Goal: Contribute content: Add original content to the website for others to see

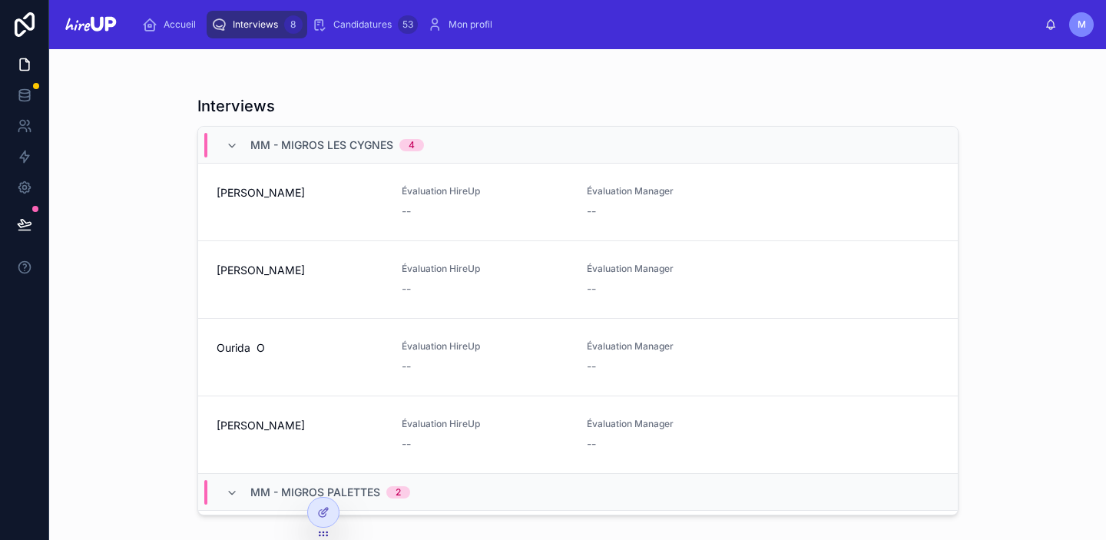
scroll to position [343, 0]
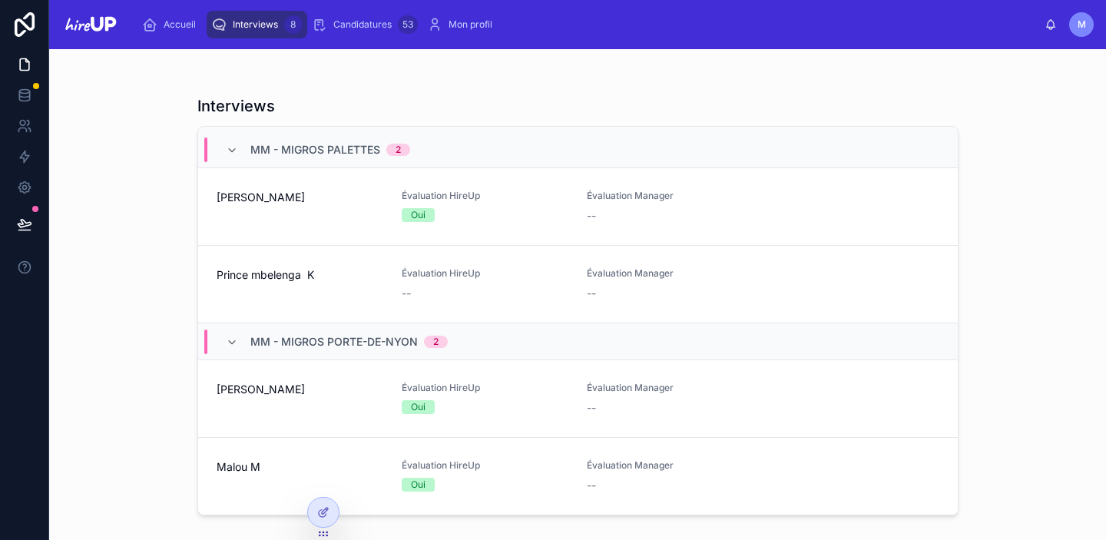
click at [269, 469] on span "Malou M" at bounding box center [300, 466] width 167 height 15
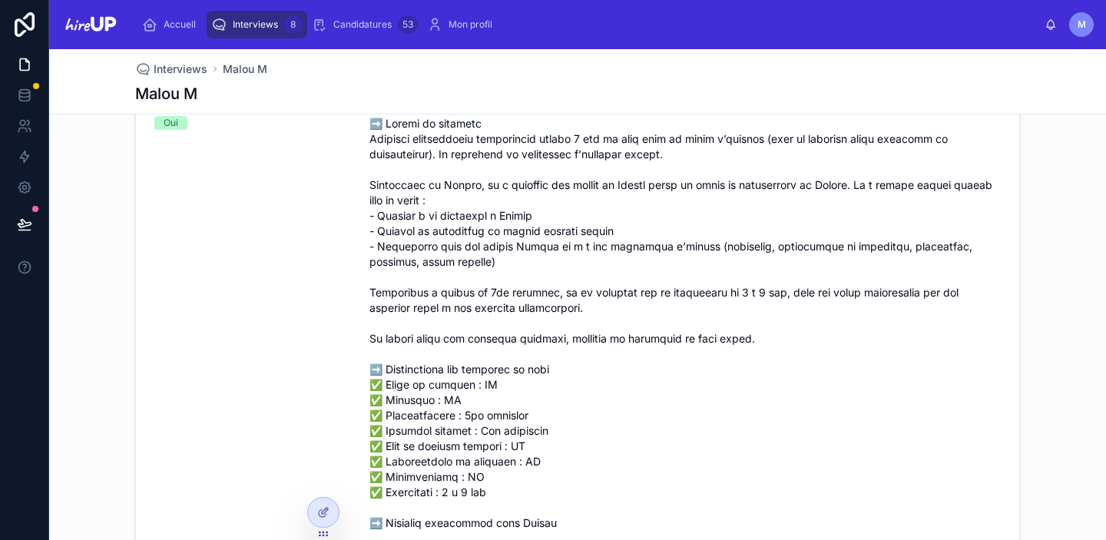
scroll to position [153, 0]
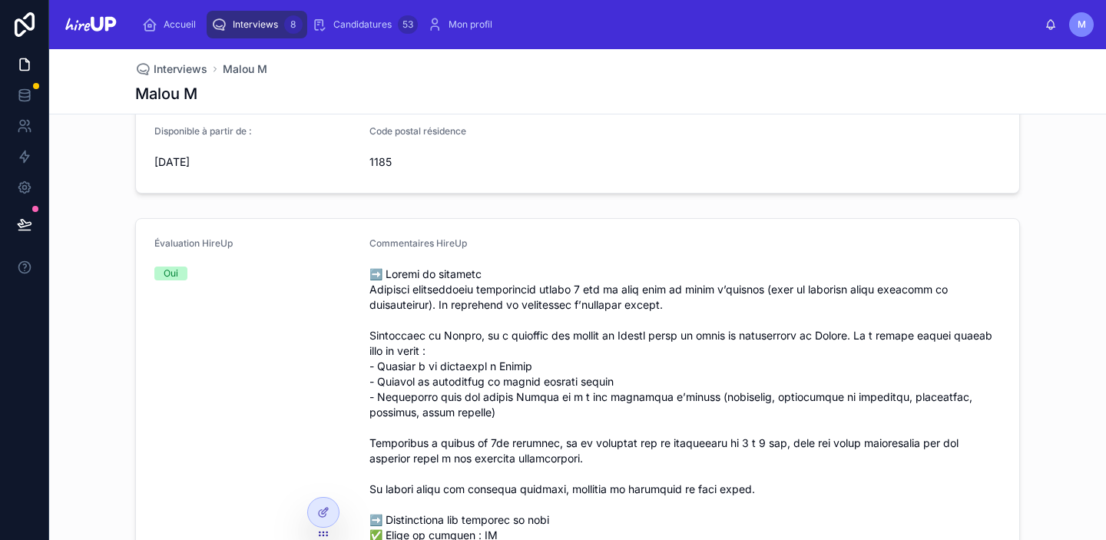
click at [262, 22] on span "Interviews" at bounding box center [255, 24] width 45 height 12
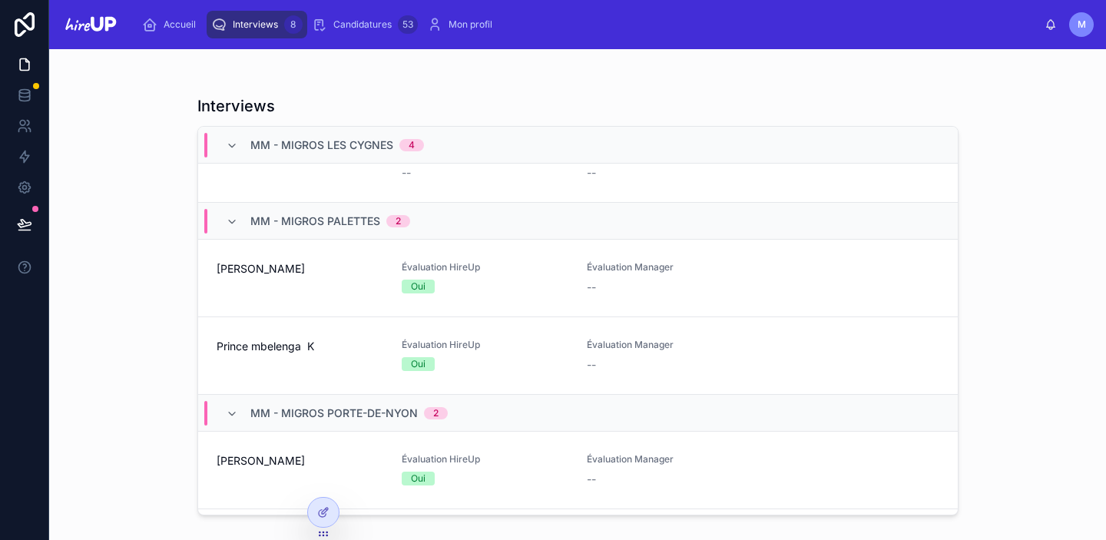
scroll to position [343, 0]
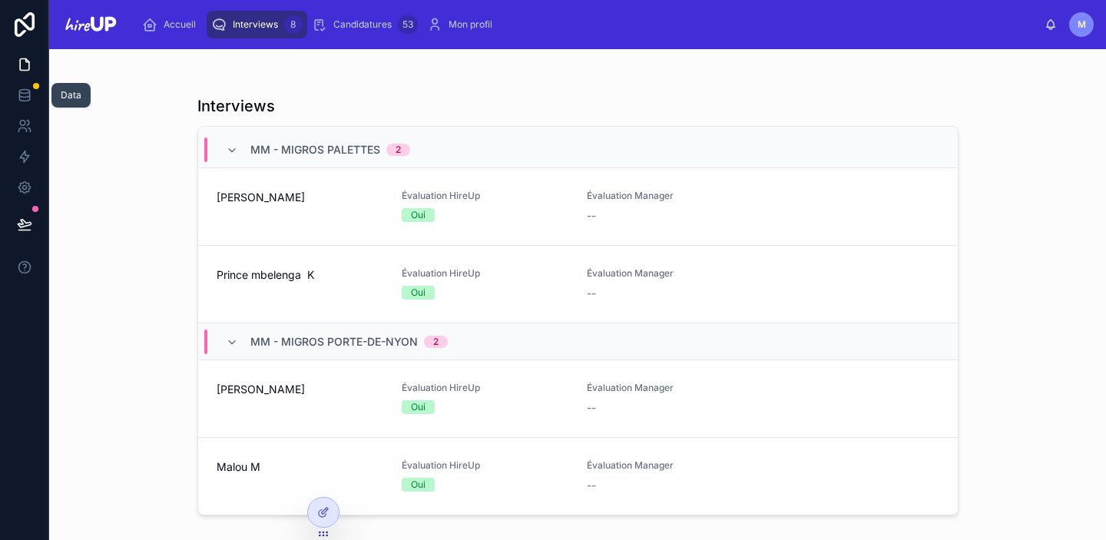
click at [22, 95] on icon at bounding box center [24, 95] width 15 height 15
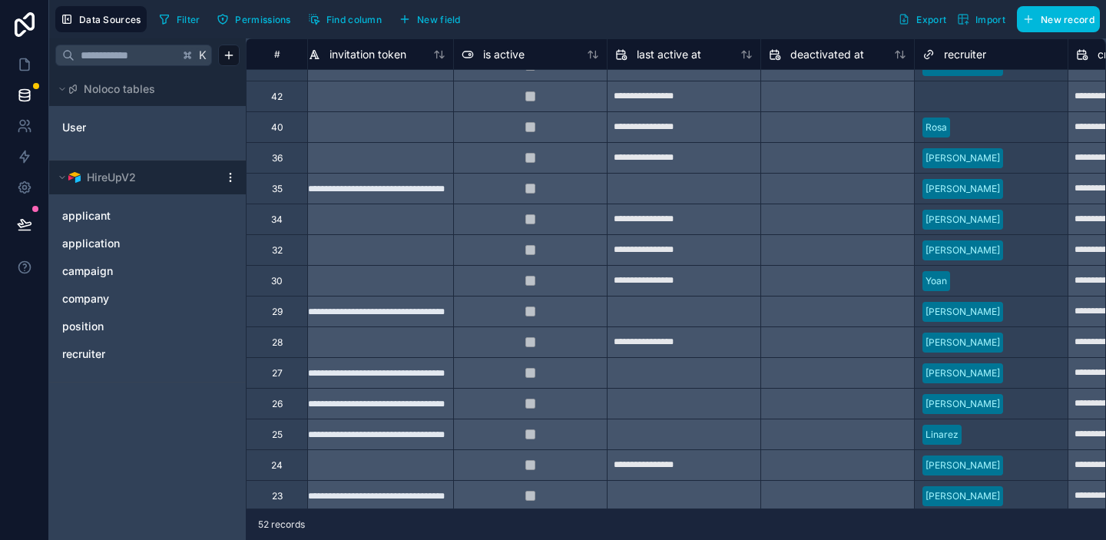
scroll to position [603, 933]
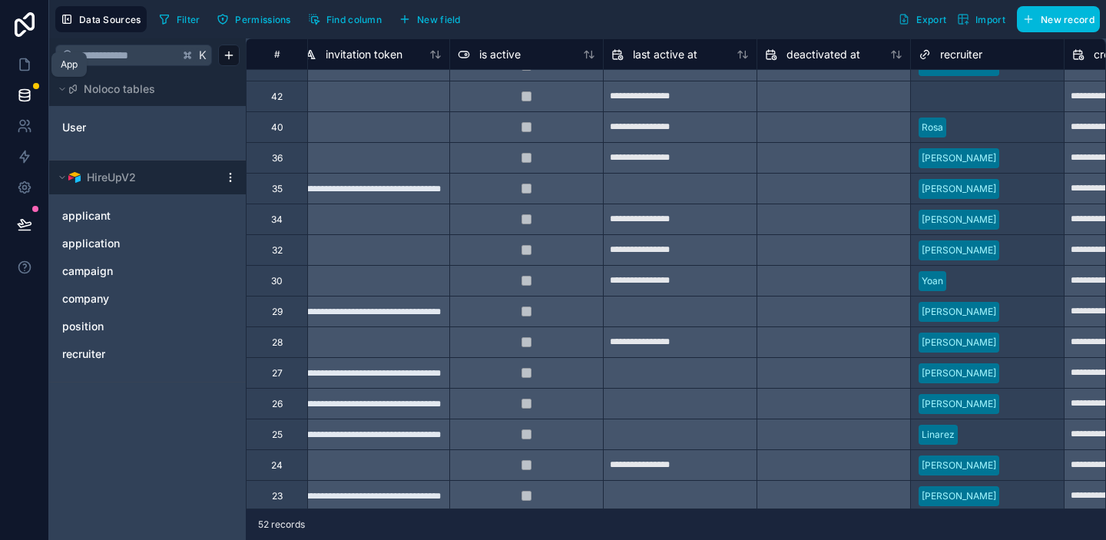
click at [20, 61] on icon at bounding box center [24, 65] width 9 height 12
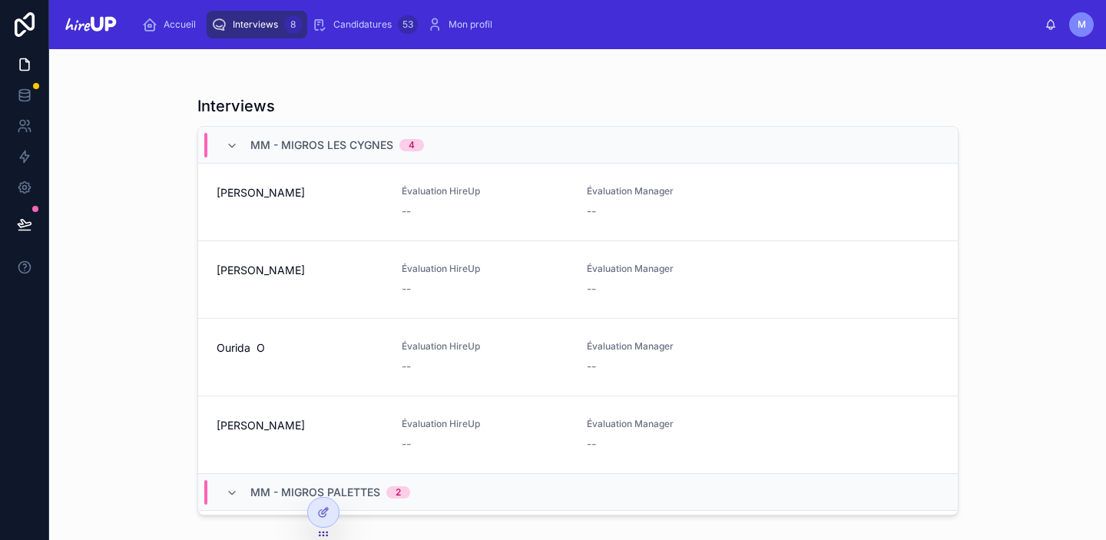
scroll to position [343, 0]
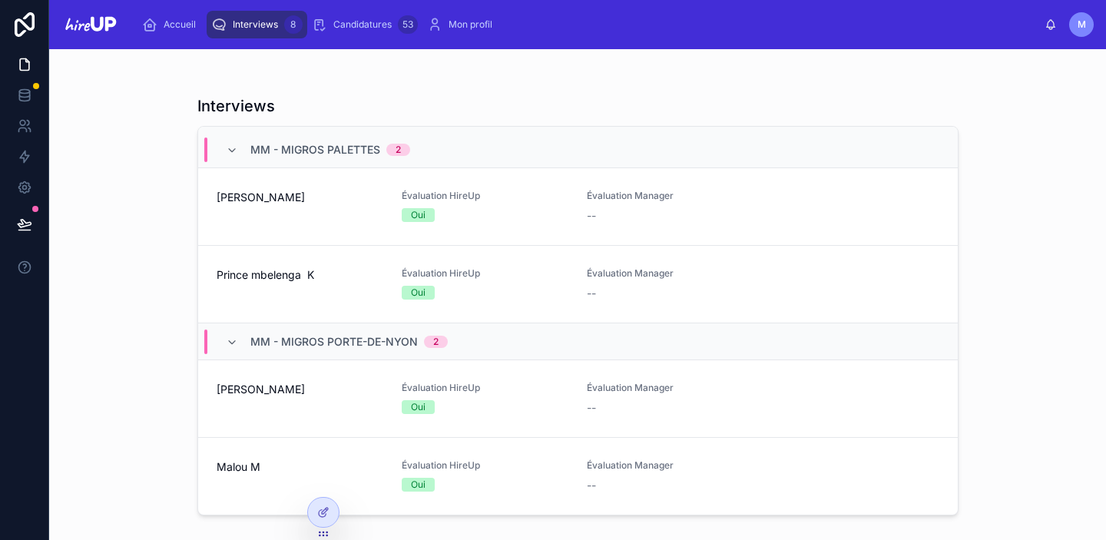
click at [267, 475] on div "Malou M" at bounding box center [300, 476] width 167 height 34
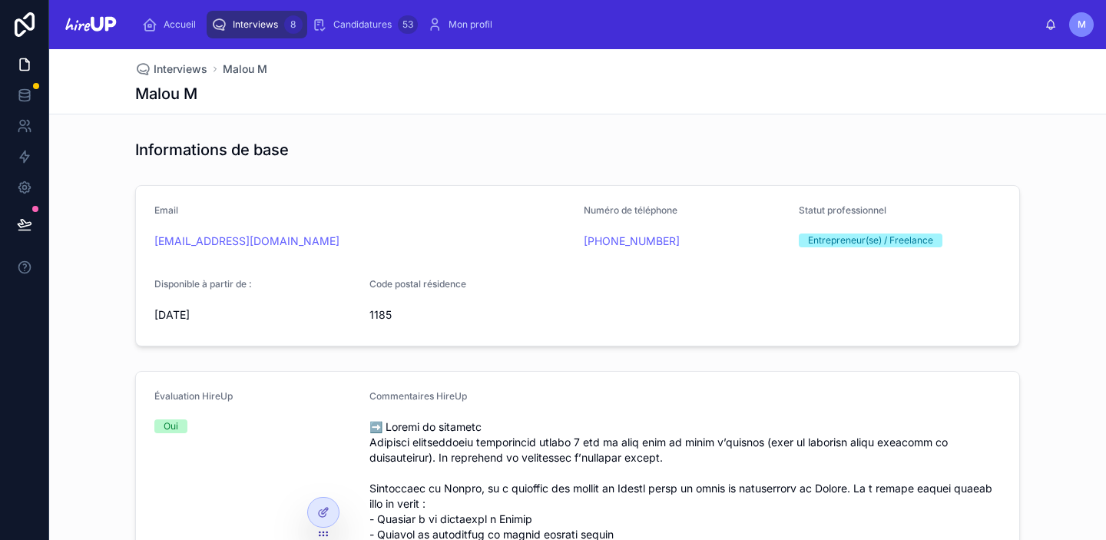
click at [257, 20] on span "Interviews" at bounding box center [255, 24] width 45 height 12
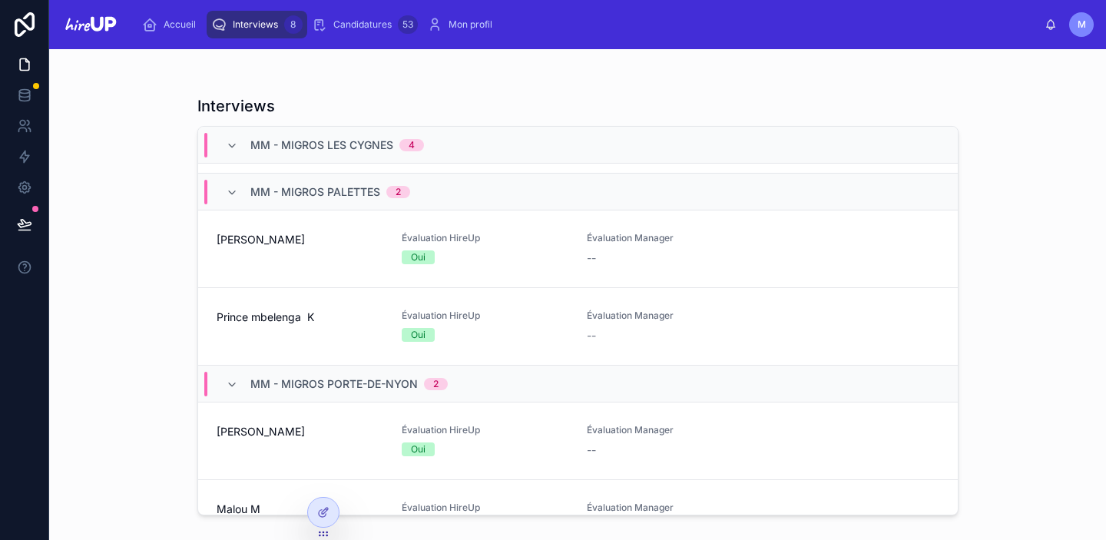
scroll to position [343, 0]
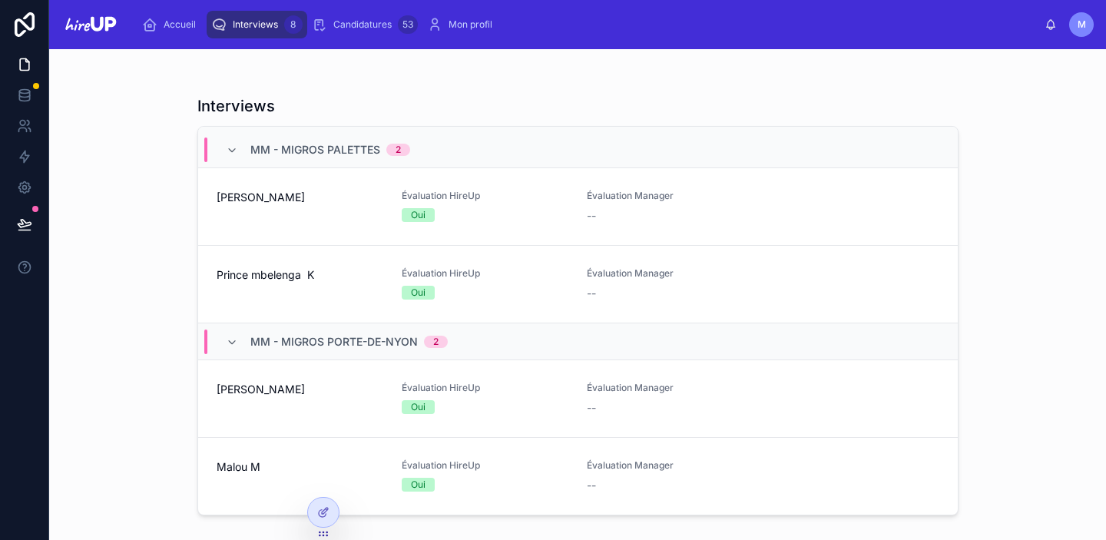
click at [276, 379] on link "[PERSON_NAME] Évaluation HireUp Oui [GEOGRAPHIC_DATA] Manager --" at bounding box center [578, 399] width 760 height 78
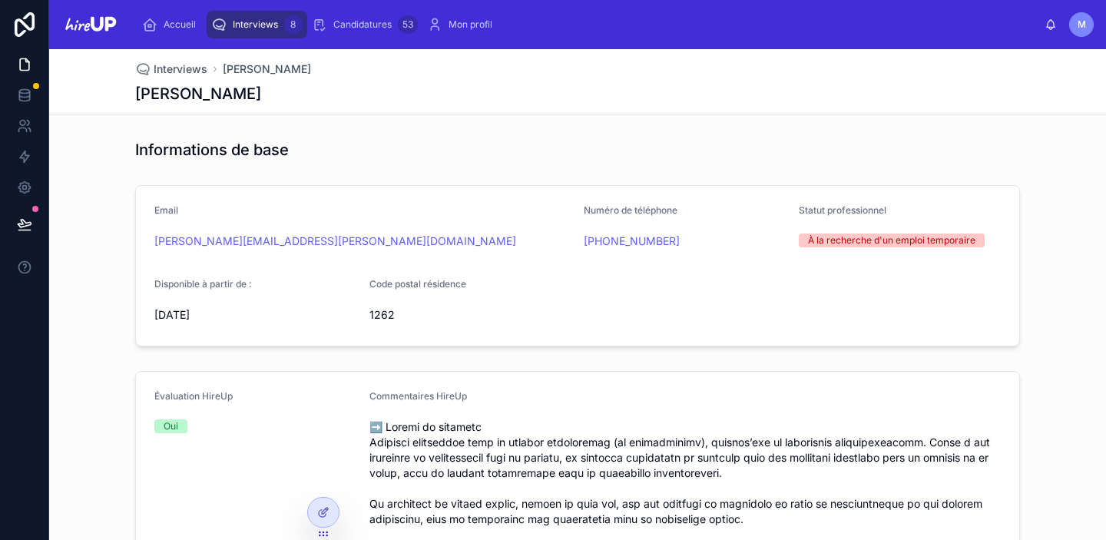
click at [260, 31] on div "Interviews 8" at bounding box center [256, 24] width 91 height 25
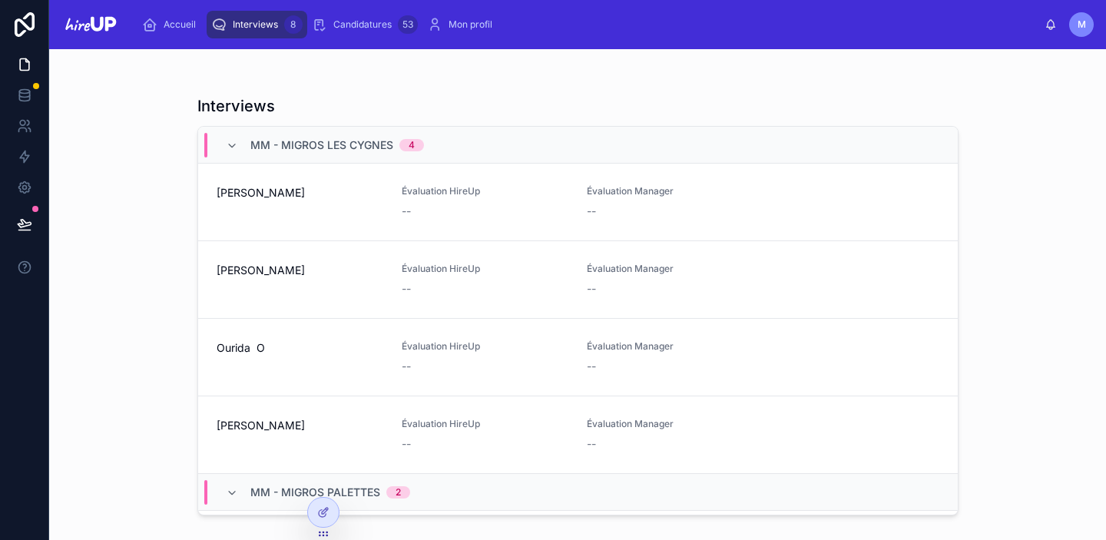
scroll to position [343, 0]
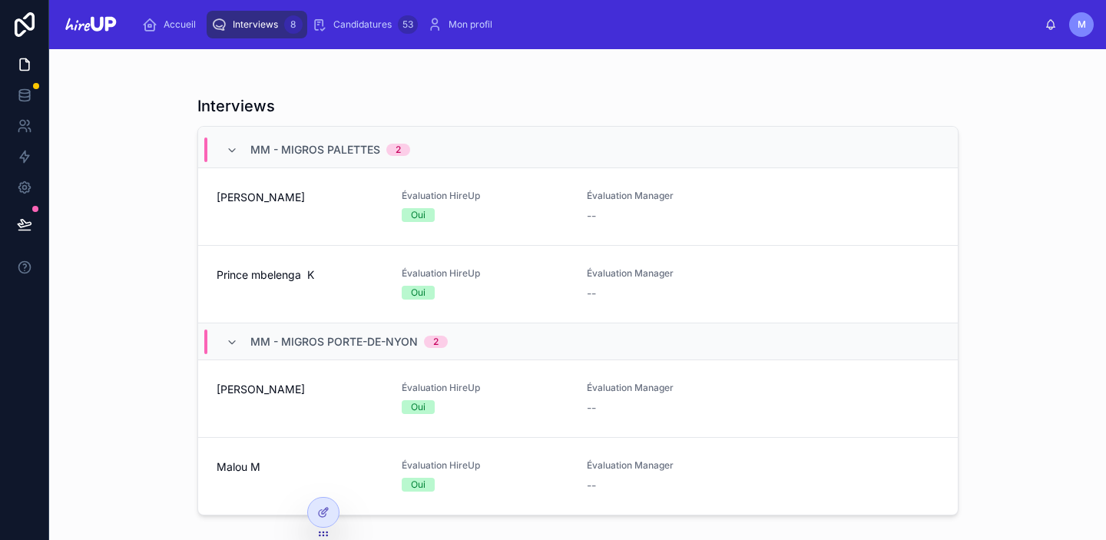
click at [268, 476] on div "Malou M" at bounding box center [300, 476] width 167 height 34
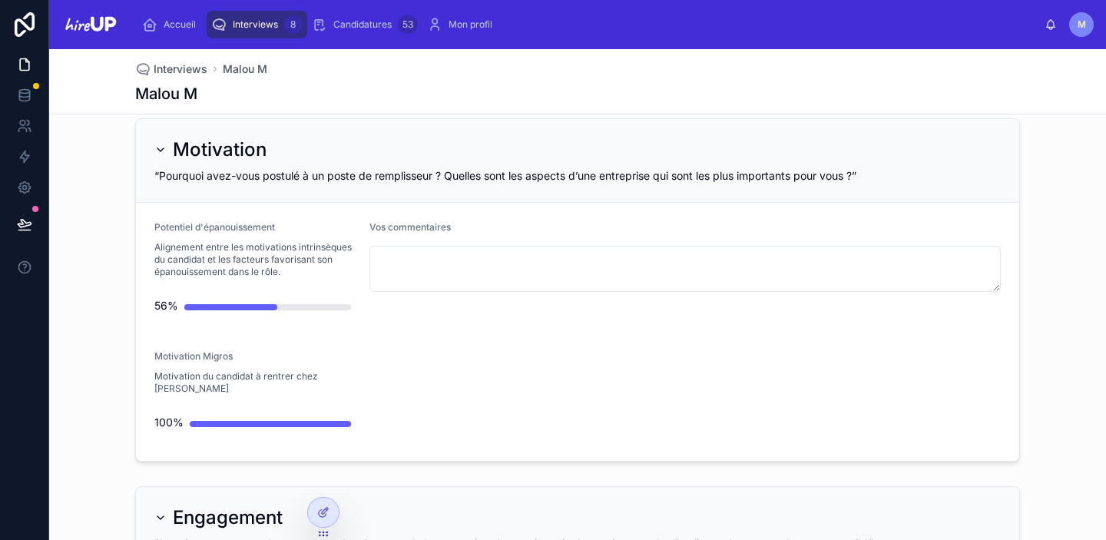
scroll to position [1187, 0]
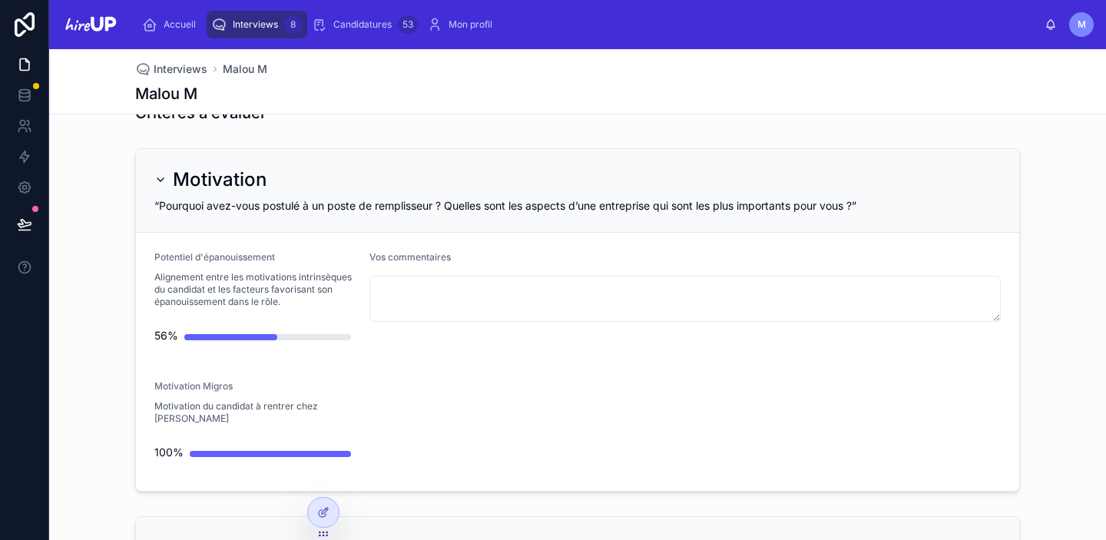
click at [254, 24] on span "Interviews" at bounding box center [255, 24] width 45 height 12
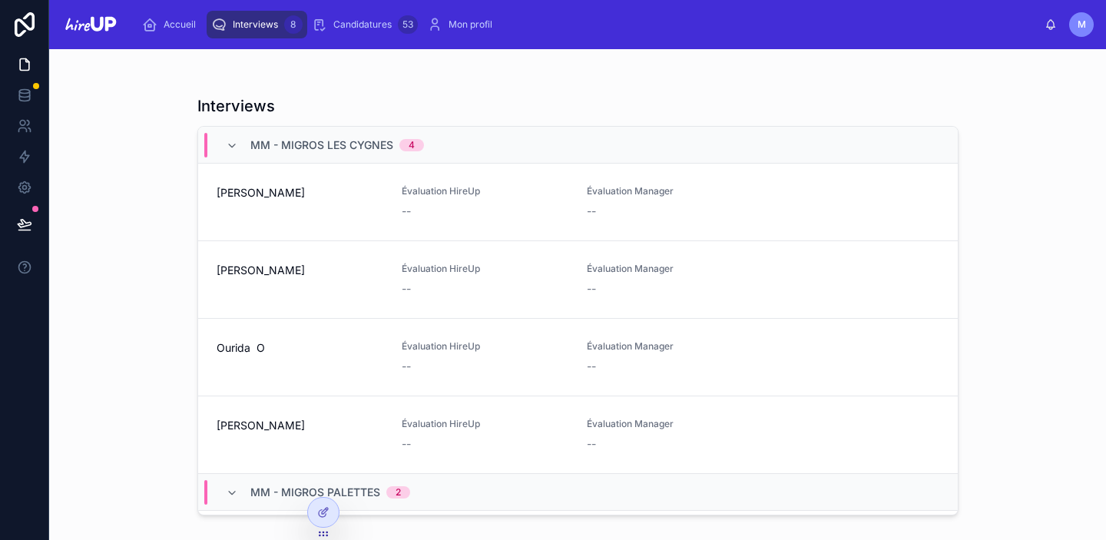
scroll to position [343, 0]
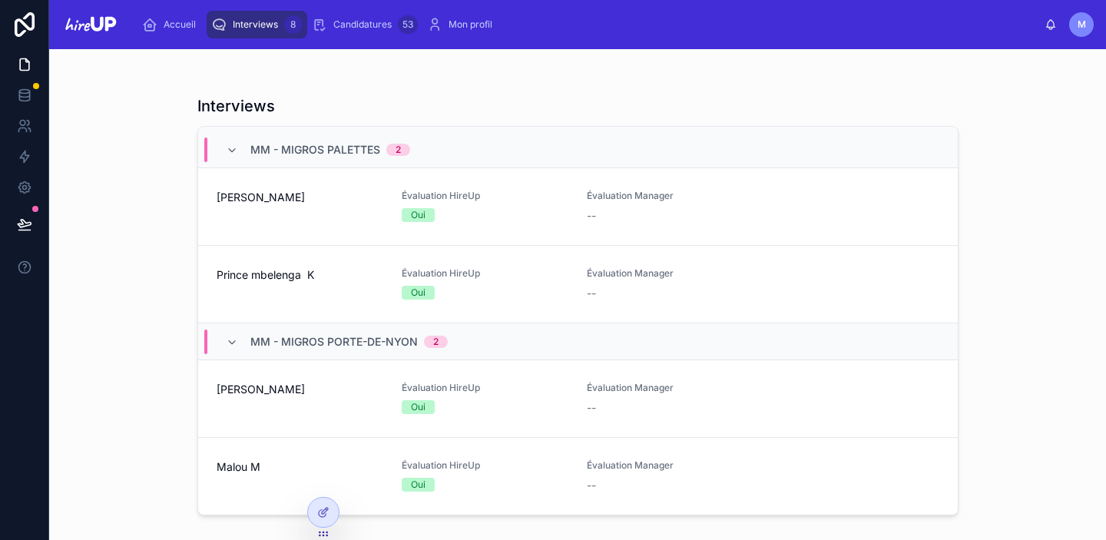
click at [230, 492] on div "Malou M" at bounding box center [300, 476] width 167 height 34
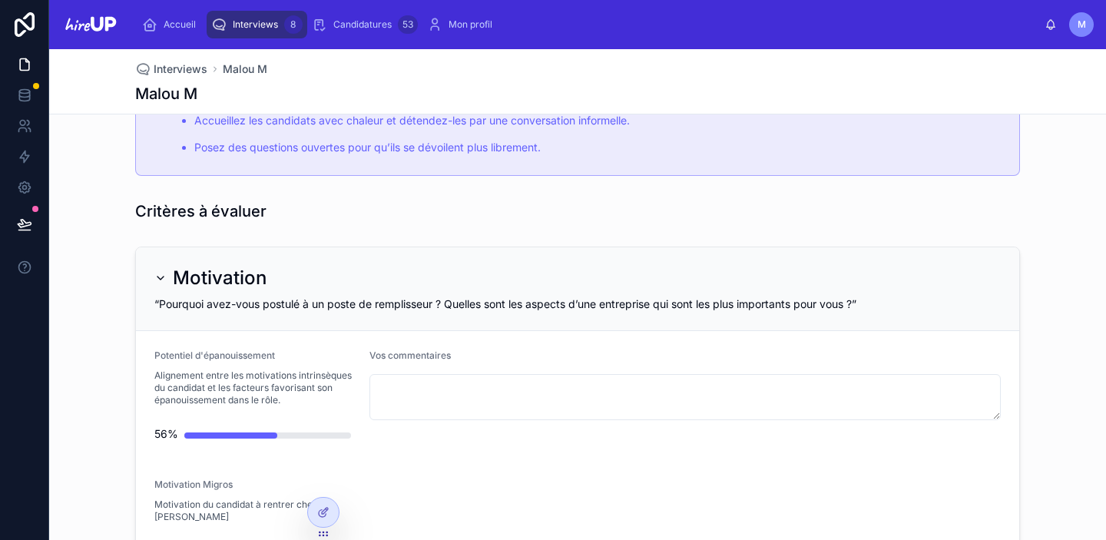
scroll to position [1097, 0]
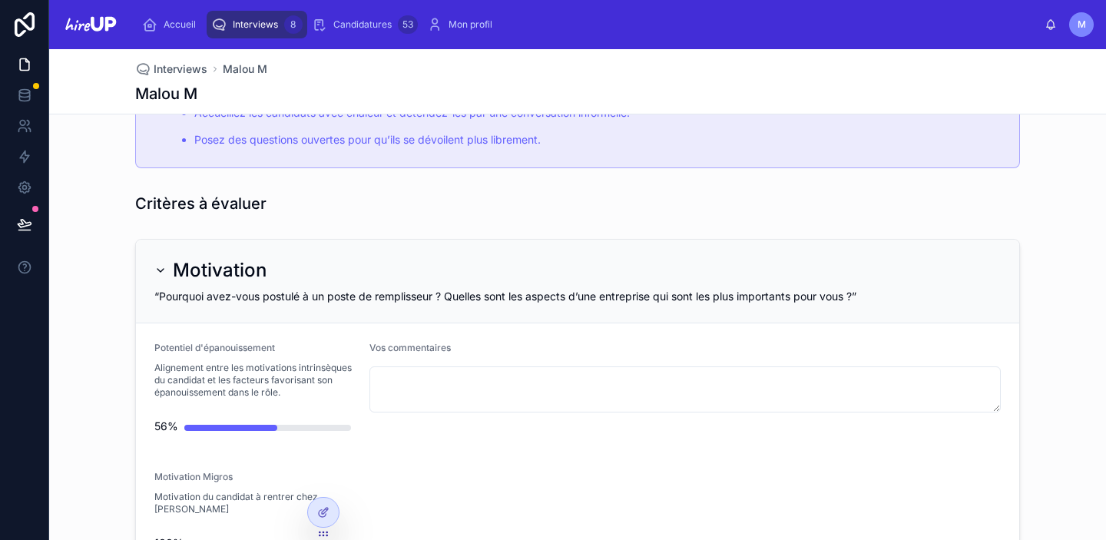
type textarea "**********"
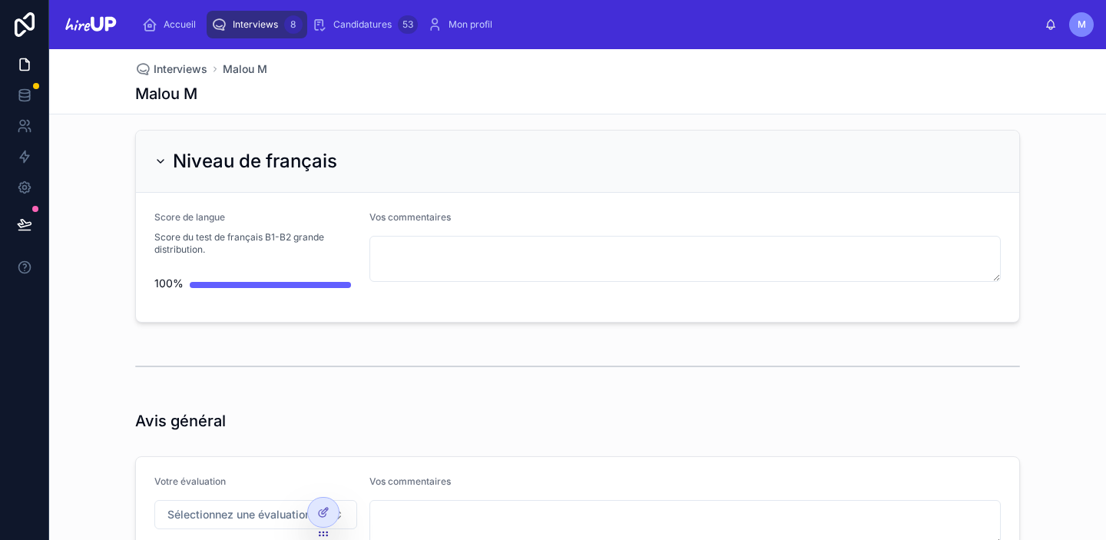
scroll to position [4382, 0]
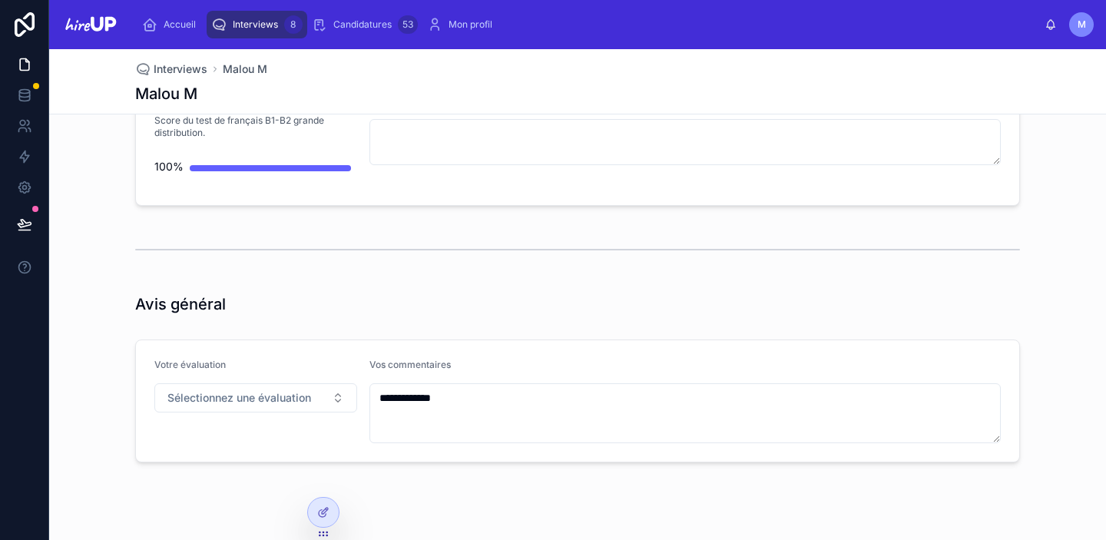
type textarea "**********"
click at [253, 23] on span "Interviews" at bounding box center [255, 24] width 45 height 12
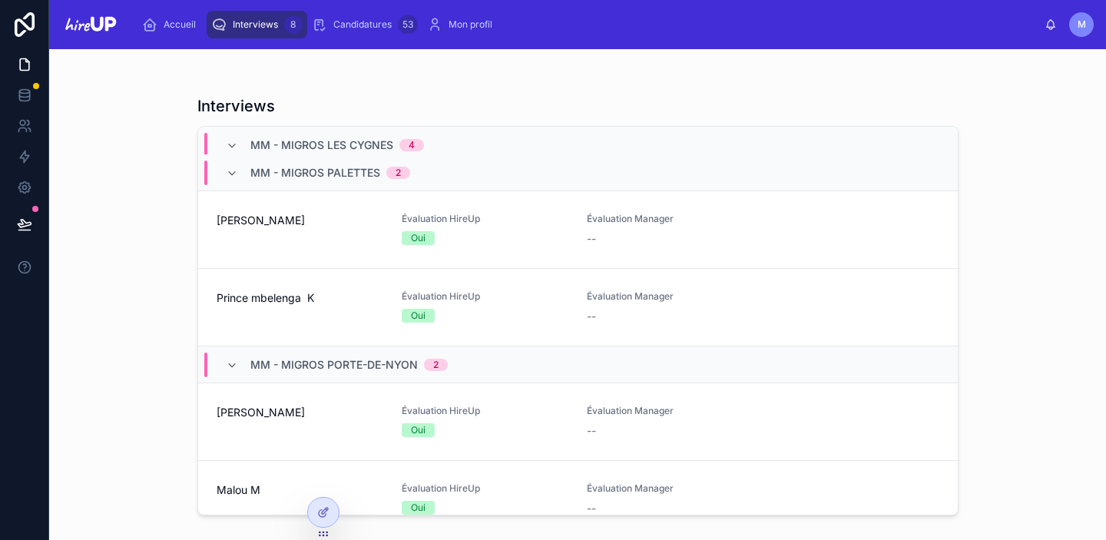
scroll to position [343, 0]
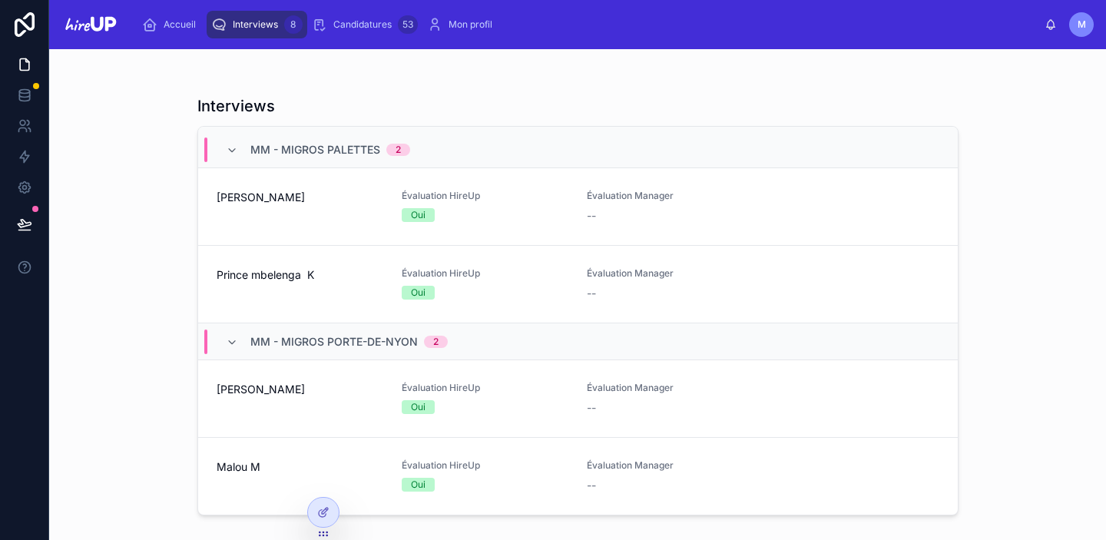
click at [277, 460] on span "Malou M" at bounding box center [300, 466] width 167 height 15
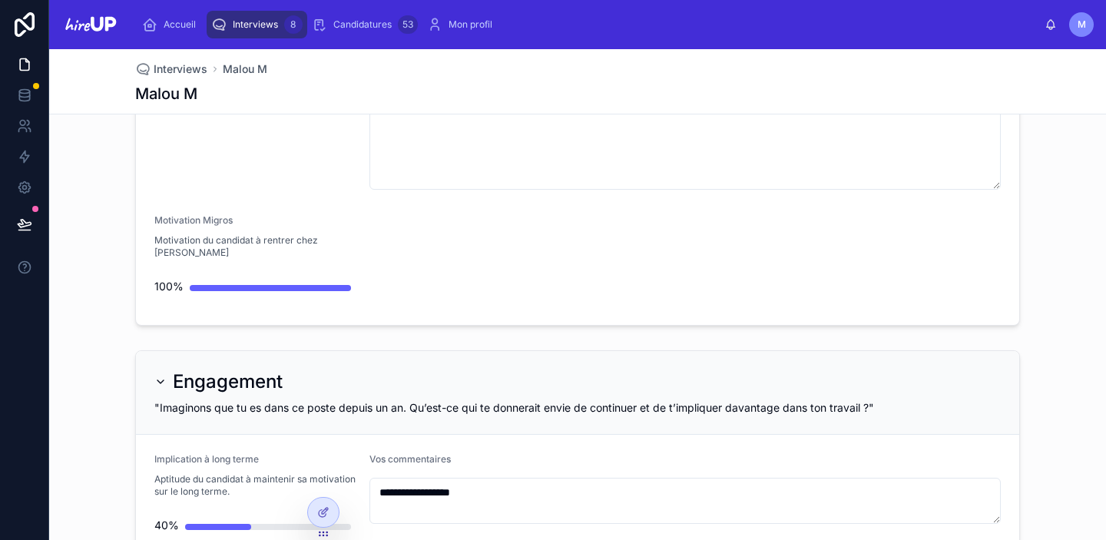
scroll to position [987, 0]
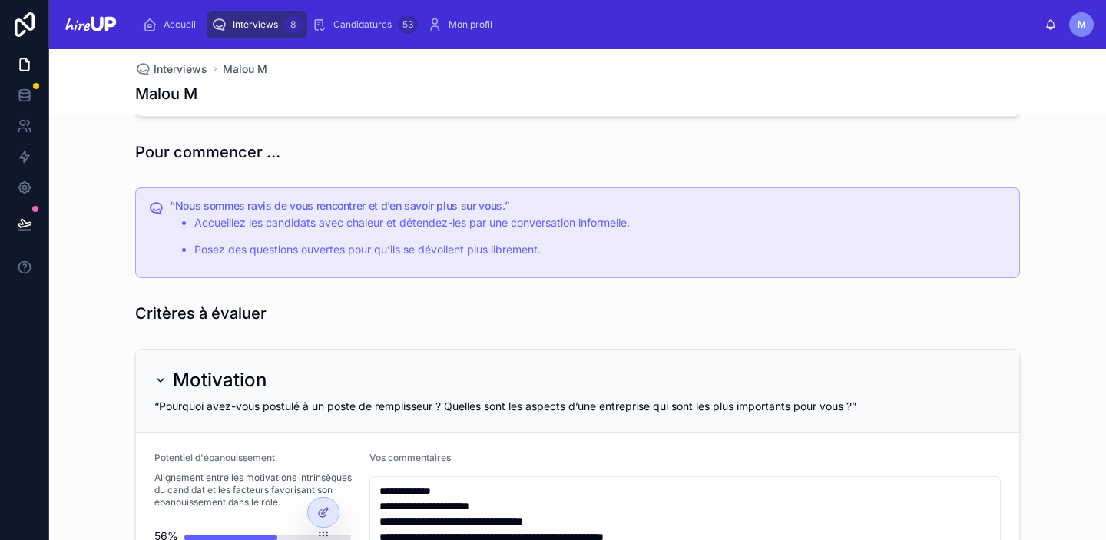
click at [258, 30] on span "Interviews" at bounding box center [255, 24] width 45 height 12
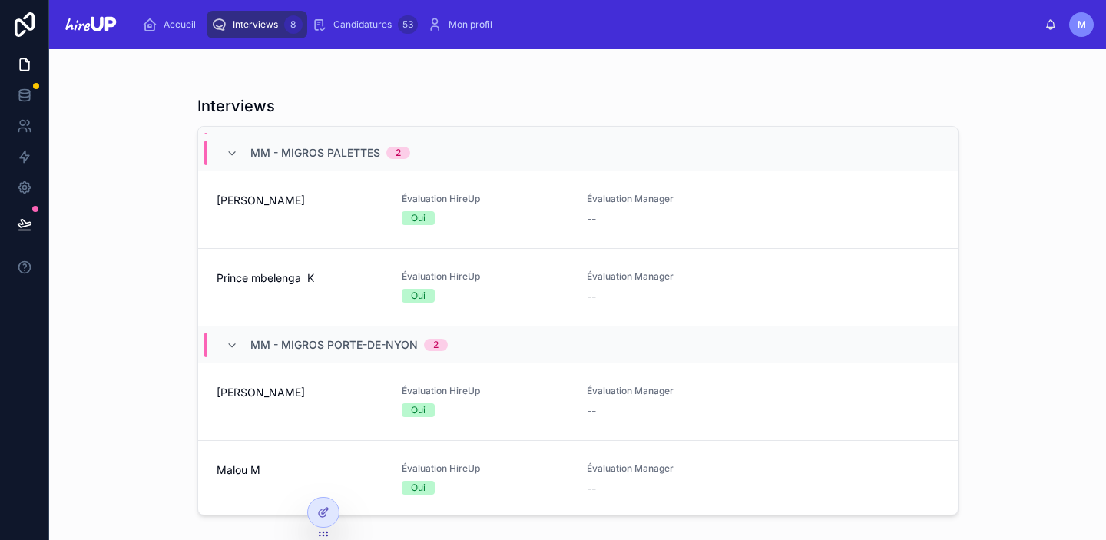
scroll to position [343, 0]
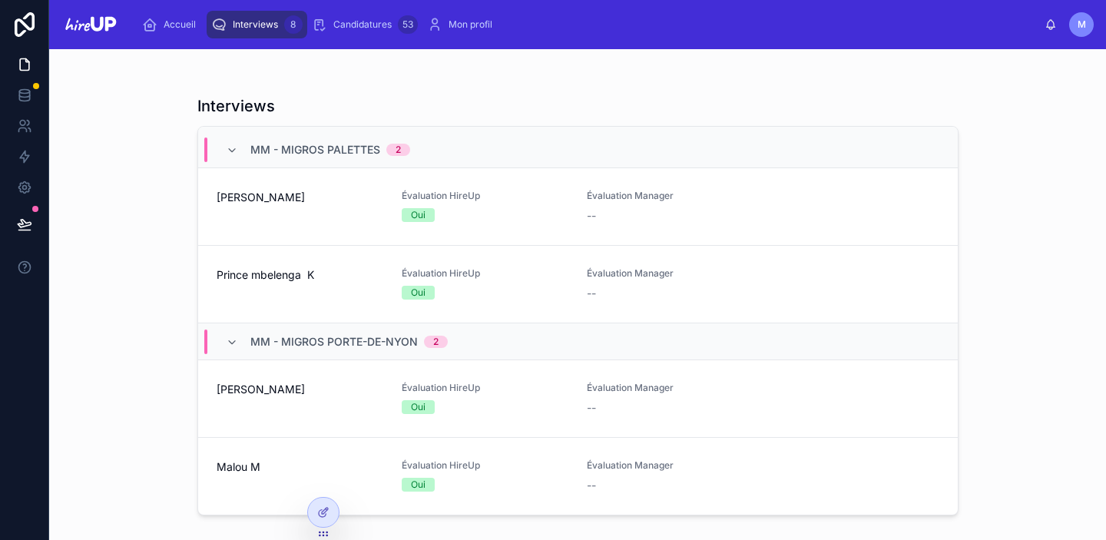
click at [247, 482] on div "Malou M" at bounding box center [300, 476] width 167 height 34
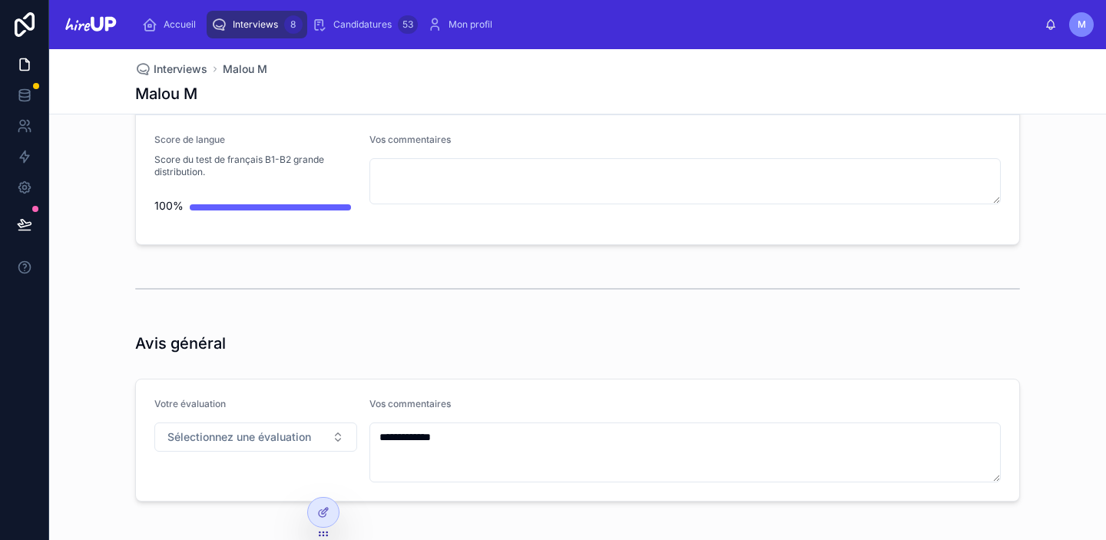
scroll to position [4396, 0]
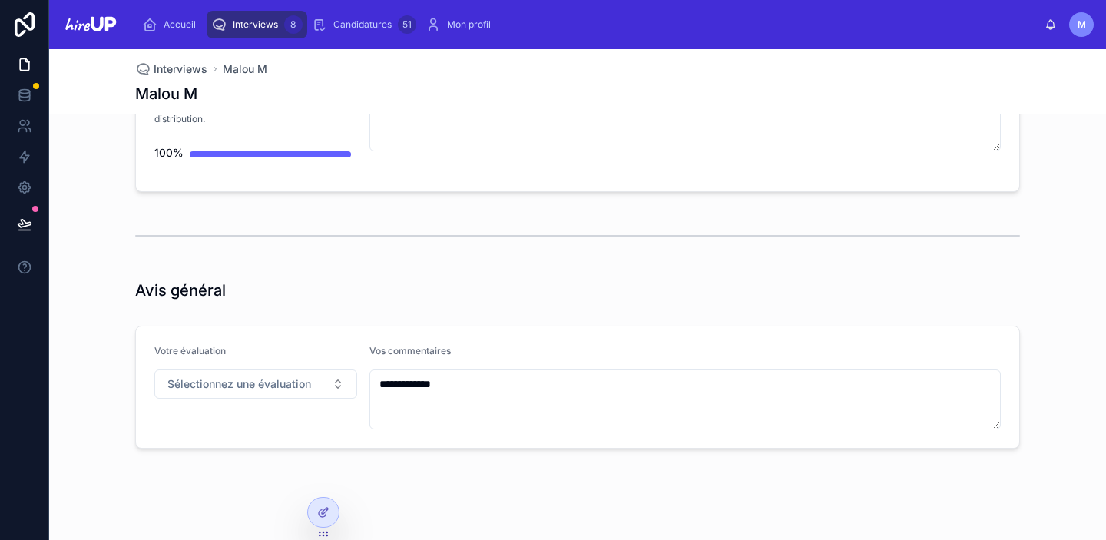
type textarea "*******"
click at [267, 18] on span "Interviews" at bounding box center [255, 24] width 45 height 12
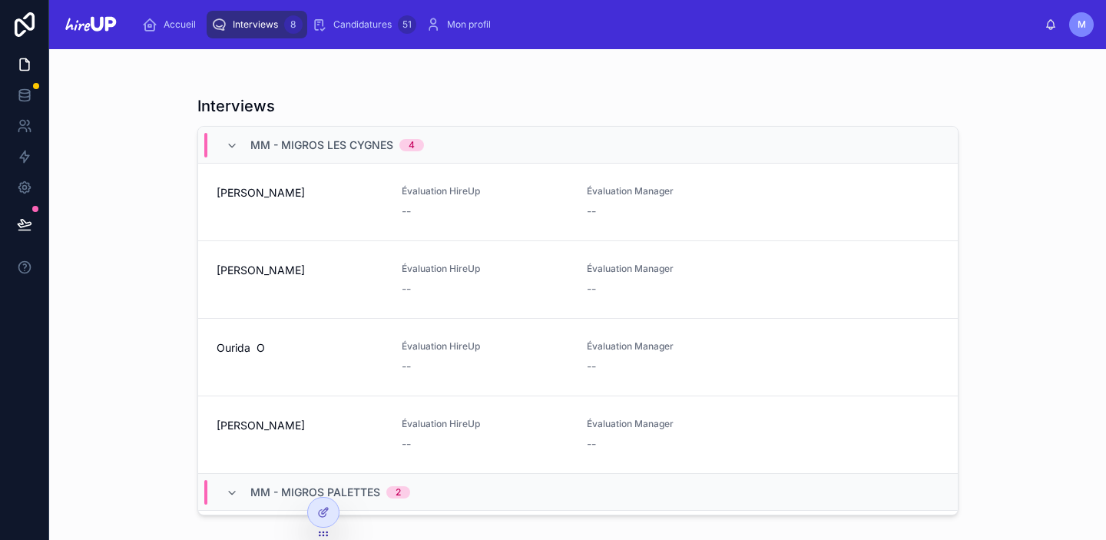
scroll to position [343, 0]
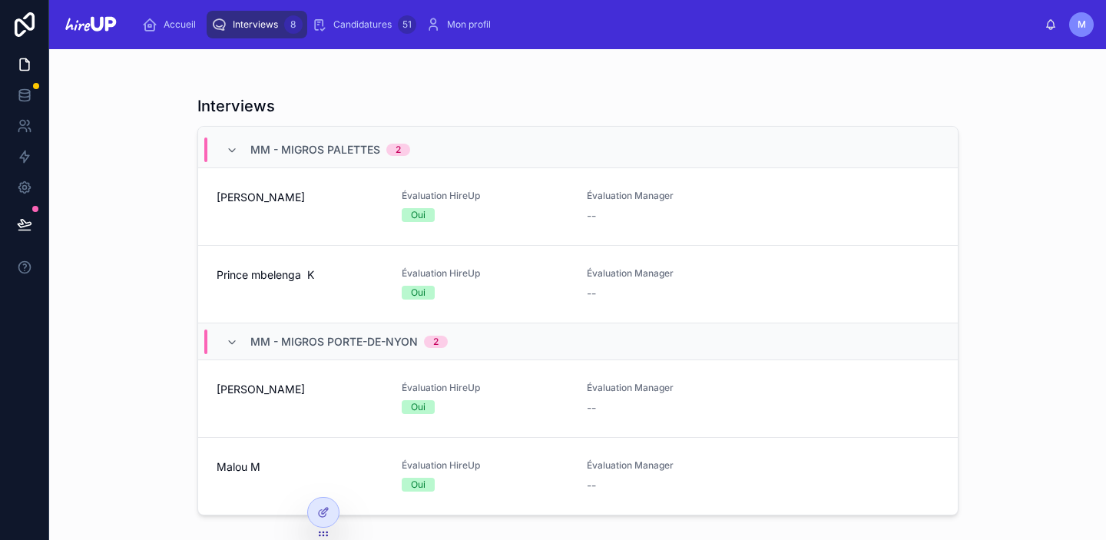
click at [232, 486] on div "Malou M" at bounding box center [300, 476] width 167 height 34
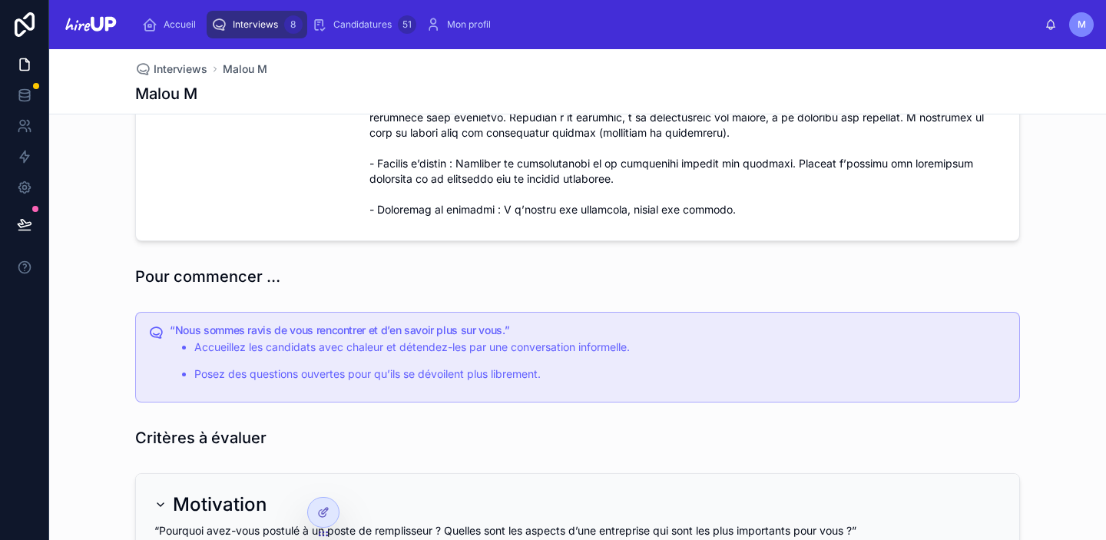
scroll to position [878, 0]
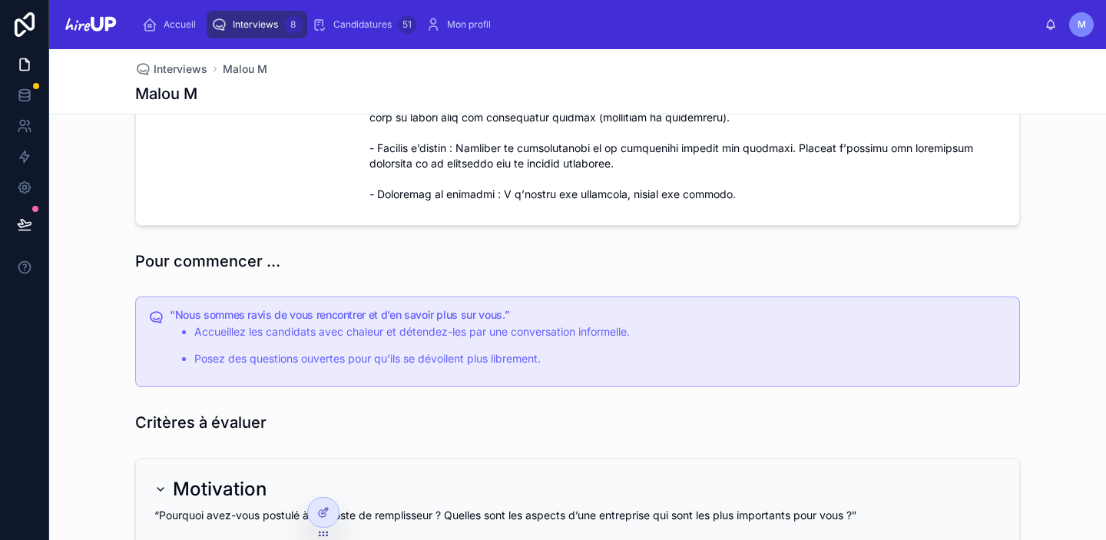
type textarea "**********"
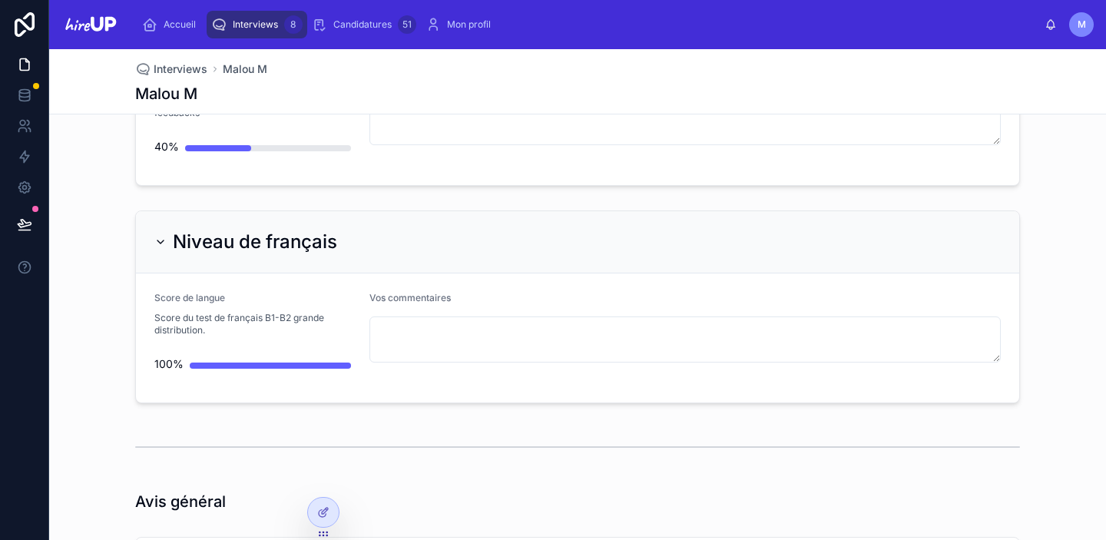
scroll to position [4504, 0]
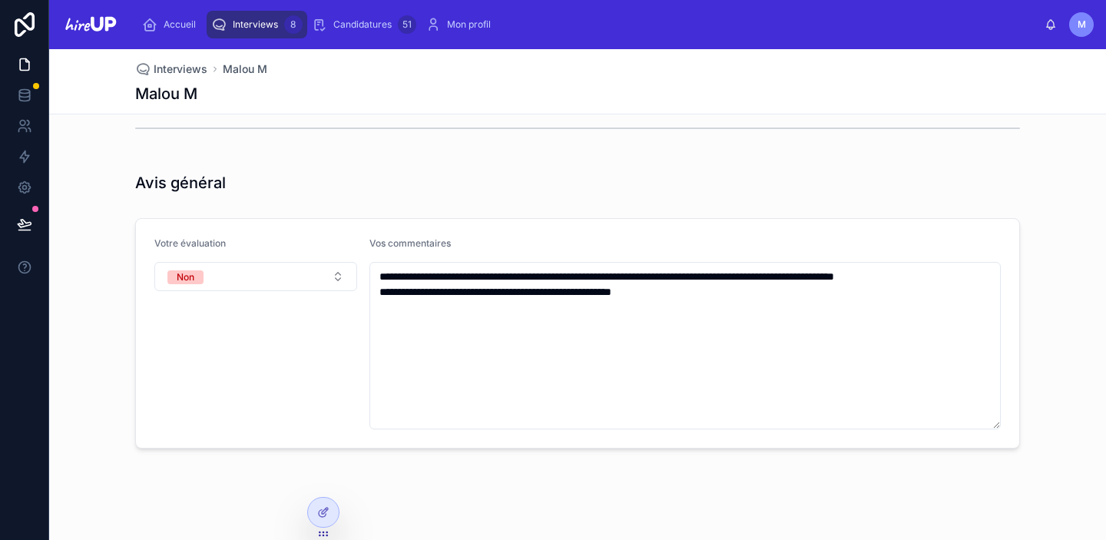
click at [258, 23] on span "Interviews" at bounding box center [255, 24] width 45 height 12
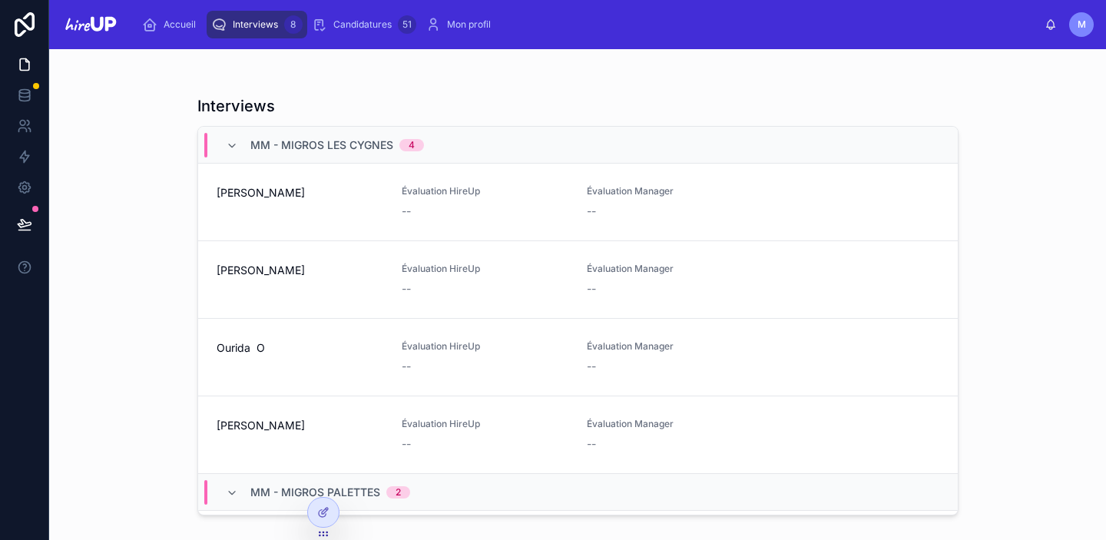
scroll to position [341, 0]
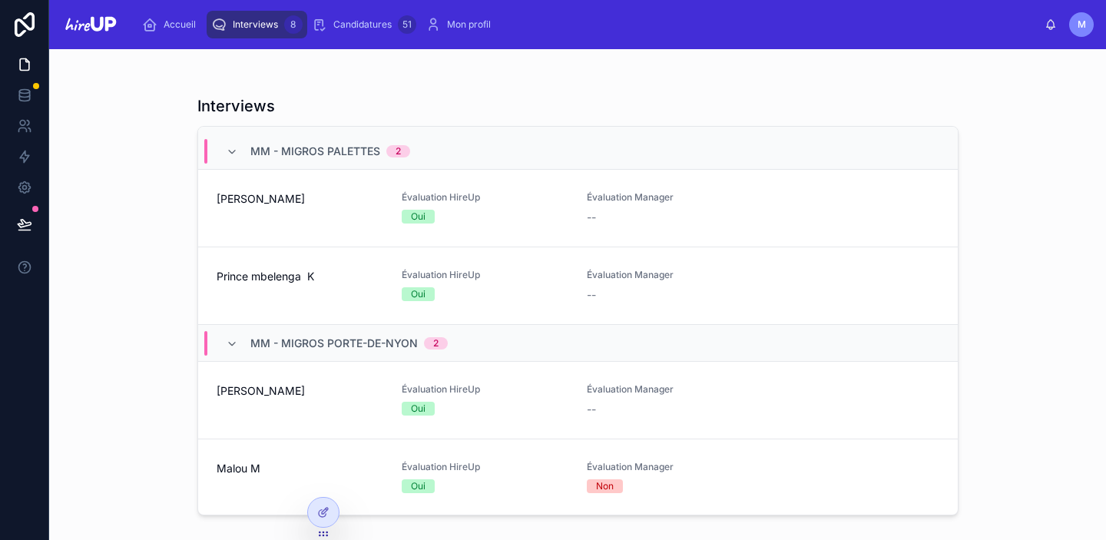
click at [226, 476] on div "Malou M" at bounding box center [300, 477] width 167 height 32
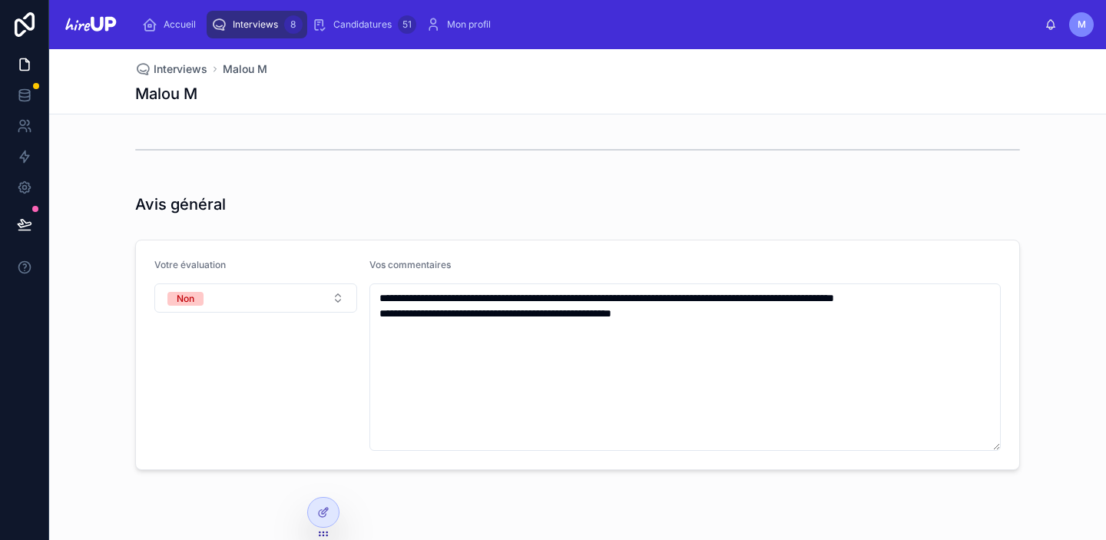
scroll to position [4504, 0]
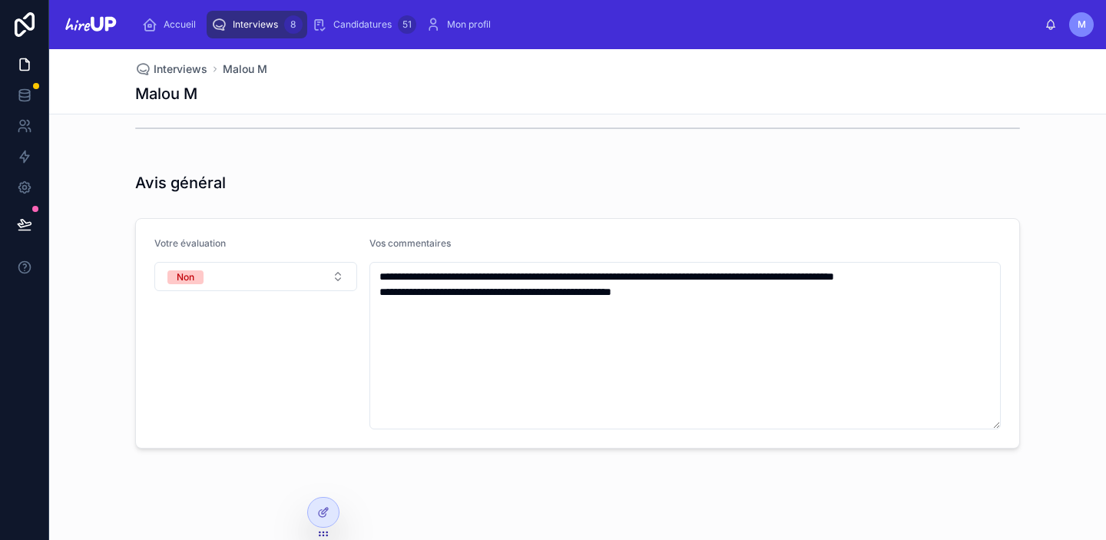
click at [242, 22] on span "Interviews" at bounding box center [255, 24] width 45 height 12
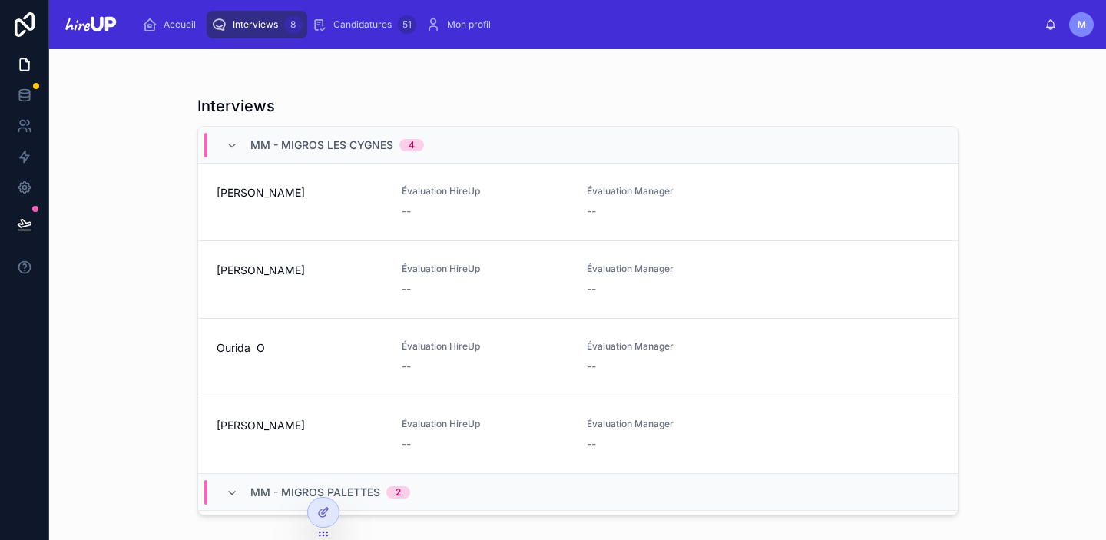
scroll to position [341, 0]
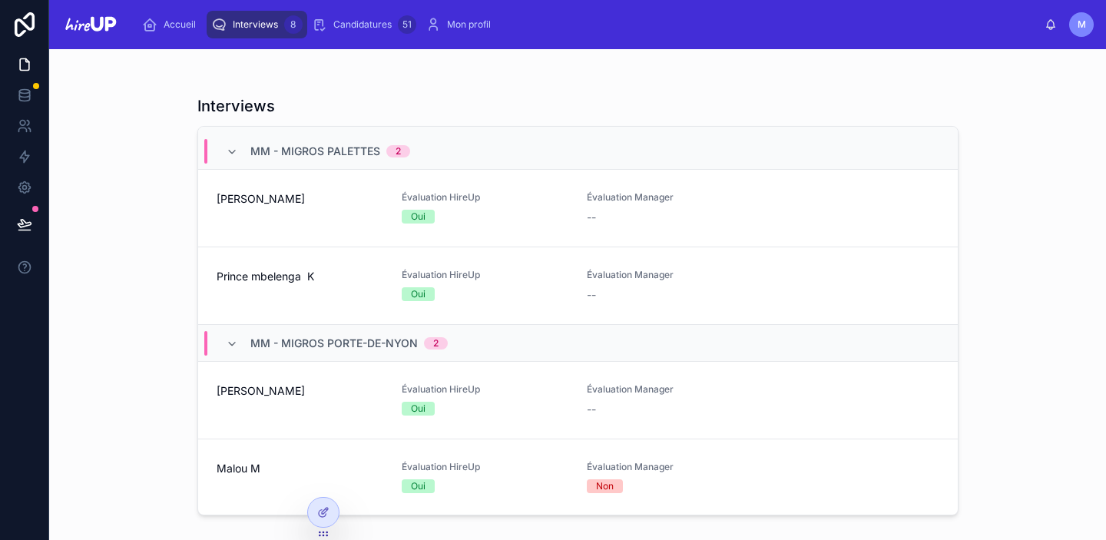
click at [214, 412] on link "[PERSON_NAME] Évaluation HireUp Oui [GEOGRAPHIC_DATA] Manager --" at bounding box center [578, 401] width 760 height 78
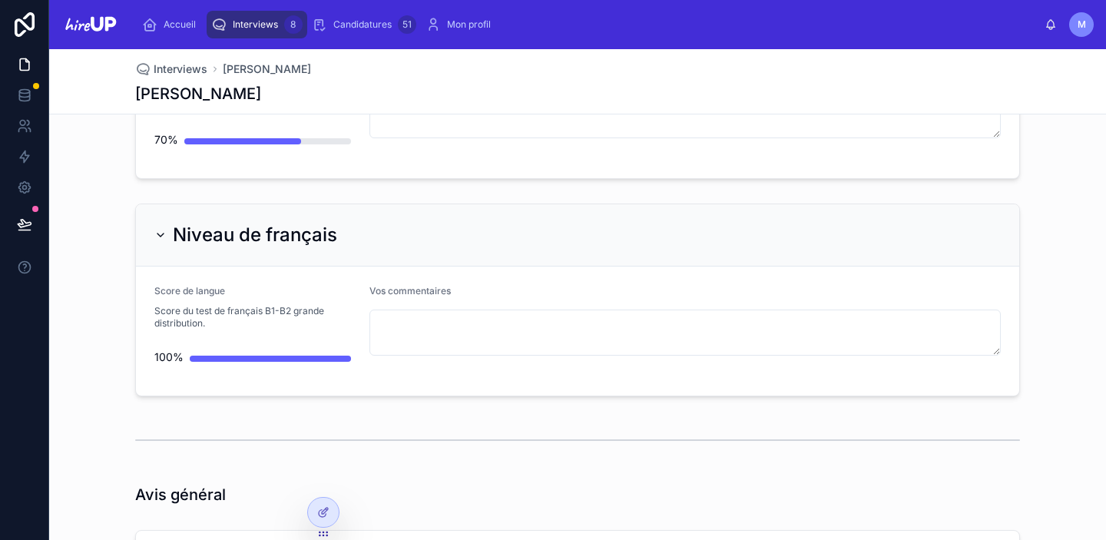
scroll to position [4428, 0]
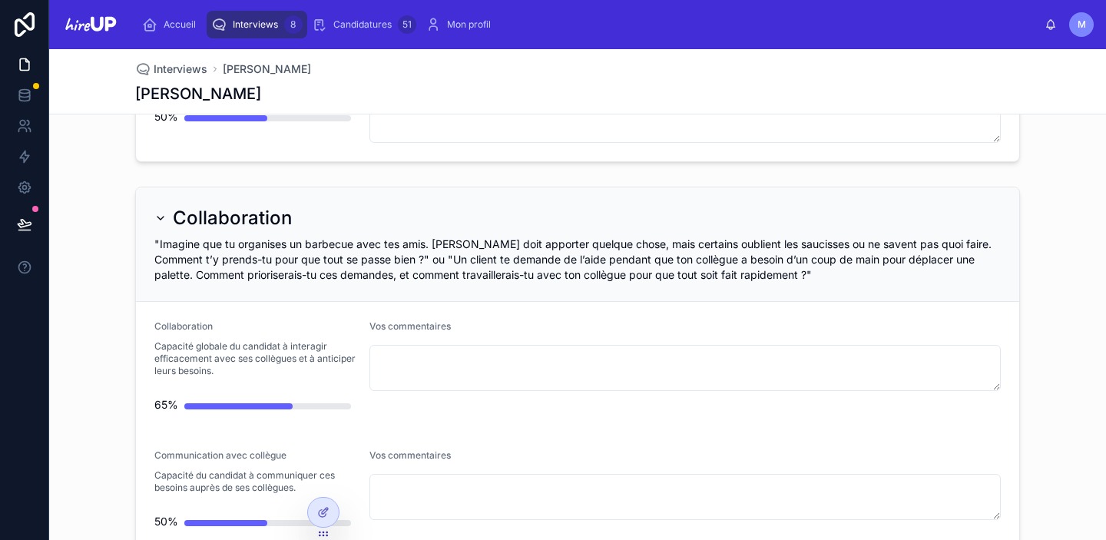
type textarea "**********"
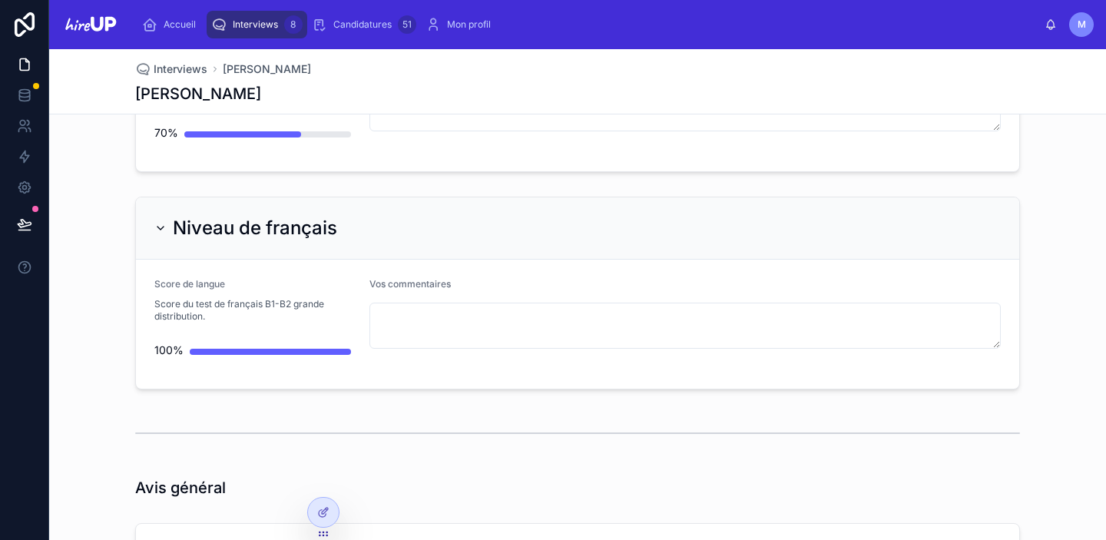
scroll to position [4283, 0]
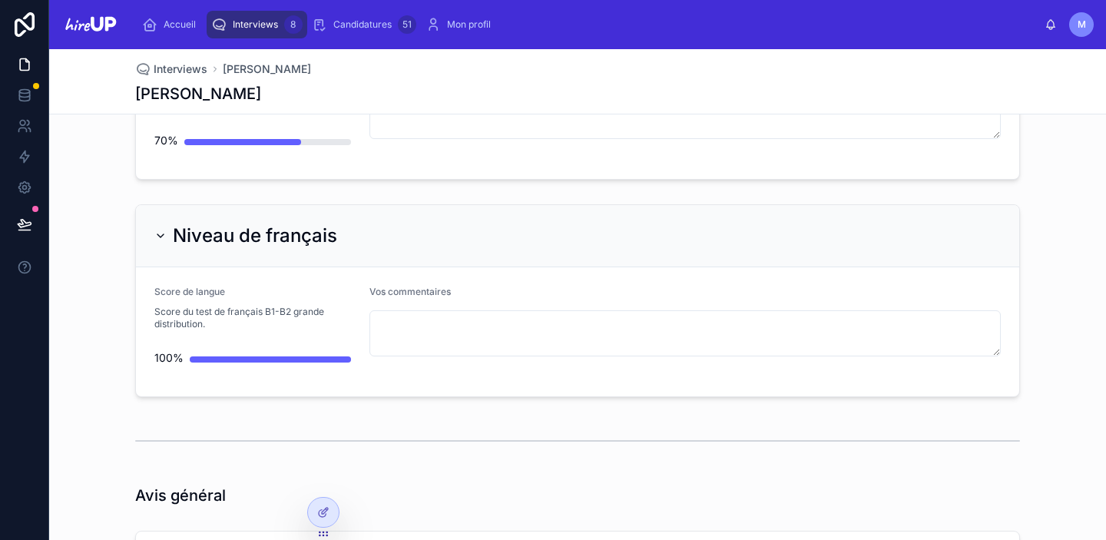
click at [250, 18] on span "Interviews" at bounding box center [255, 24] width 45 height 12
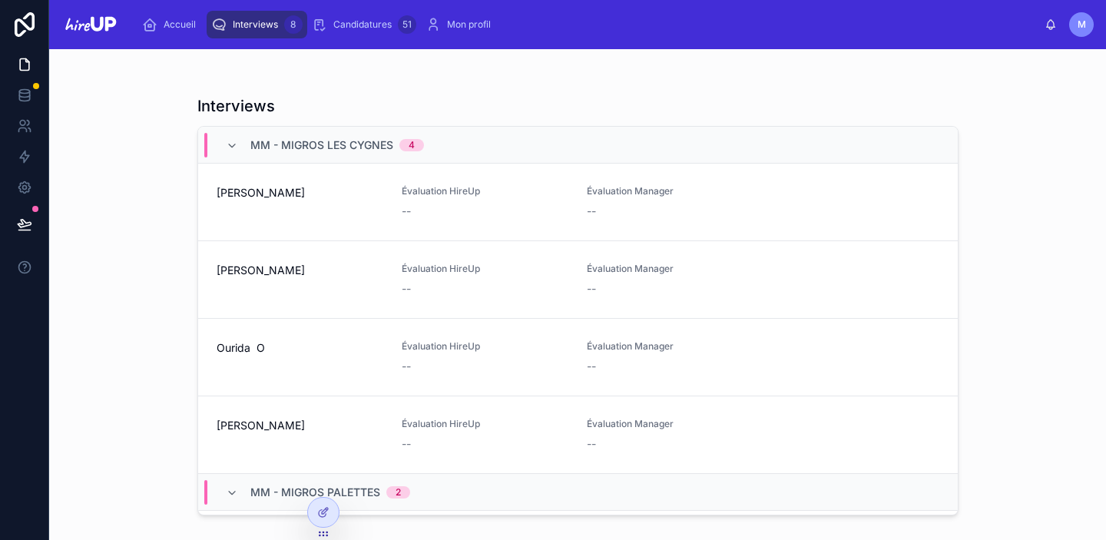
scroll to position [341, 0]
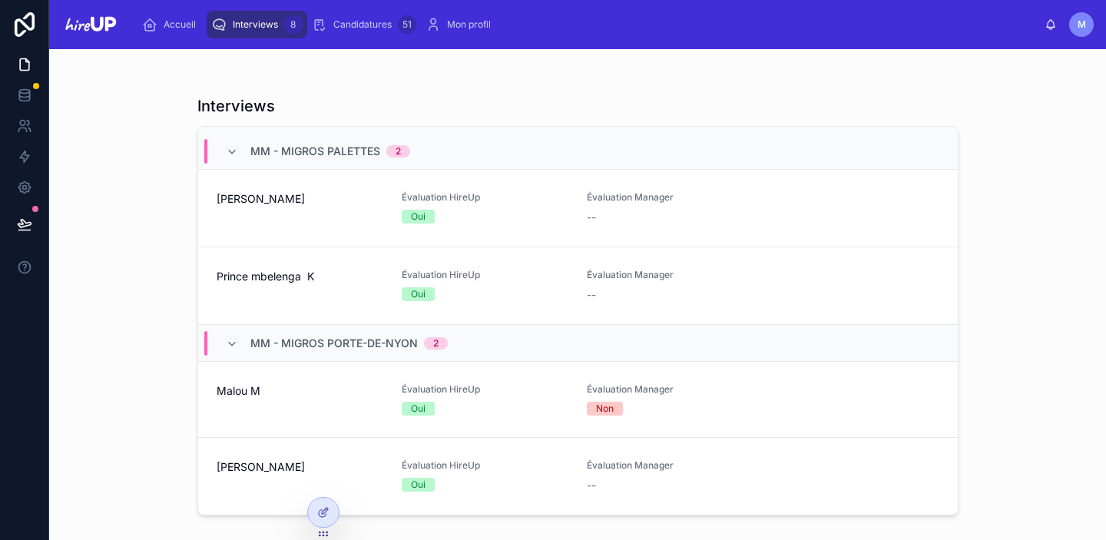
click at [257, 399] on div "Malou M" at bounding box center [300, 399] width 167 height 32
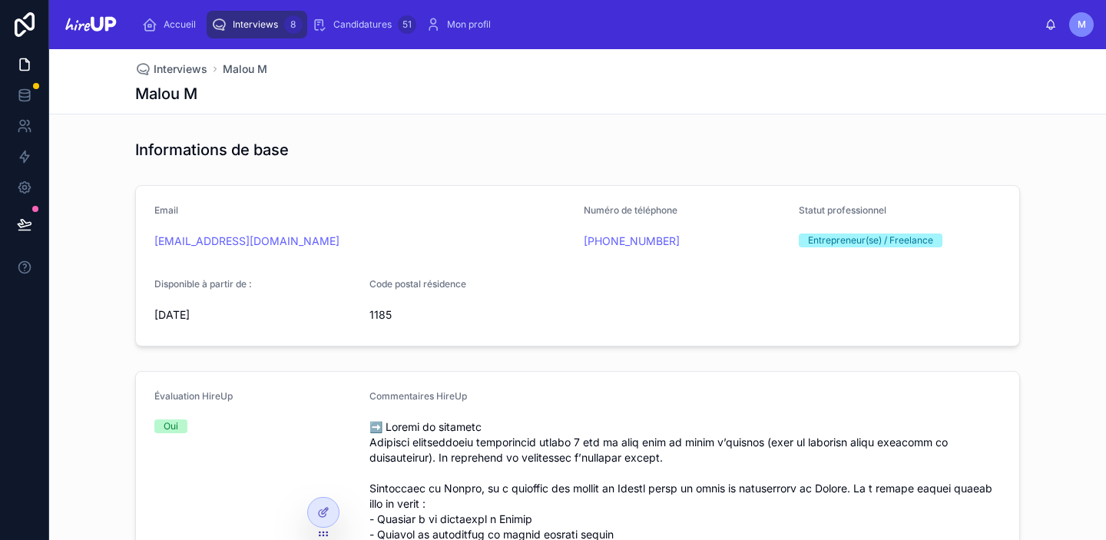
click at [233, 17] on div "Interviews 8" at bounding box center [256, 24] width 91 height 25
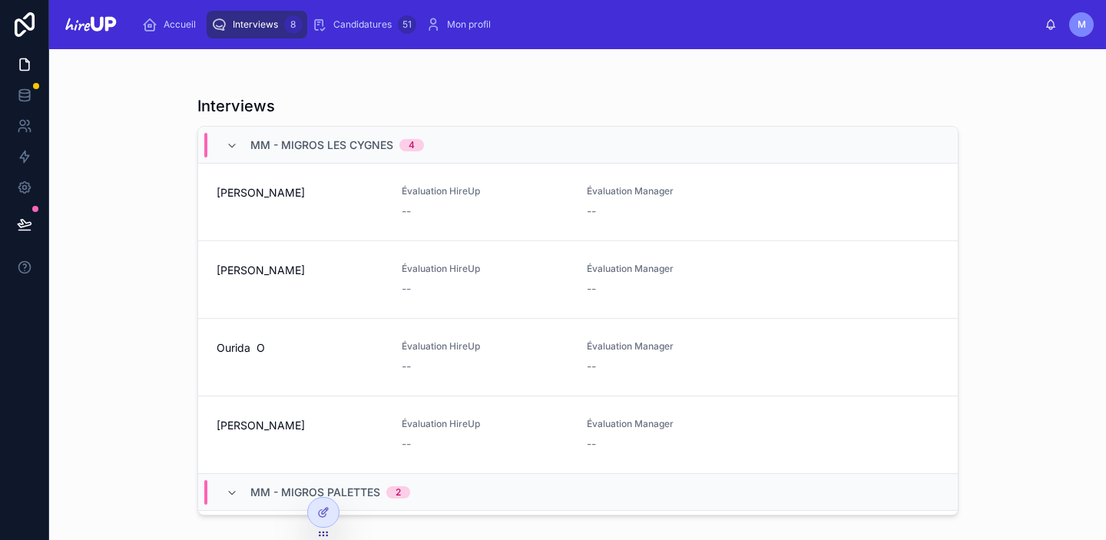
scroll to position [341, 0]
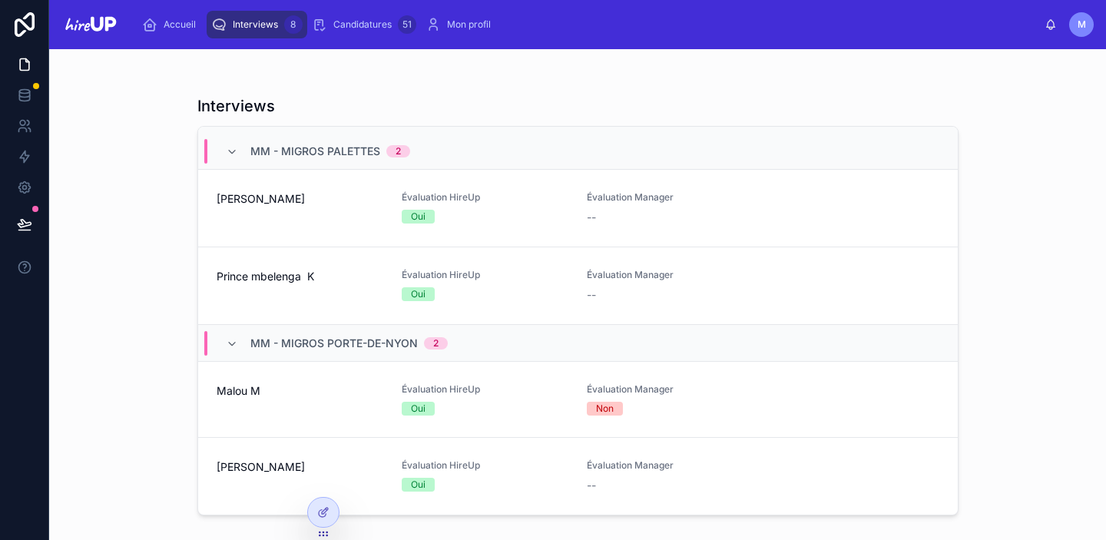
click at [213, 473] on link "[PERSON_NAME] Évaluation HireUp Oui [GEOGRAPHIC_DATA] Manager --" at bounding box center [578, 476] width 760 height 77
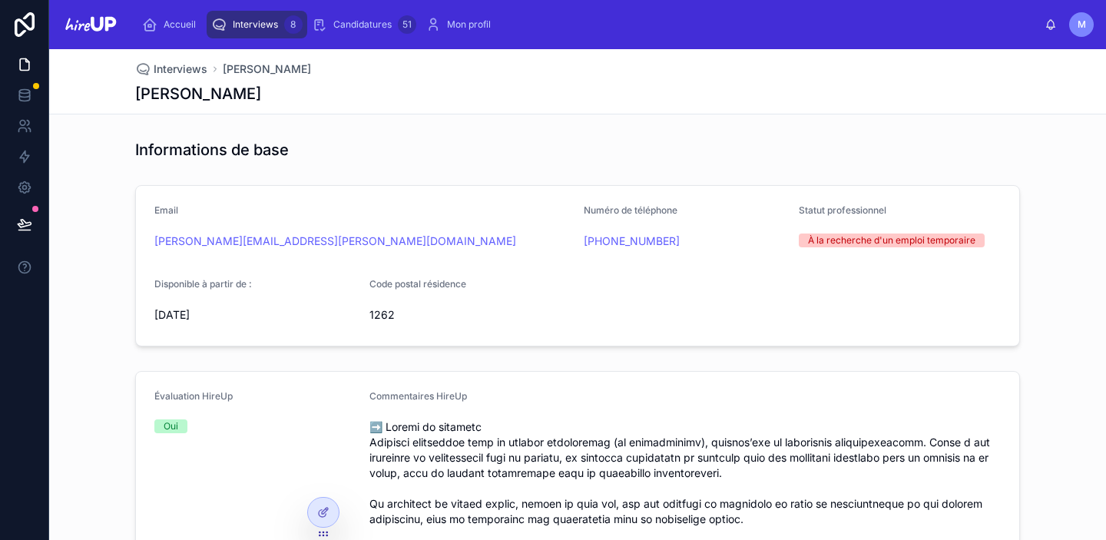
type textarea "**********"
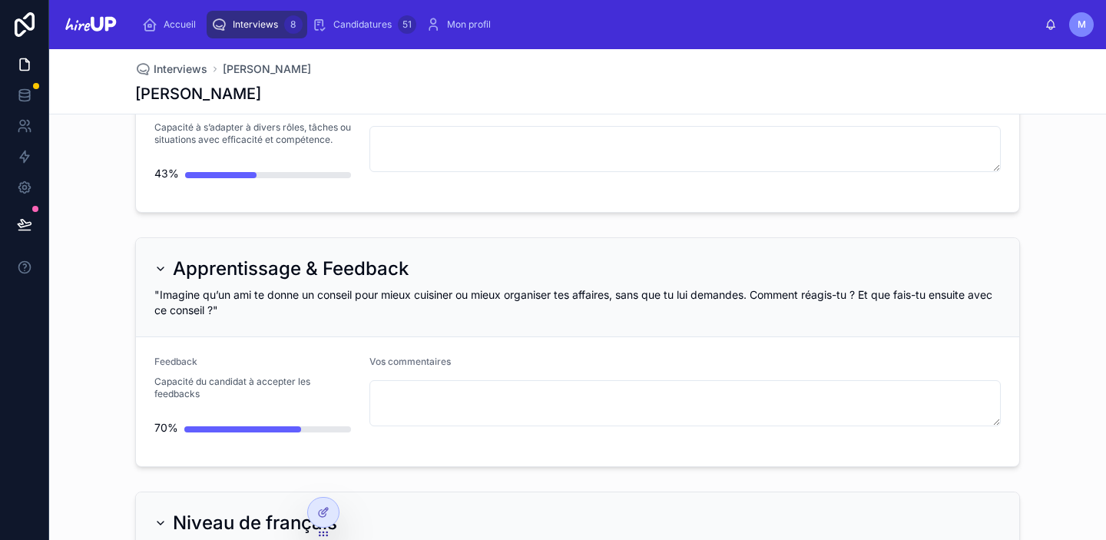
scroll to position [3915, 0]
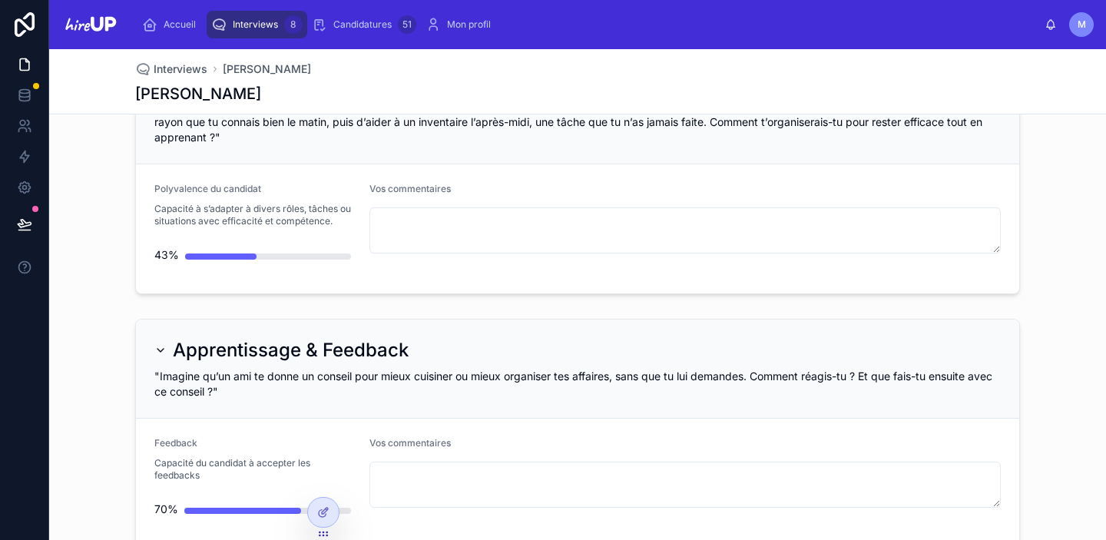
click at [247, 20] on span "Interviews" at bounding box center [255, 24] width 45 height 12
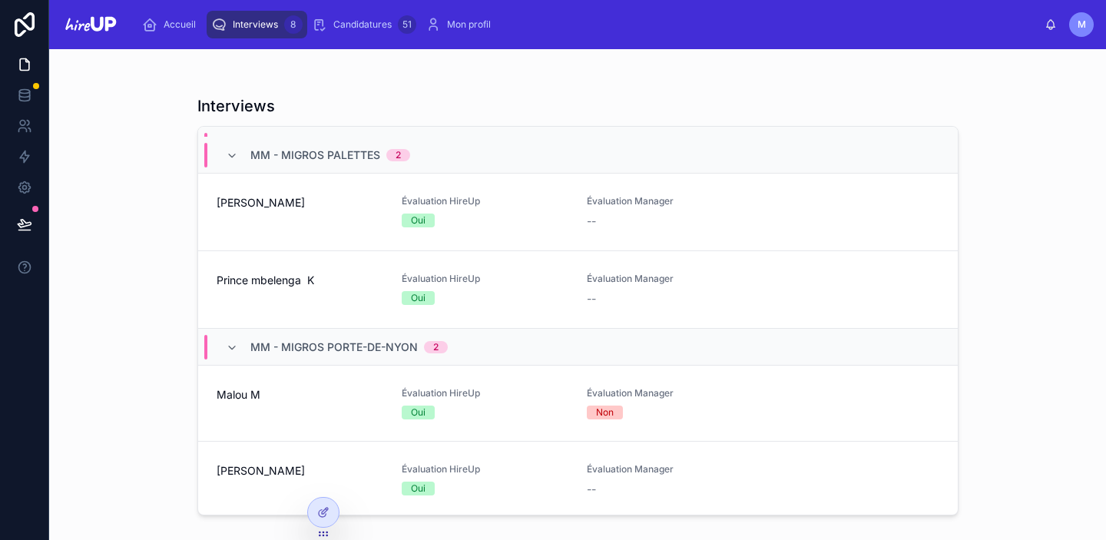
scroll to position [341, 0]
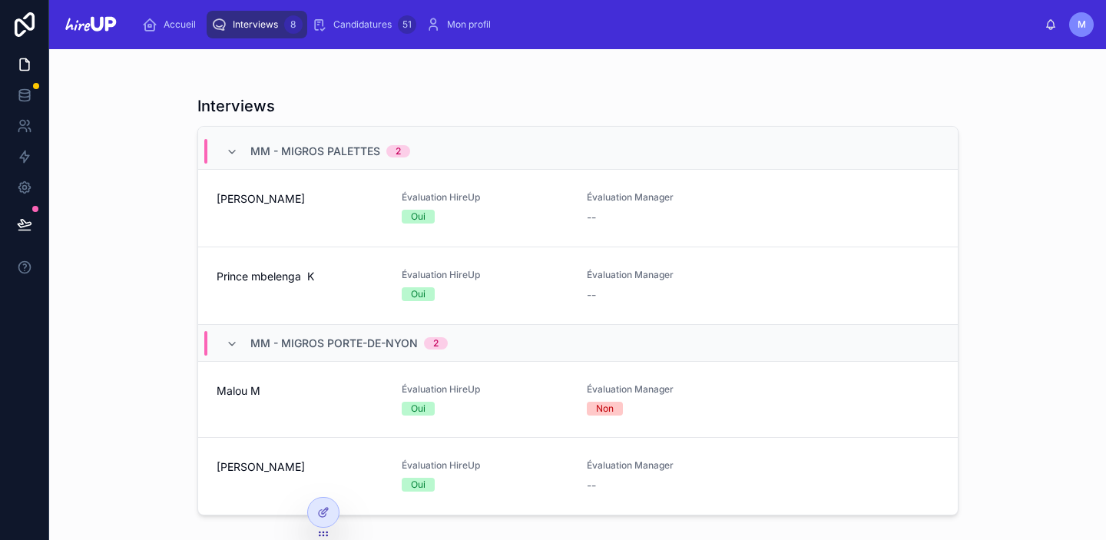
click at [247, 469] on span "[PERSON_NAME]" at bounding box center [300, 466] width 167 height 15
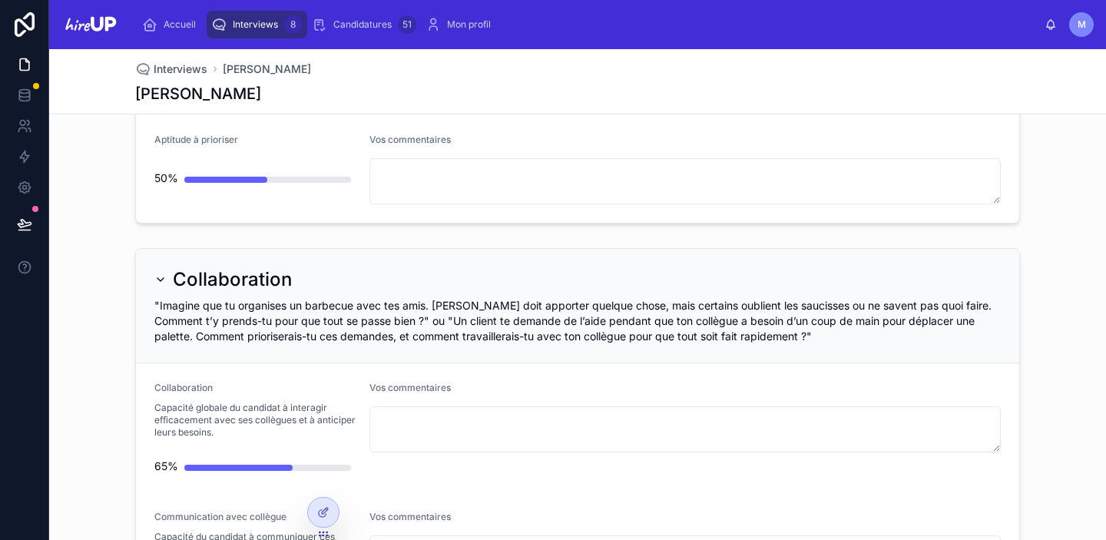
scroll to position [2707, 0]
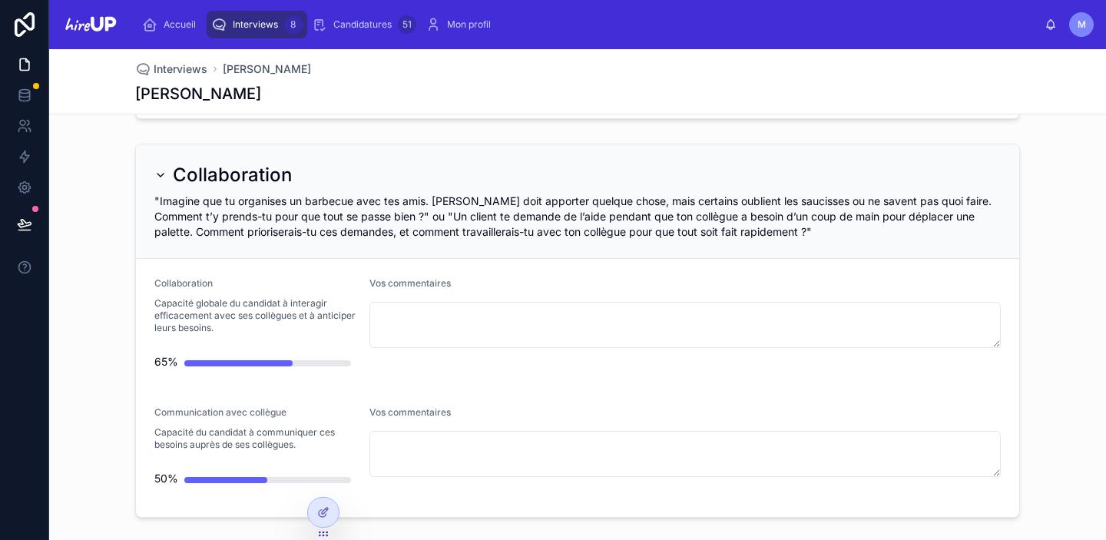
click at [249, 24] on span "Interviews" at bounding box center [255, 24] width 45 height 12
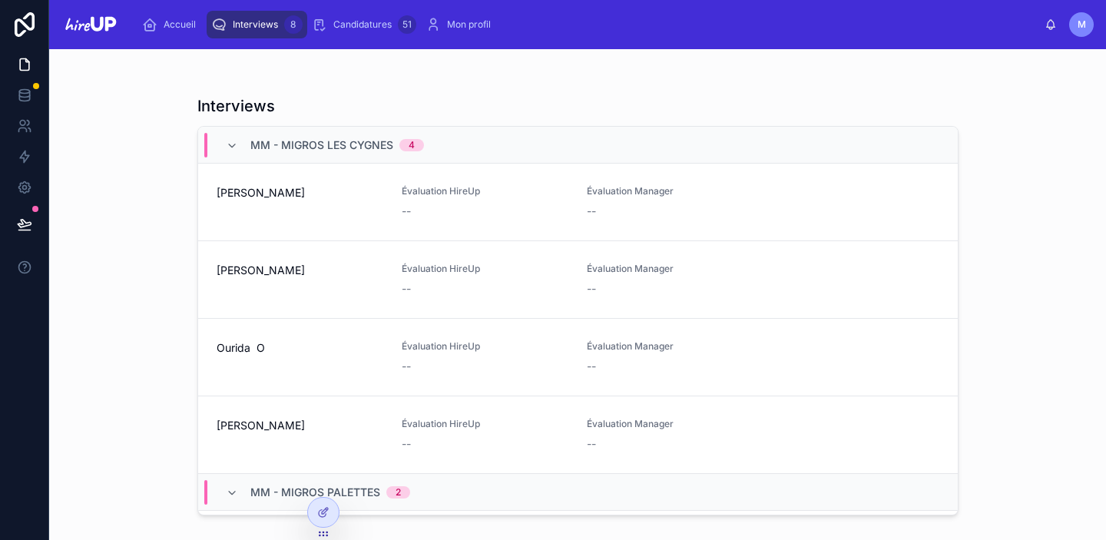
scroll to position [341, 0]
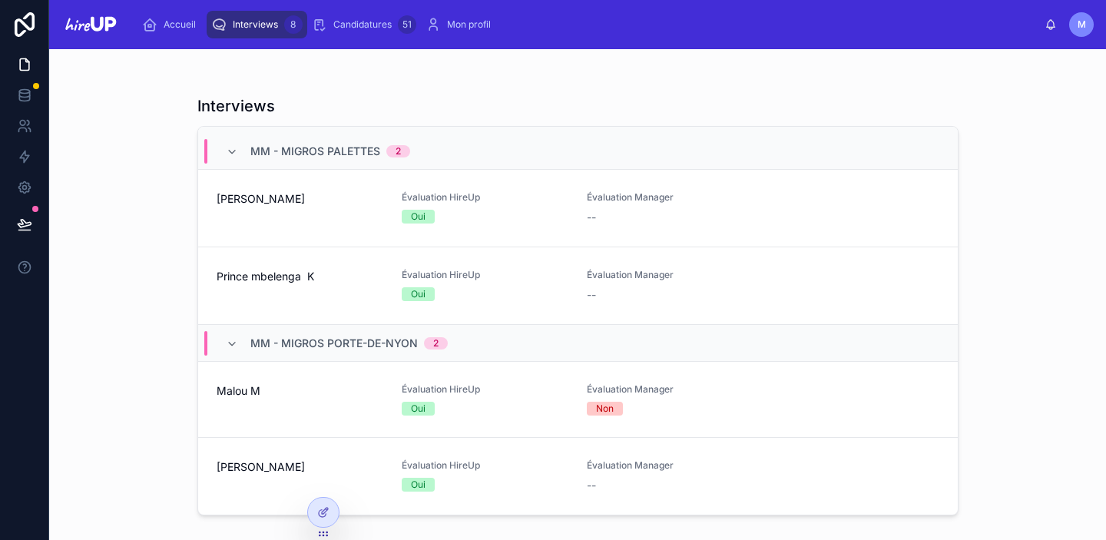
click at [255, 20] on span "Interviews" at bounding box center [255, 24] width 45 height 12
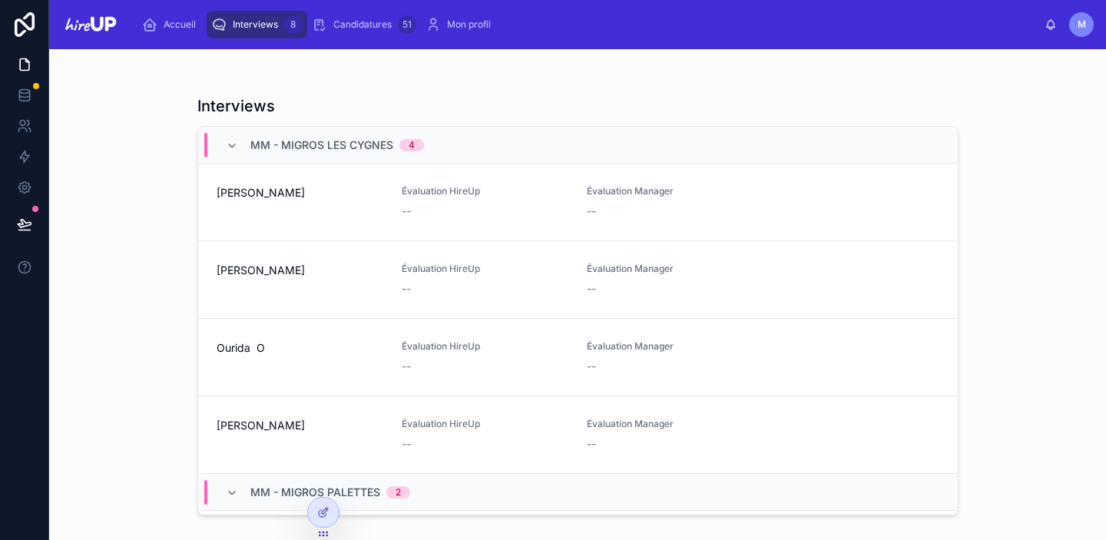
click at [260, 23] on span "Interviews" at bounding box center [255, 24] width 45 height 12
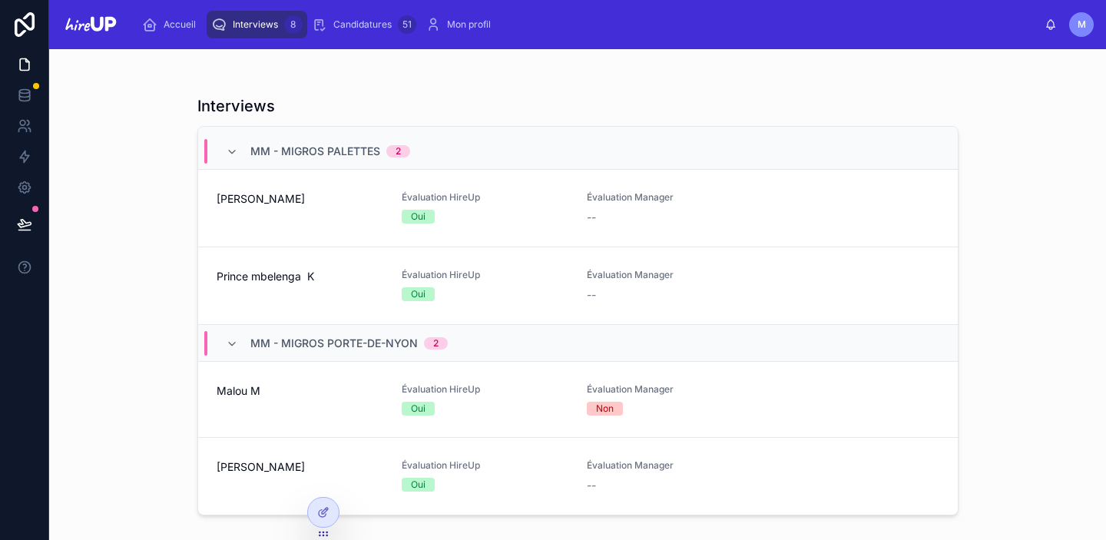
click at [231, 475] on div "[PERSON_NAME]" at bounding box center [300, 476] width 167 height 34
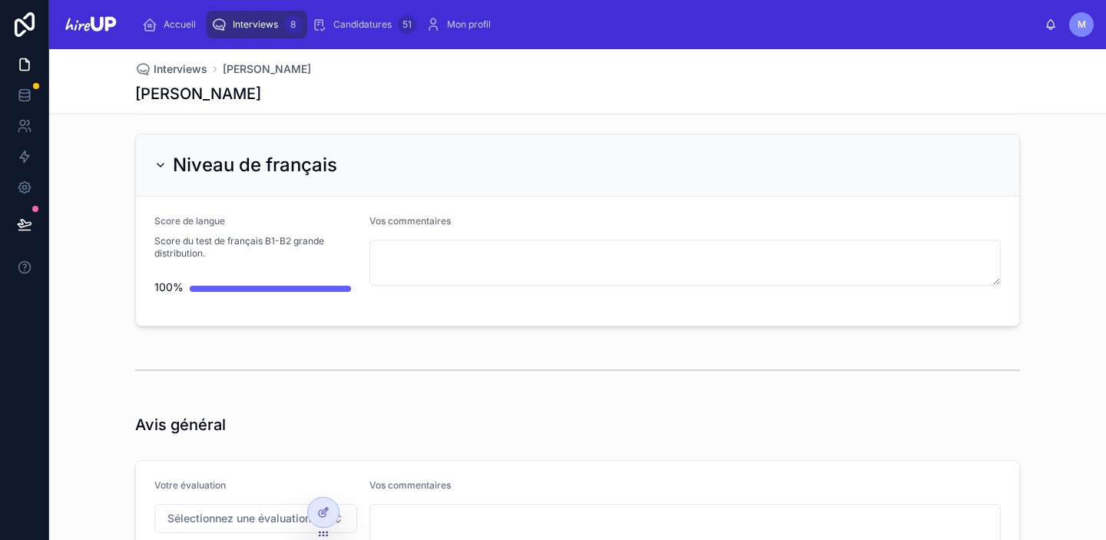
scroll to position [4459, 0]
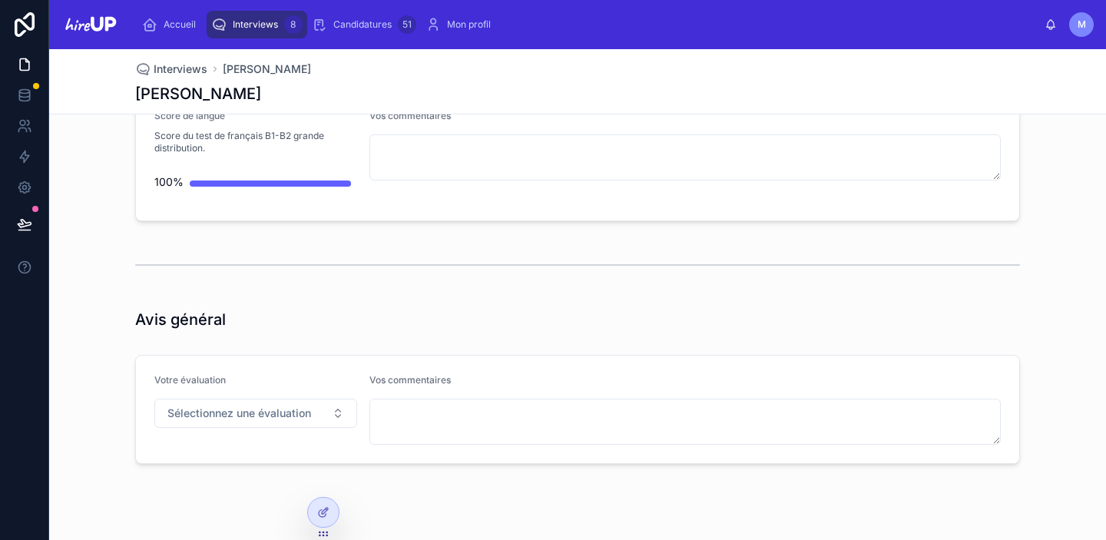
click at [253, 14] on div "Interviews 8" at bounding box center [256, 24] width 91 height 25
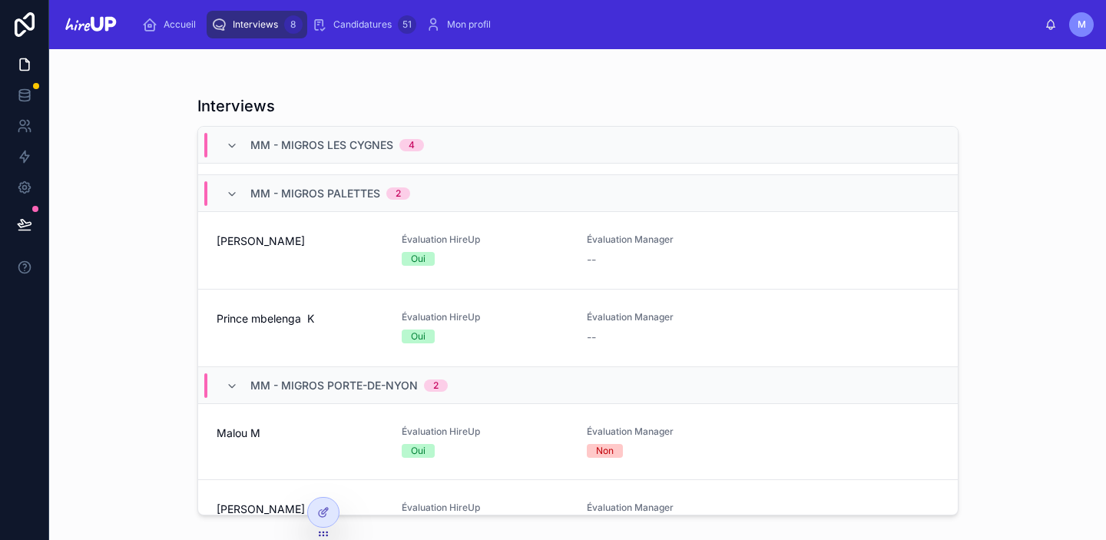
scroll to position [341, 0]
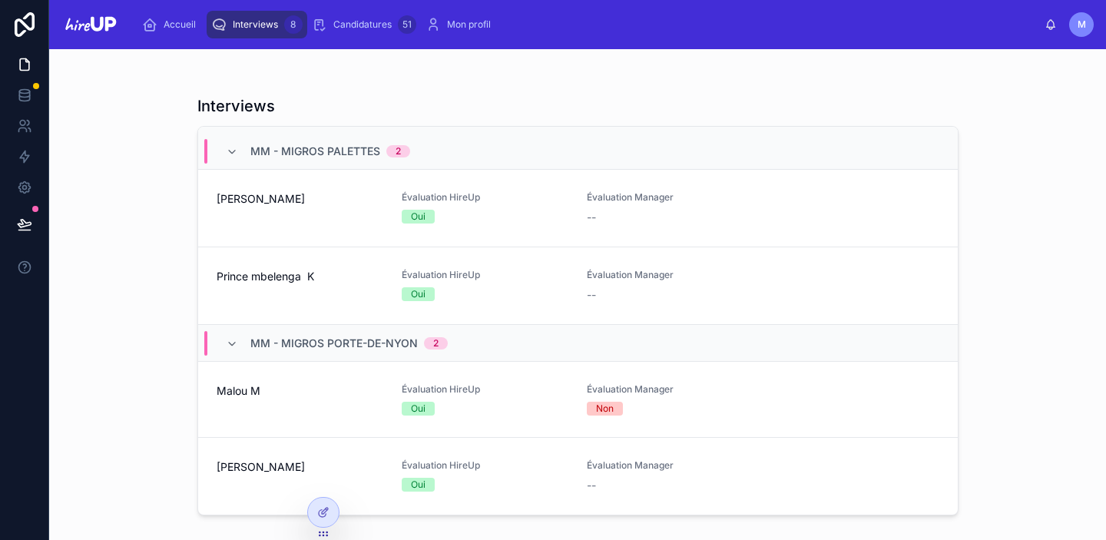
click at [217, 407] on div "Malou M" at bounding box center [300, 399] width 167 height 32
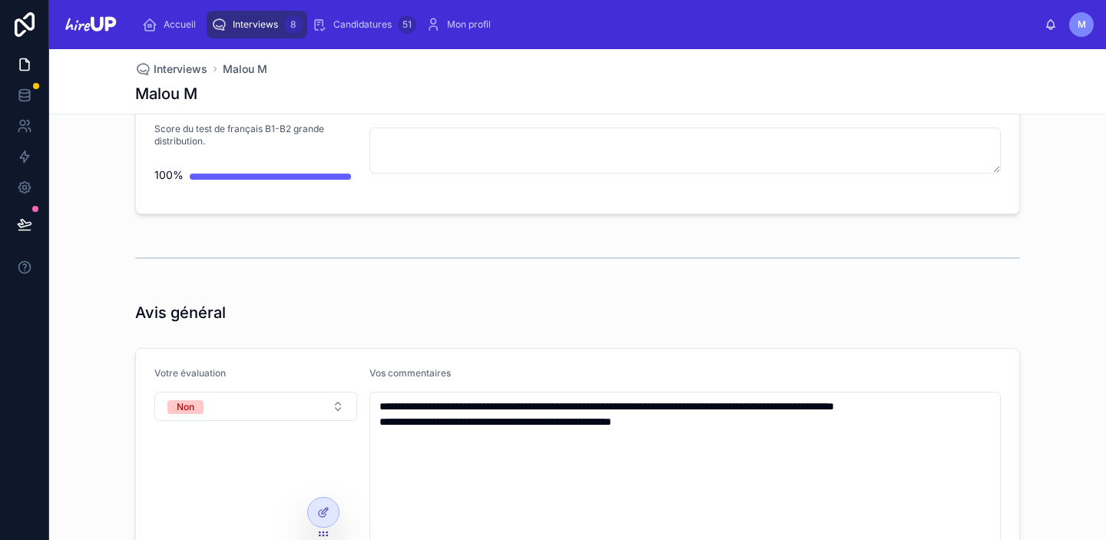
scroll to position [4415, 0]
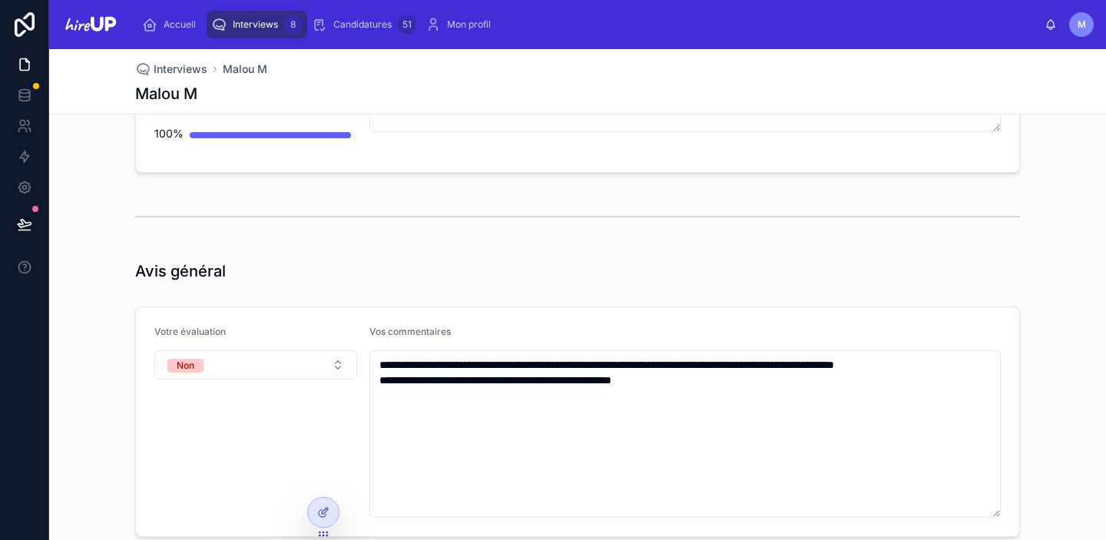
click at [258, 24] on span "Interviews" at bounding box center [255, 24] width 45 height 12
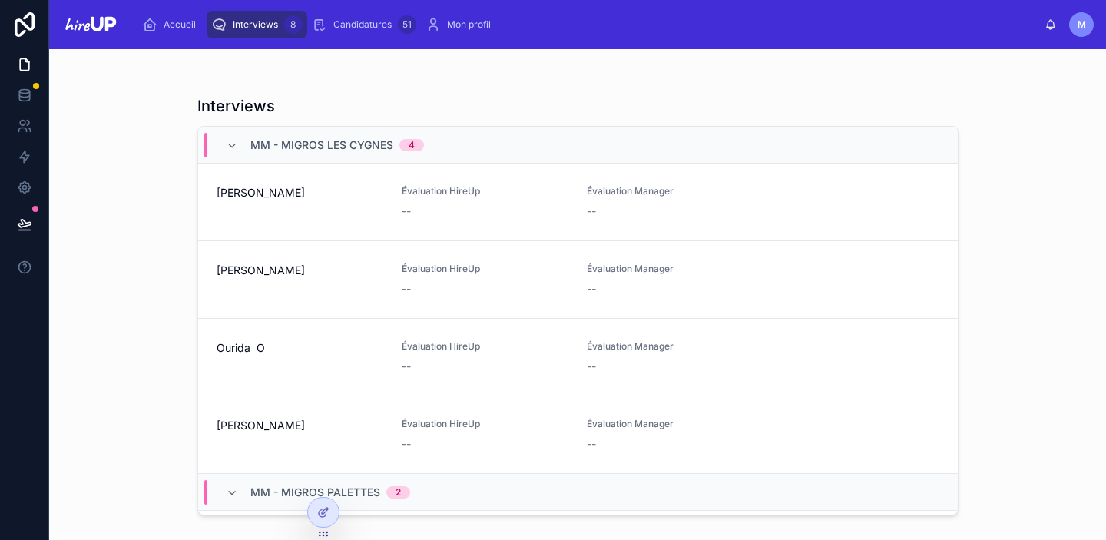
scroll to position [341, 0]
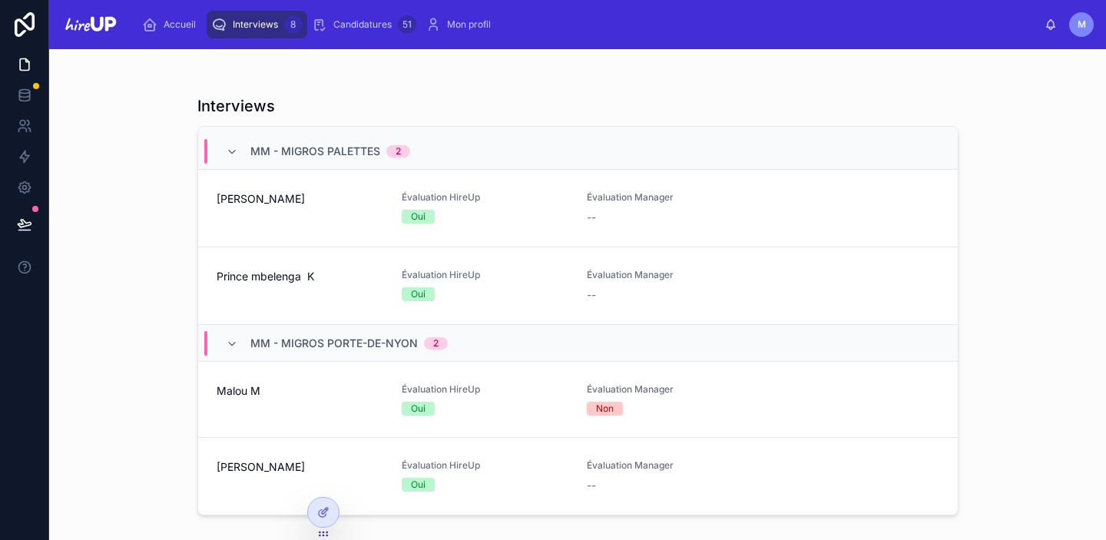
click at [227, 405] on div "Malou M" at bounding box center [300, 399] width 167 height 32
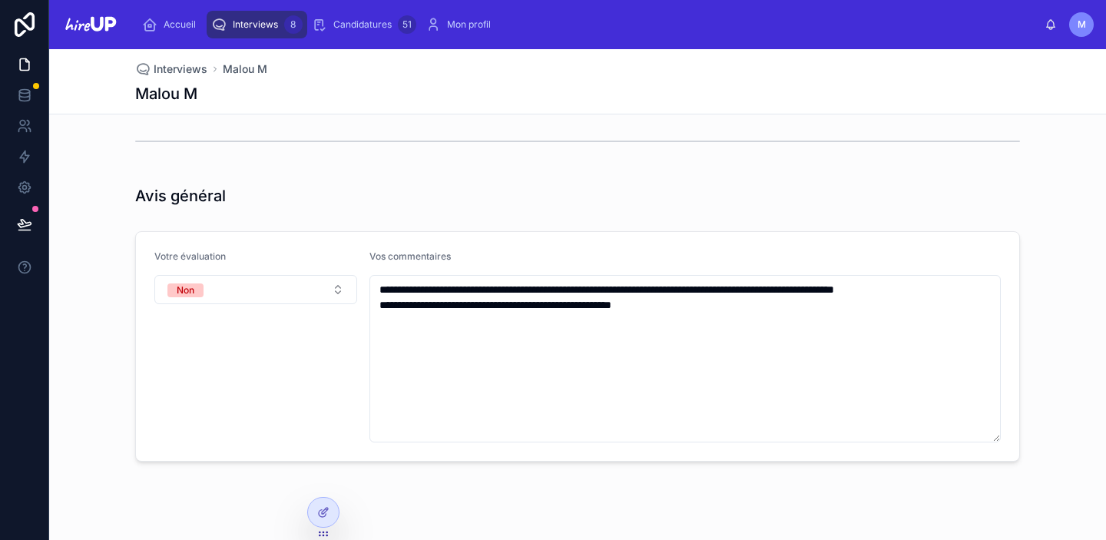
scroll to position [4504, 0]
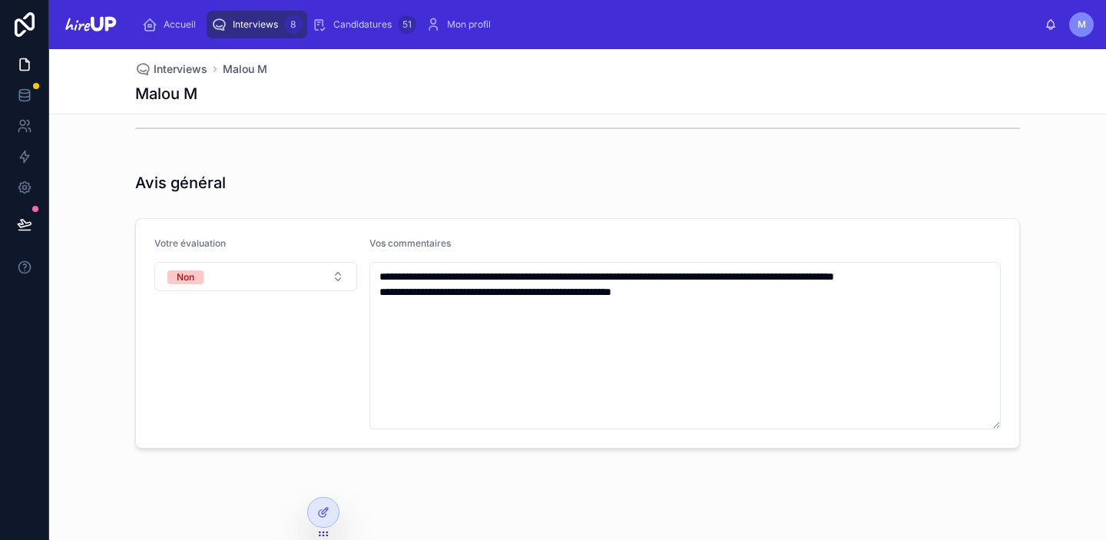
click at [252, 18] on span "Interviews" at bounding box center [255, 24] width 45 height 12
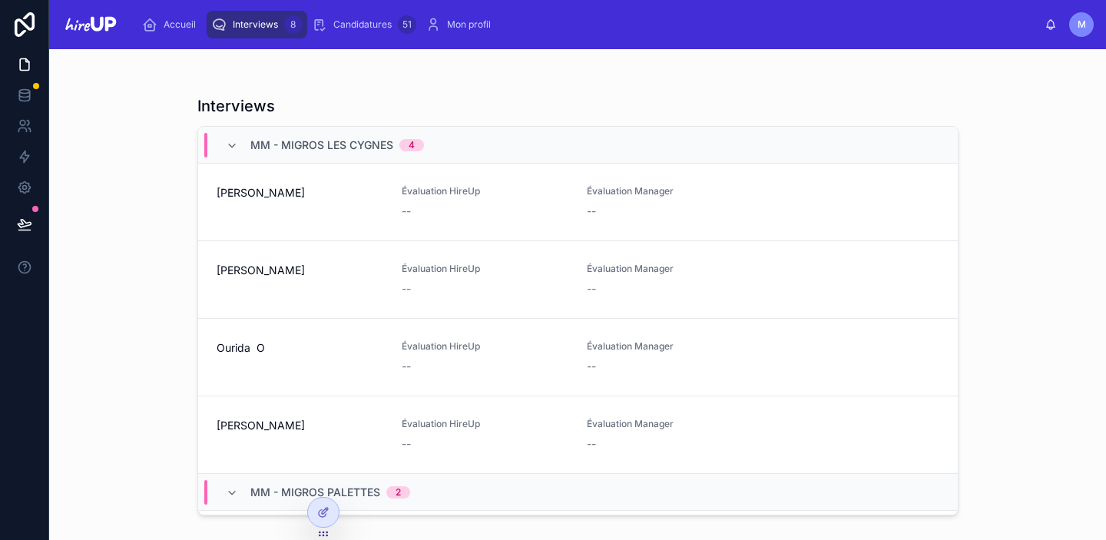
scroll to position [341, 0]
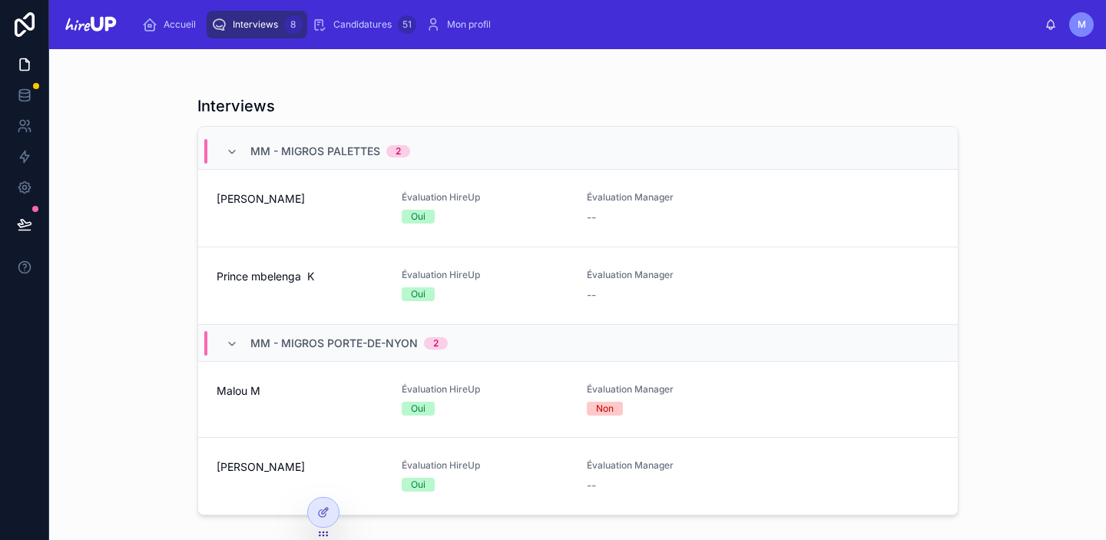
click at [237, 478] on div "[PERSON_NAME]" at bounding box center [300, 476] width 167 height 34
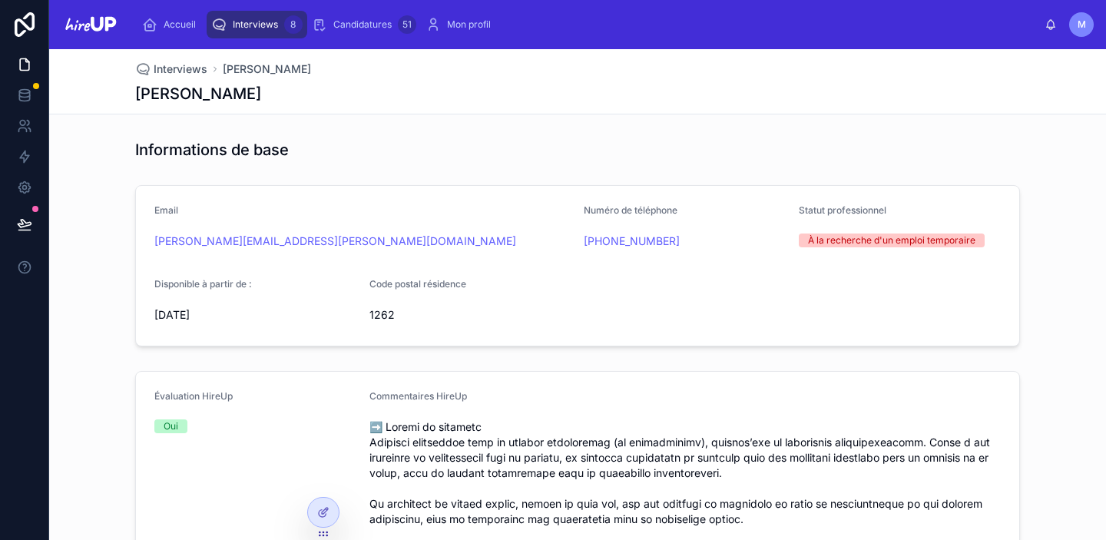
scroll to position [55, 0]
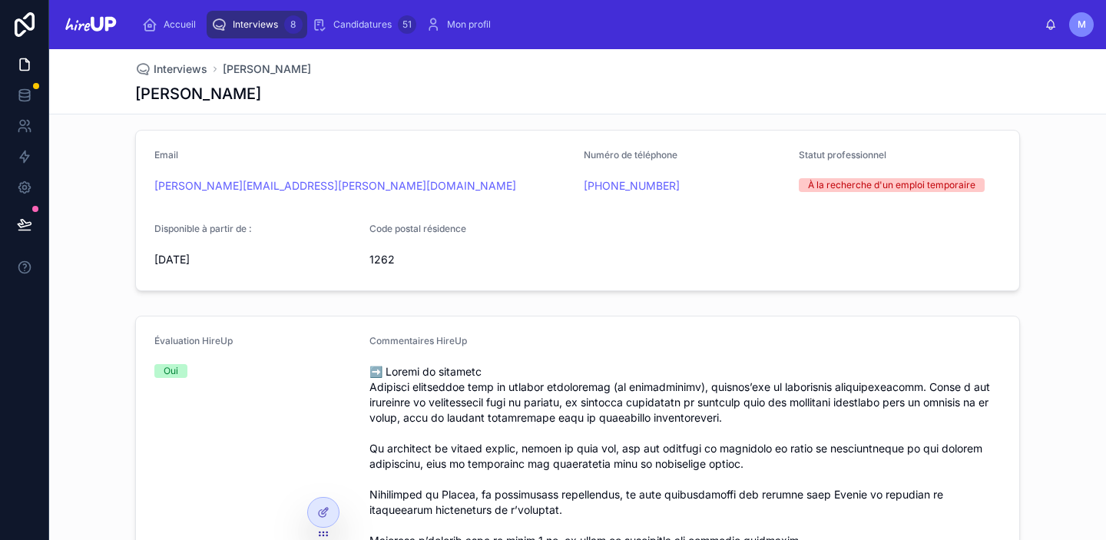
click at [233, 29] on span "Interviews" at bounding box center [255, 24] width 45 height 12
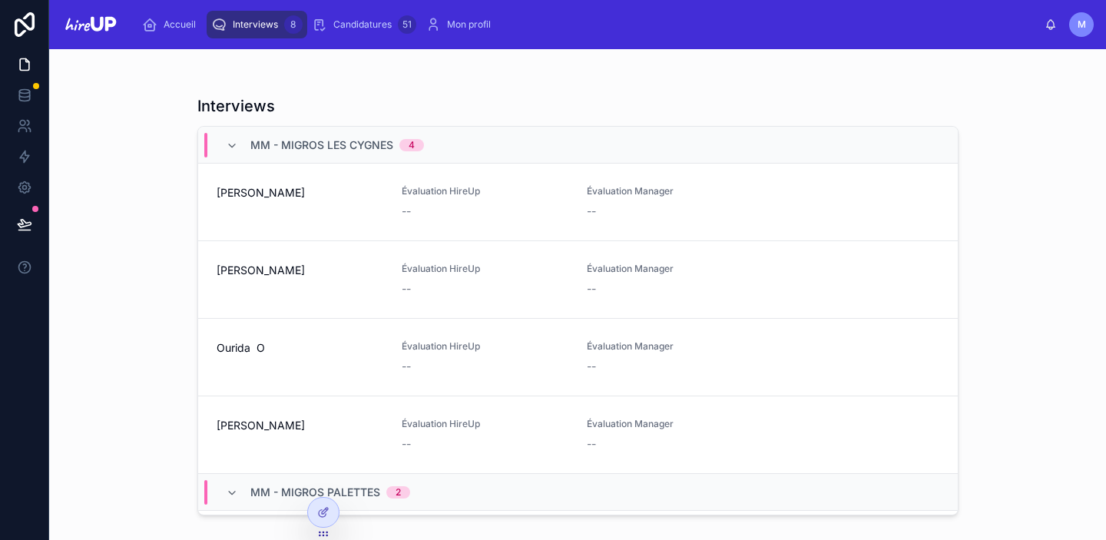
scroll to position [341, 0]
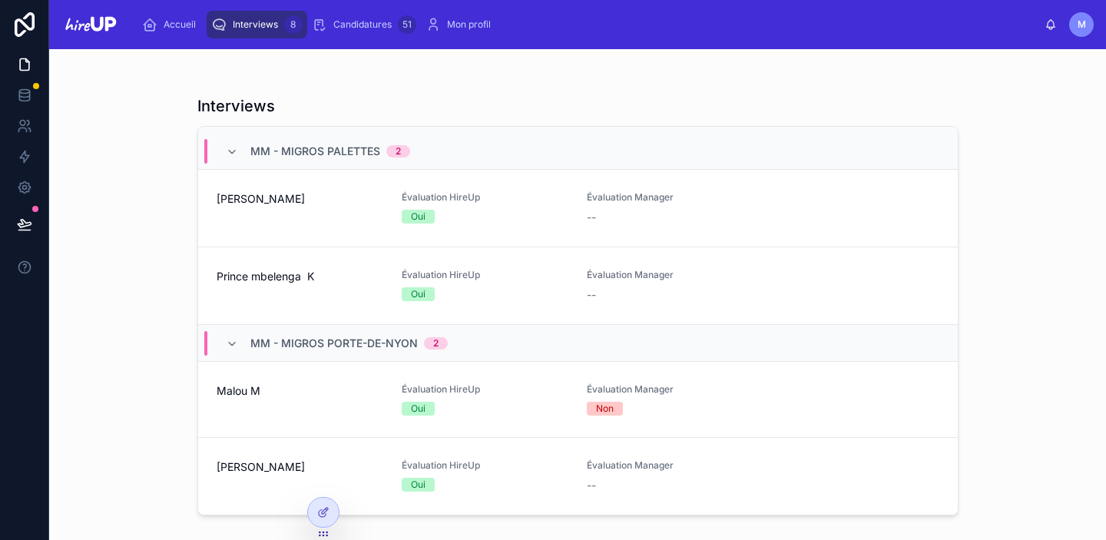
click at [235, 475] on div "[PERSON_NAME]" at bounding box center [300, 476] width 167 height 34
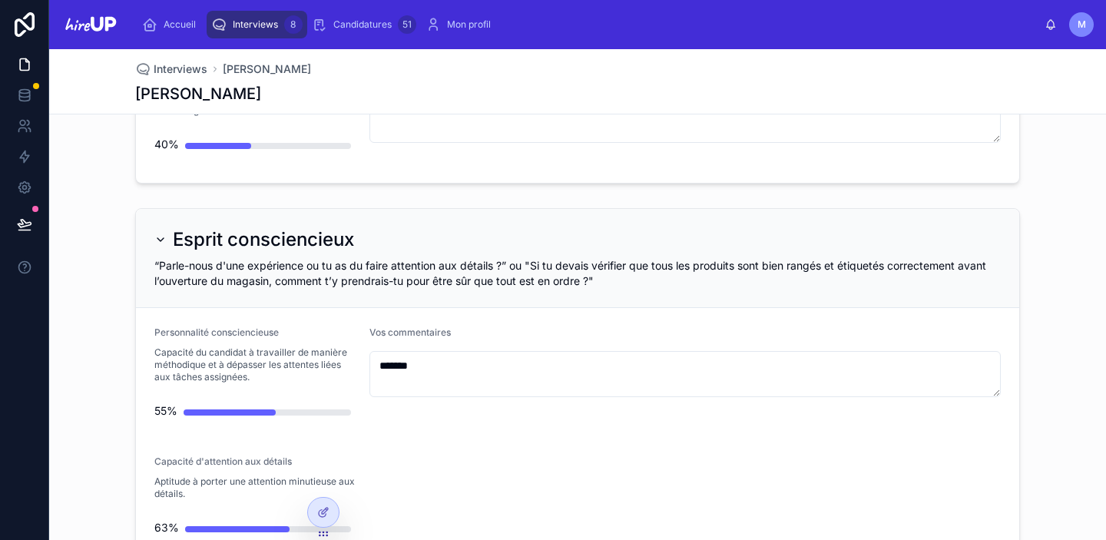
scroll to position [1882, 0]
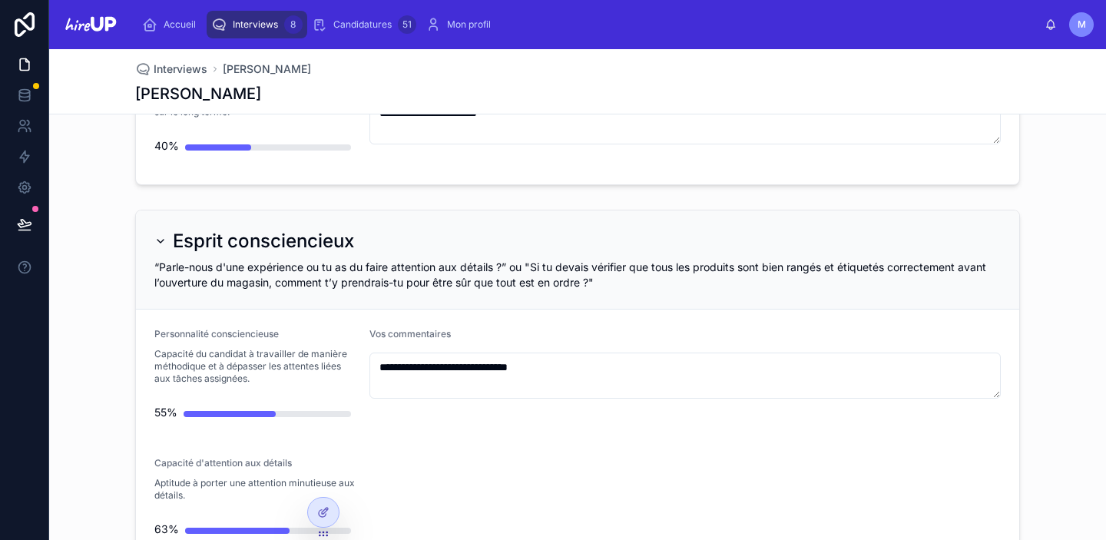
type textarea "**********"
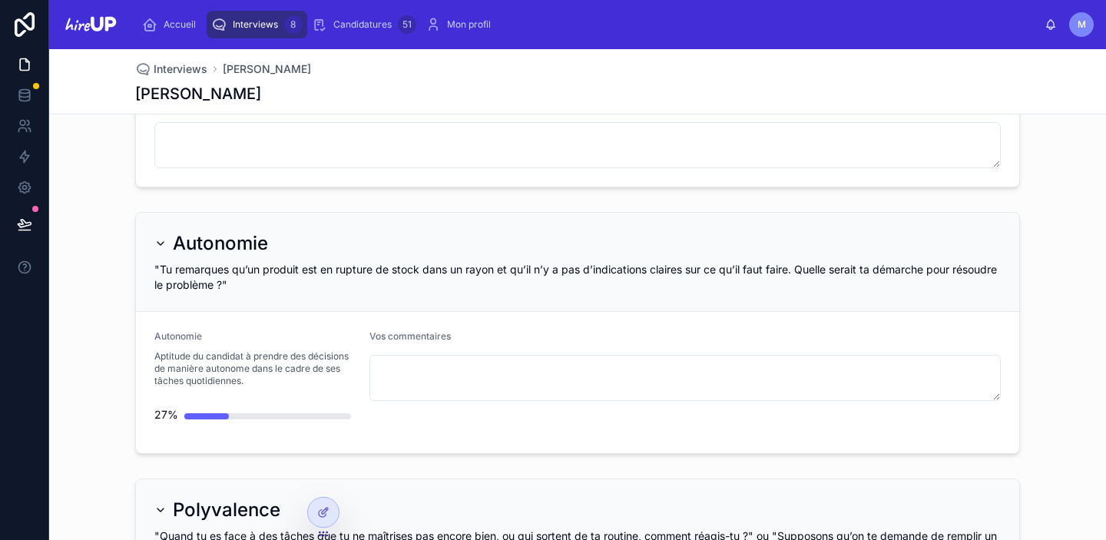
scroll to position [4459, 0]
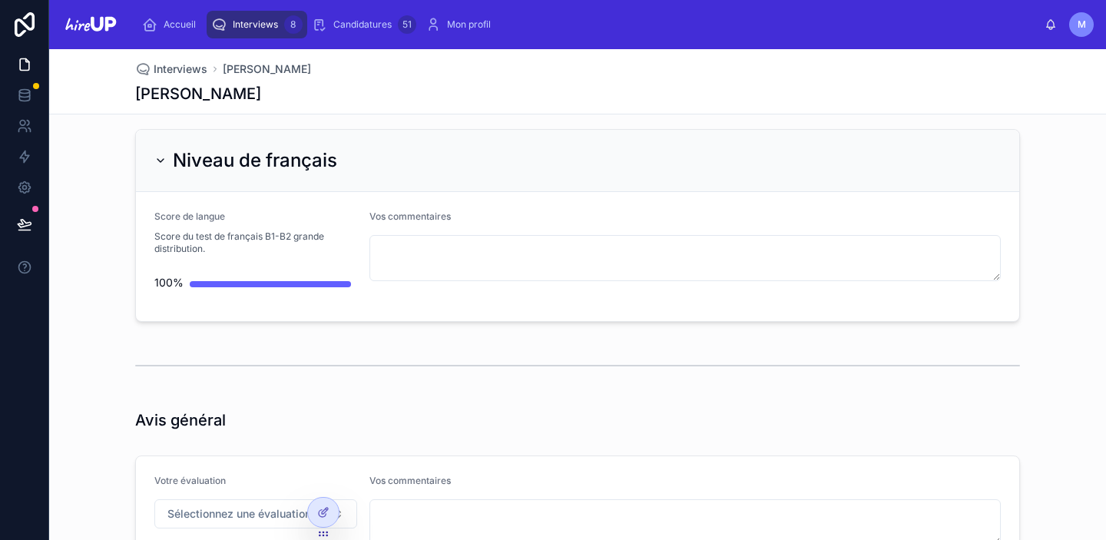
scroll to position [4459, 0]
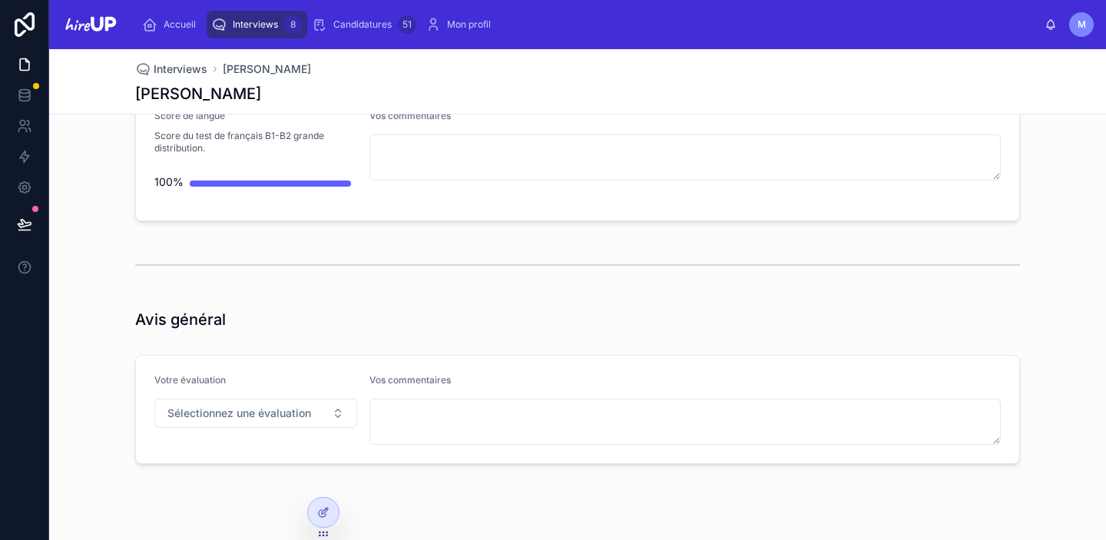
click at [249, 28] on span "Interviews" at bounding box center [255, 24] width 45 height 12
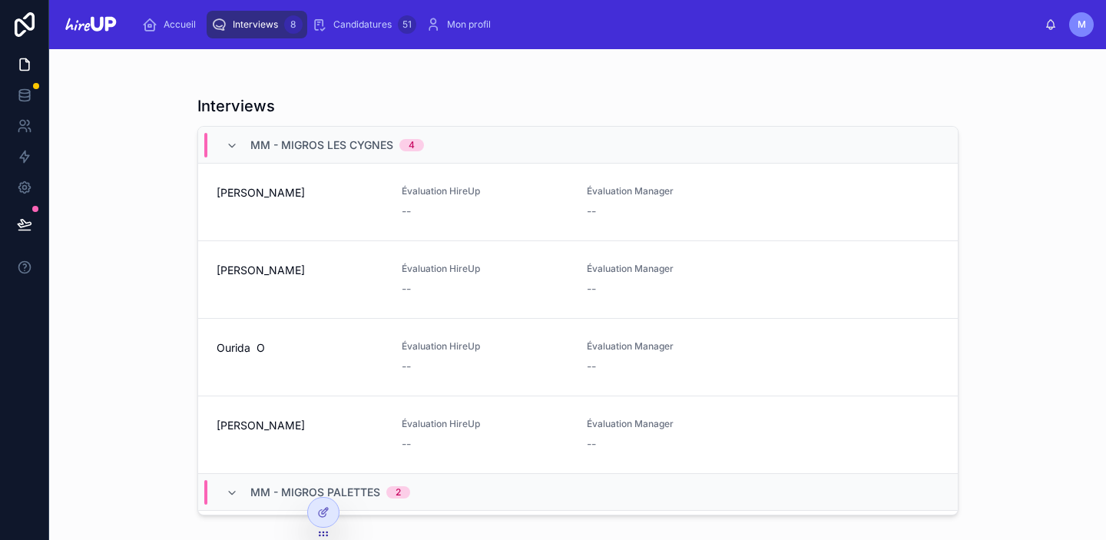
scroll to position [341, 0]
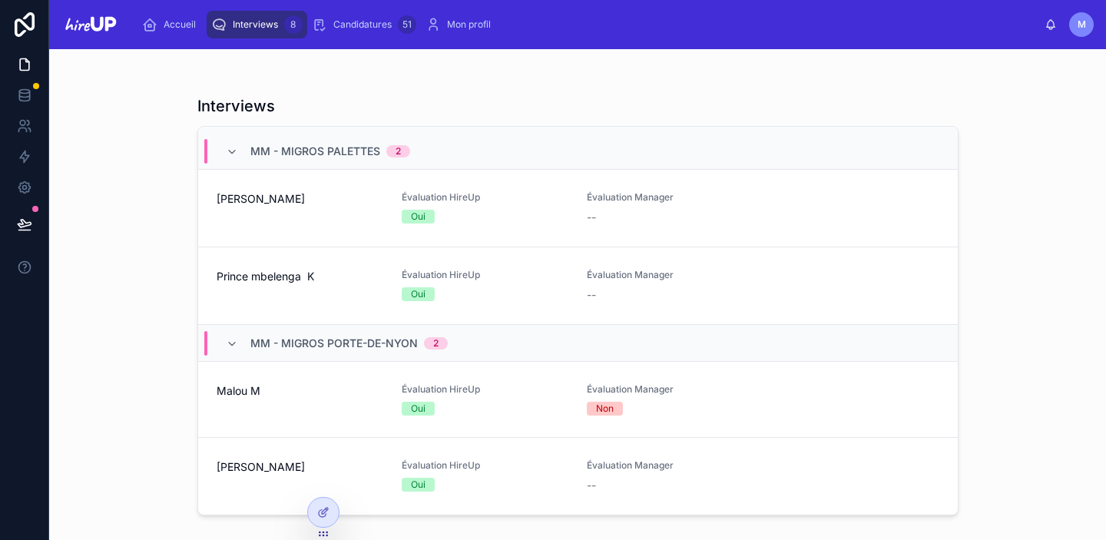
click at [219, 472] on span "[PERSON_NAME]" at bounding box center [300, 466] width 167 height 15
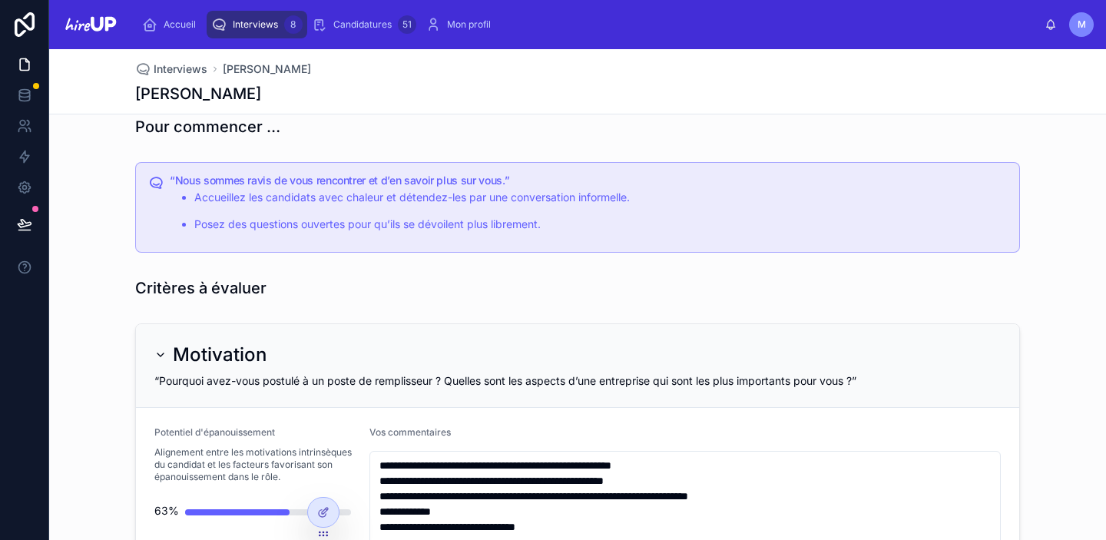
scroll to position [444, 0]
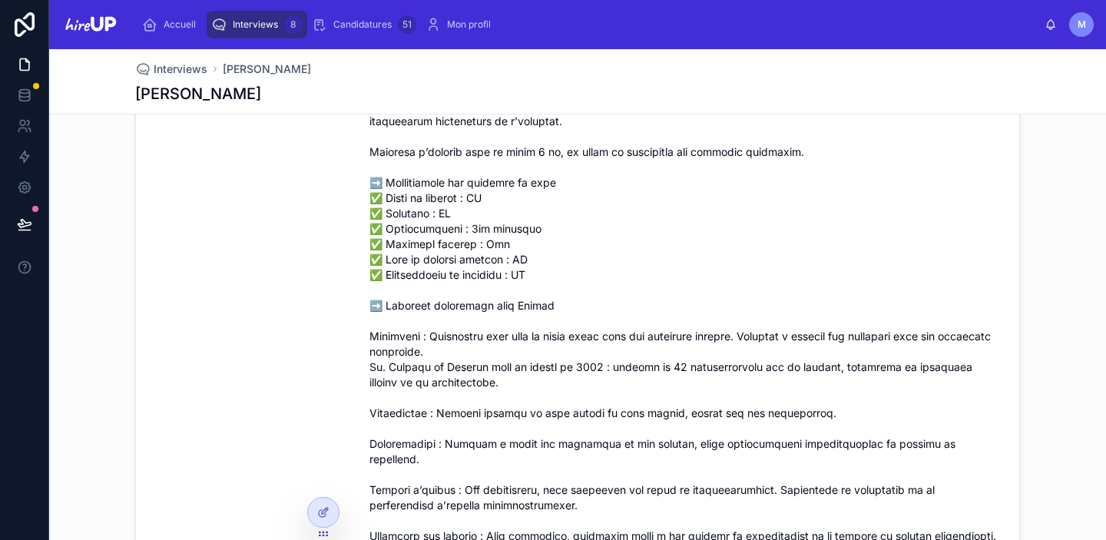
click at [266, 23] on span "Interviews" at bounding box center [255, 24] width 45 height 12
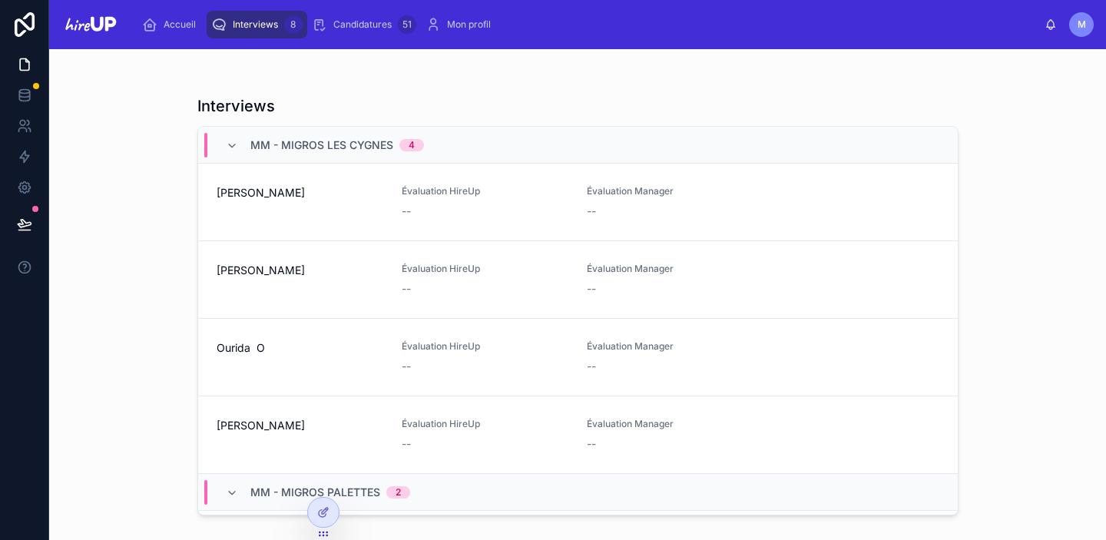
scroll to position [341, 0]
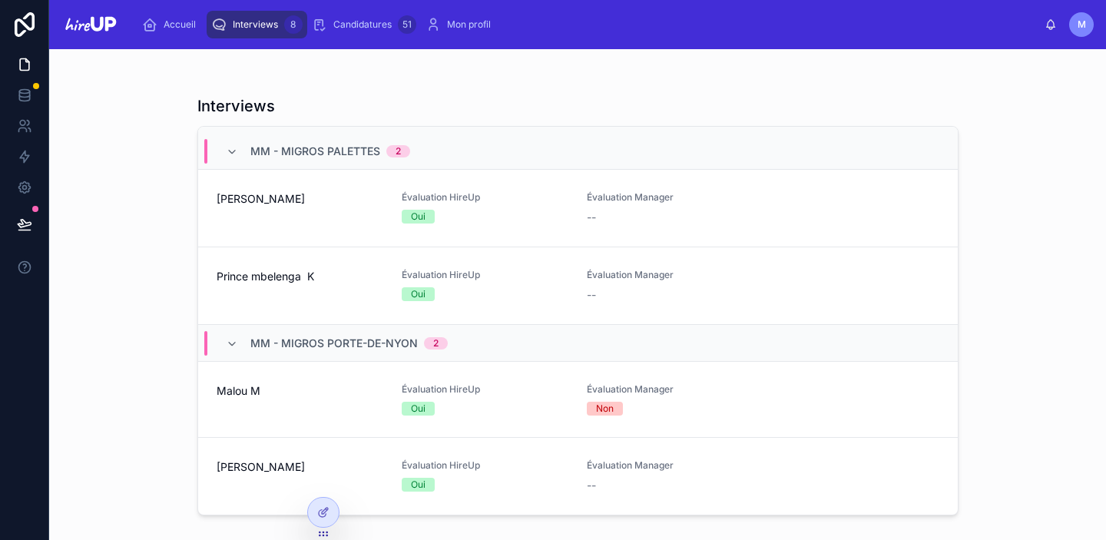
click at [233, 482] on div "[PERSON_NAME]" at bounding box center [300, 476] width 167 height 34
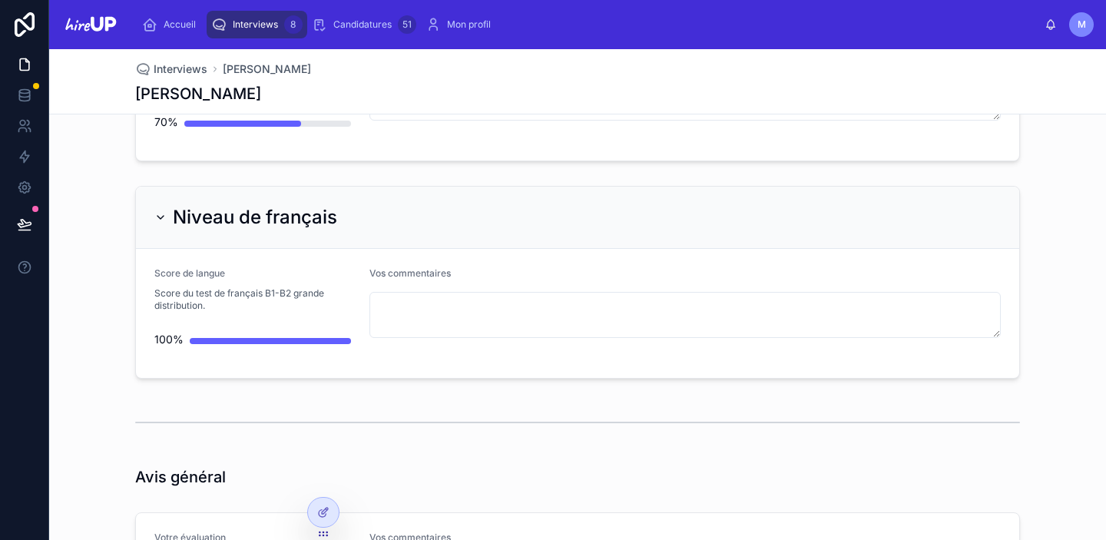
scroll to position [4459, 0]
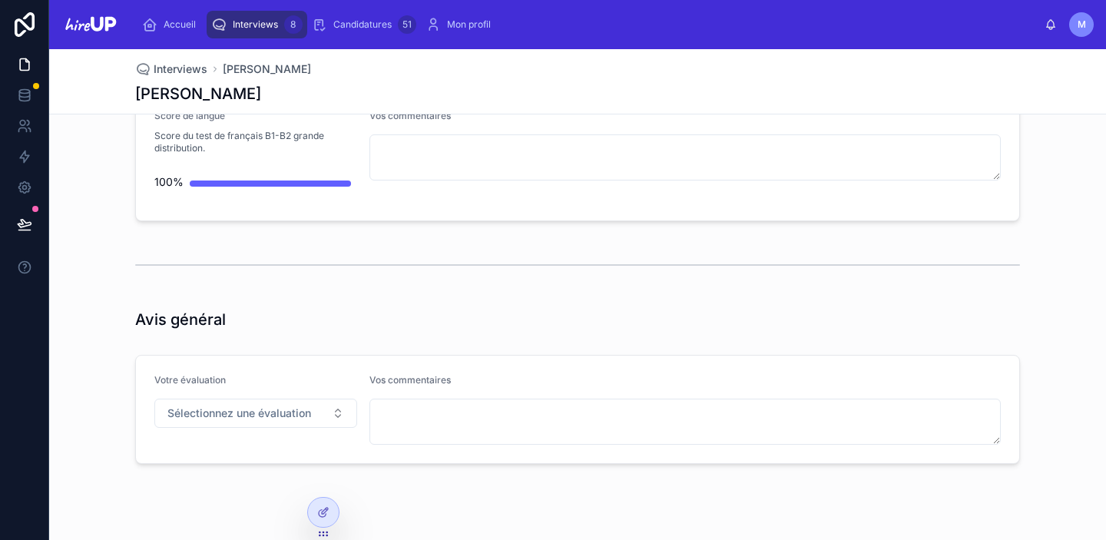
click at [252, 13] on div "Interviews 8" at bounding box center [256, 24] width 91 height 25
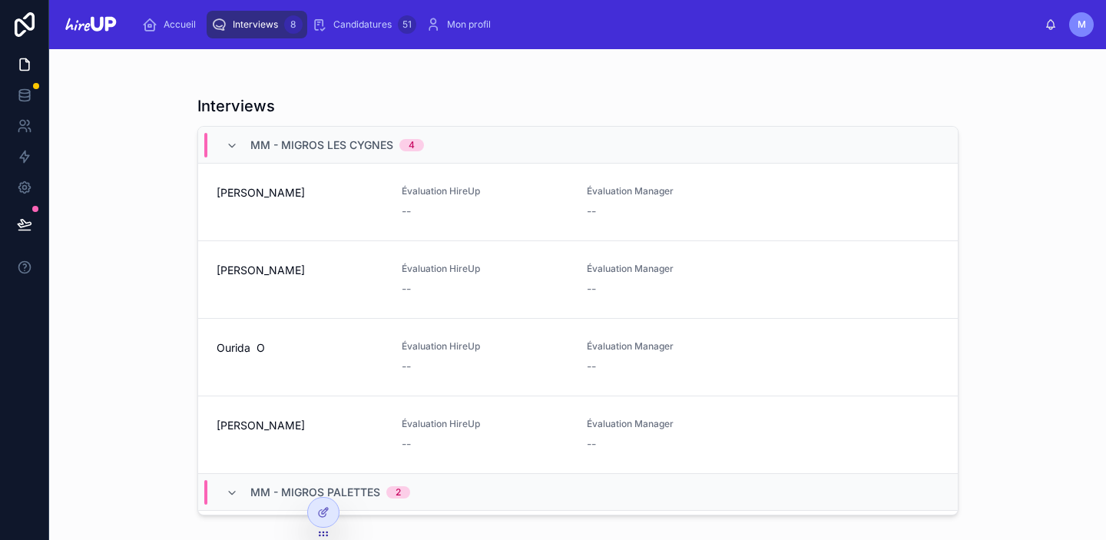
scroll to position [341, 0]
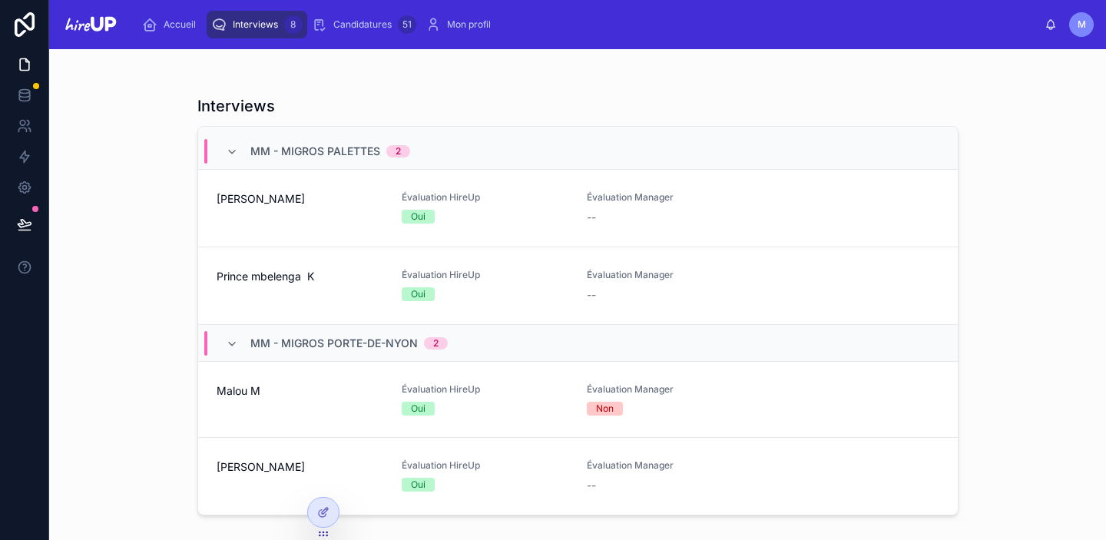
click at [227, 475] on div "[PERSON_NAME]" at bounding box center [300, 476] width 167 height 34
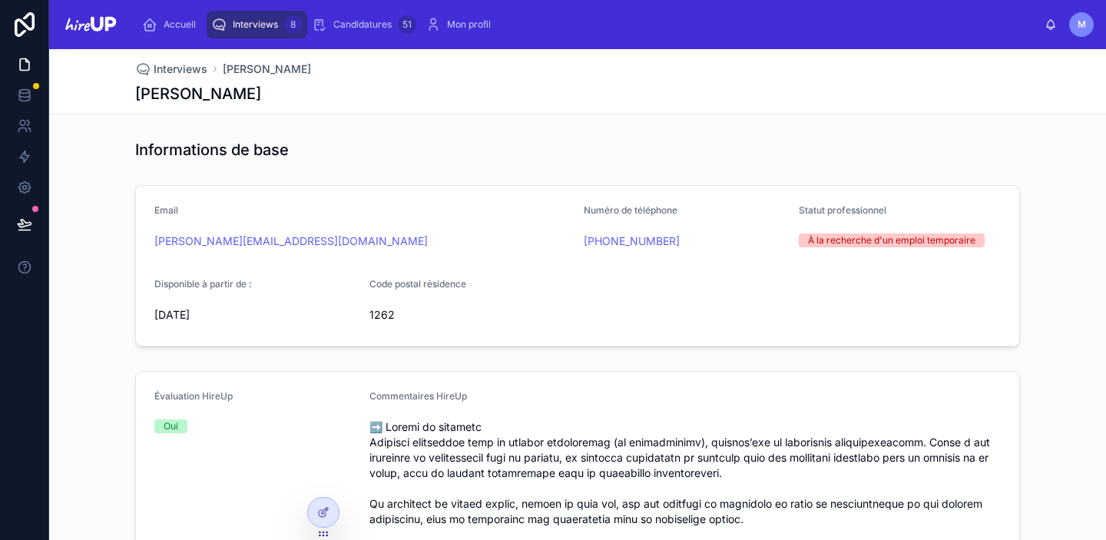
type textarea "**********"
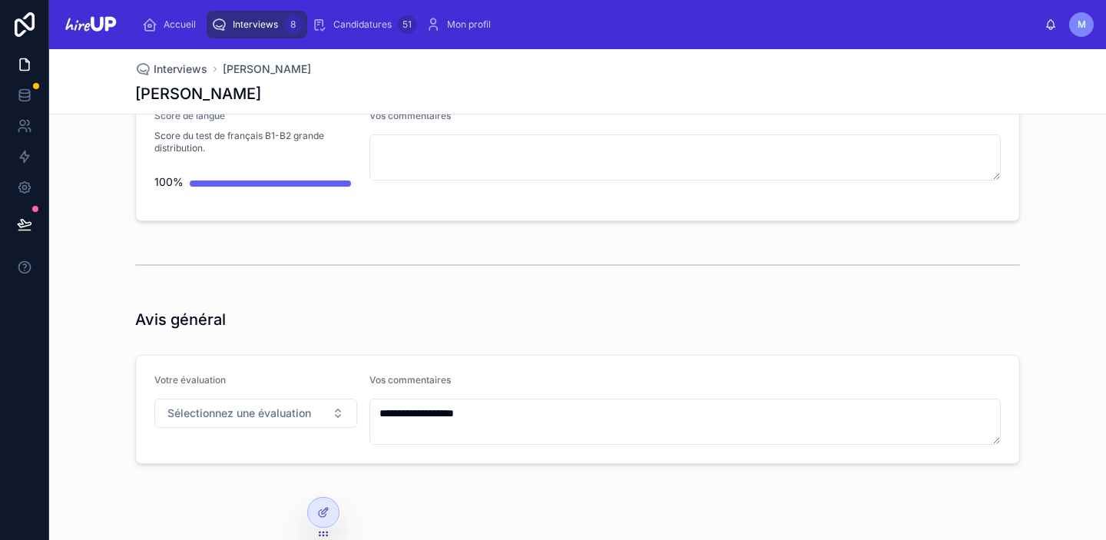
scroll to position [4439, 0]
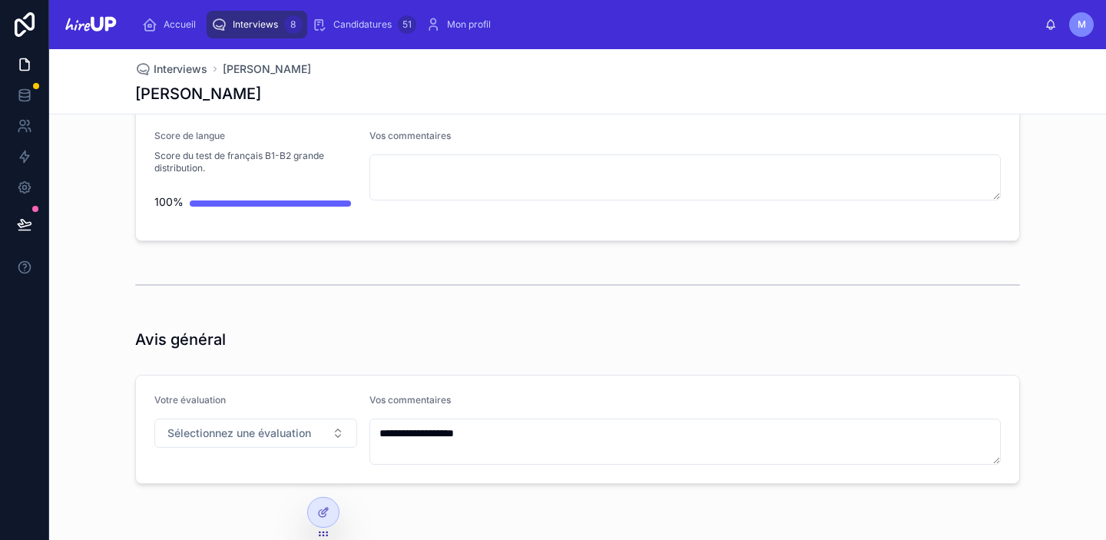
click at [243, 28] on span "Interviews" at bounding box center [255, 24] width 45 height 12
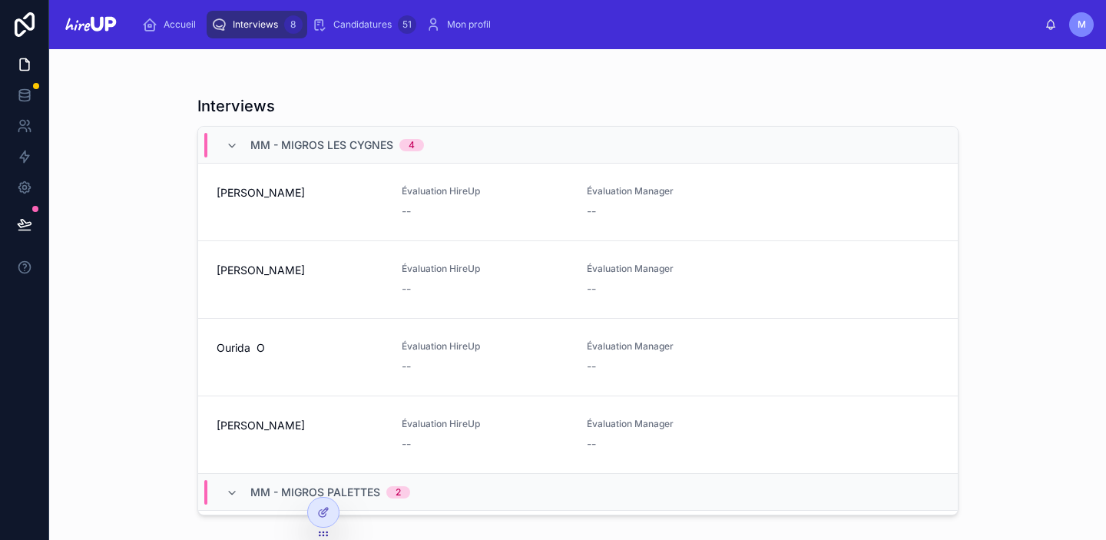
scroll to position [341, 0]
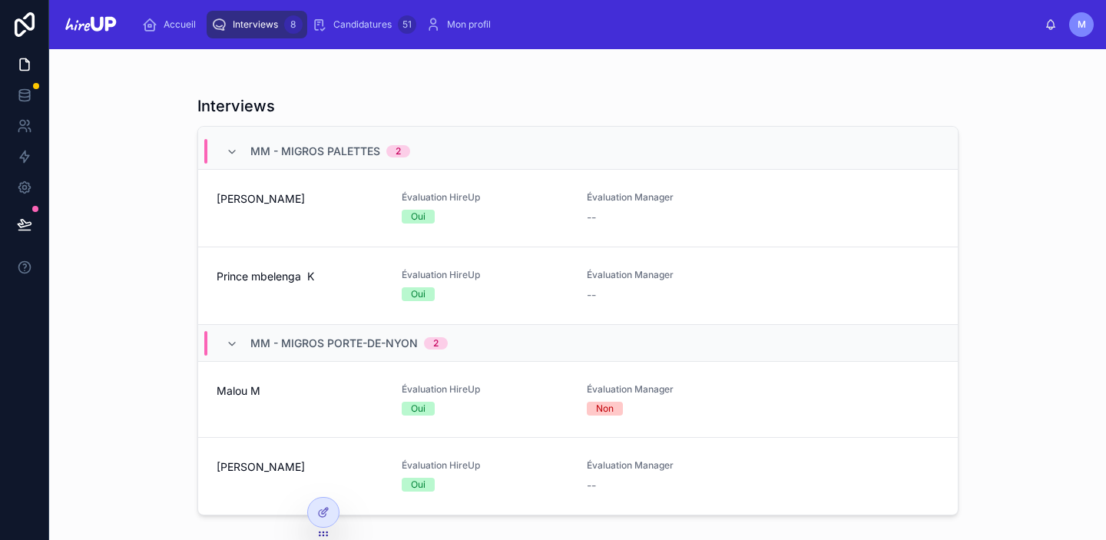
click at [227, 495] on link "[PERSON_NAME] Évaluation HireUp Oui [GEOGRAPHIC_DATA] Manager --" at bounding box center [578, 476] width 760 height 77
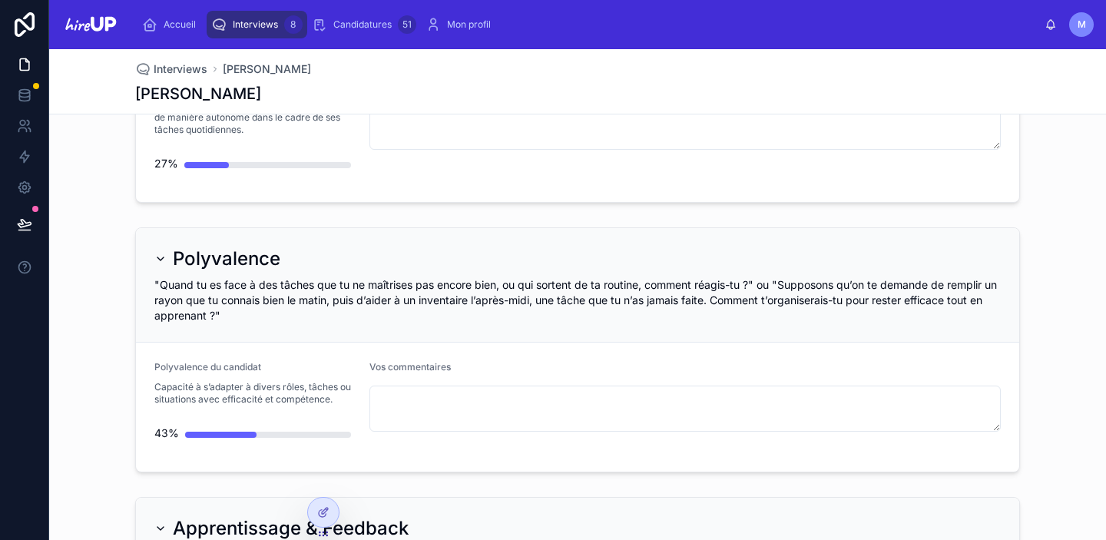
scroll to position [4459, 0]
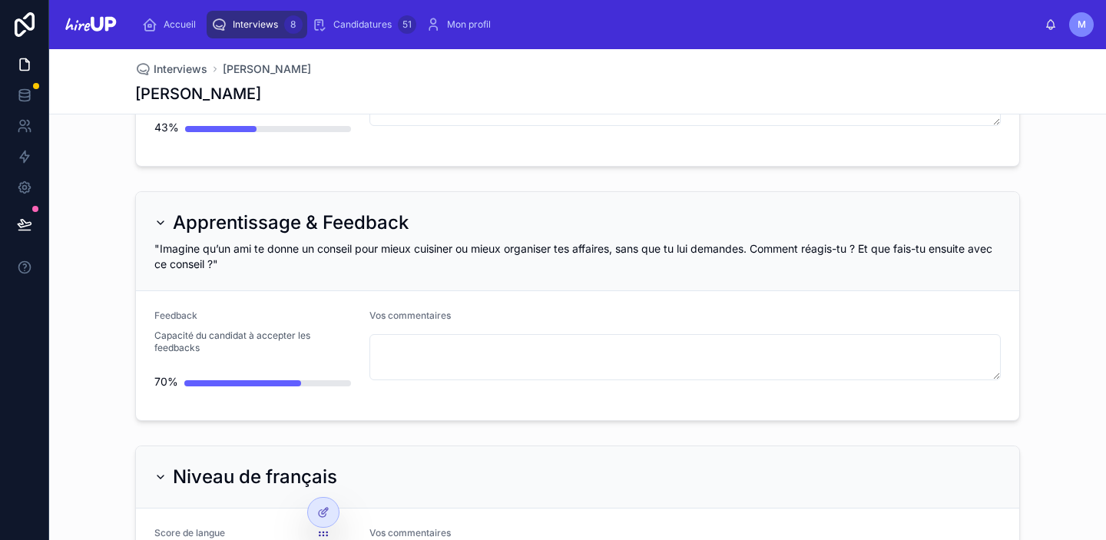
scroll to position [4459, 0]
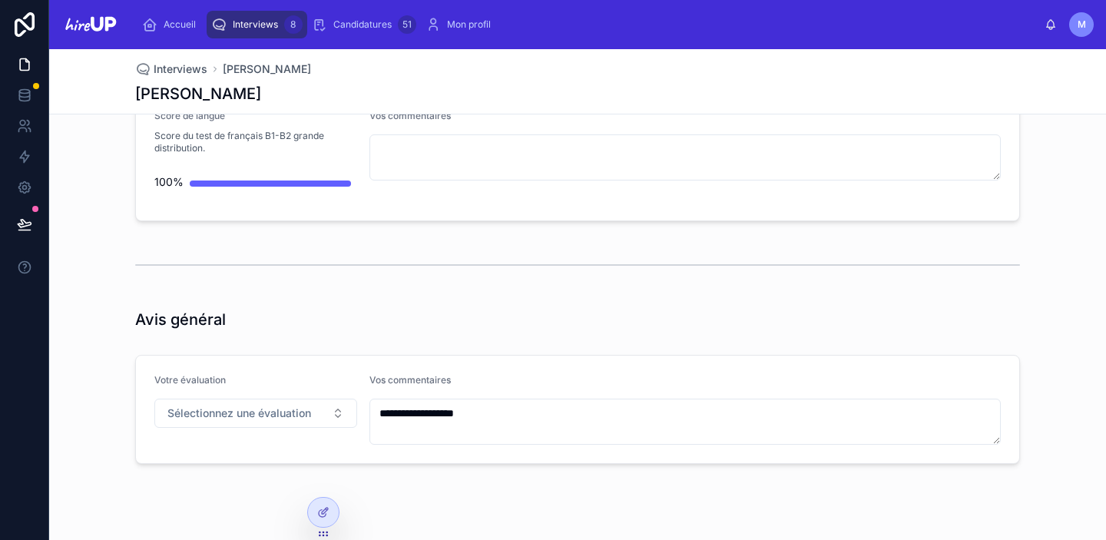
click at [253, 29] on span "Interviews" at bounding box center [255, 24] width 45 height 12
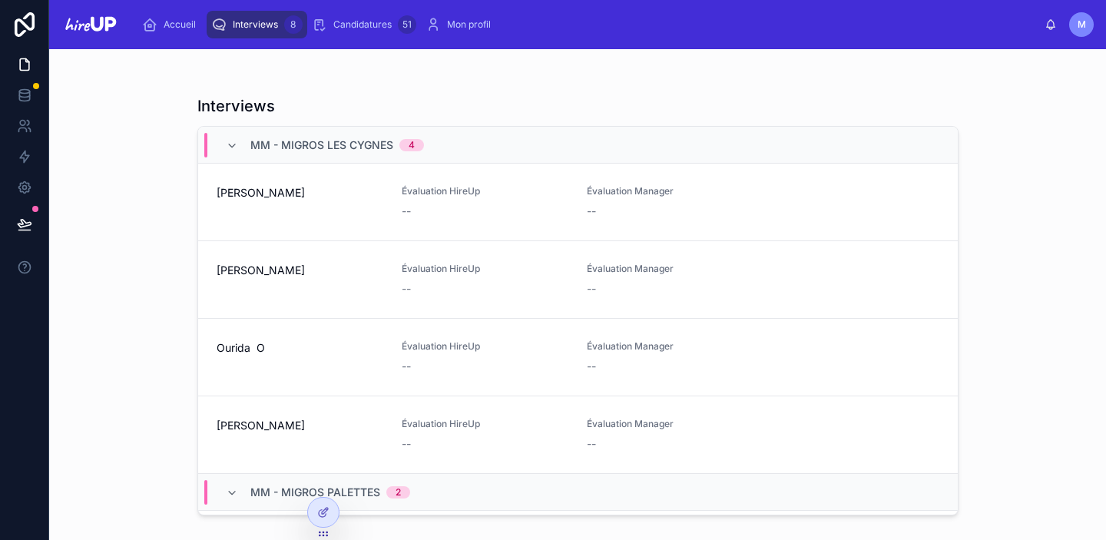
scroll to position [341, 0]
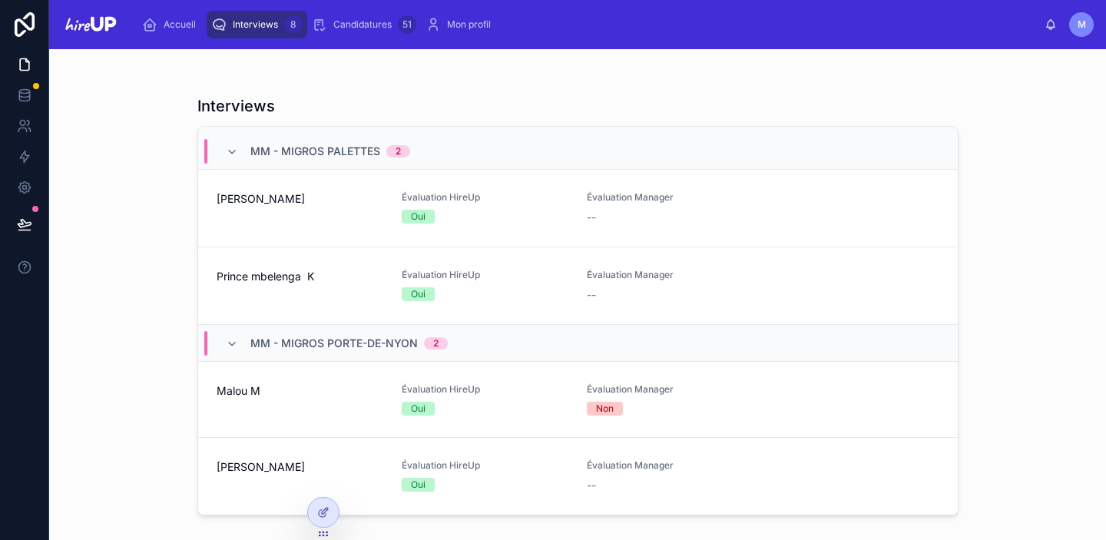
click at [235, 466] on span "[PERSON_NAME]" at bounding box center [300, 466] width 167 height 15
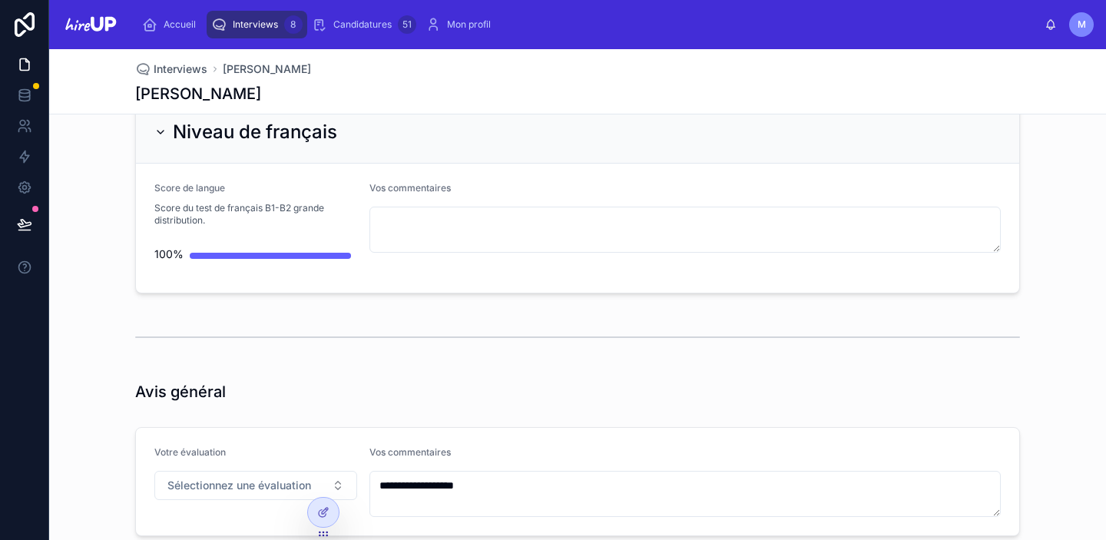
scroll to position [4459, 0]
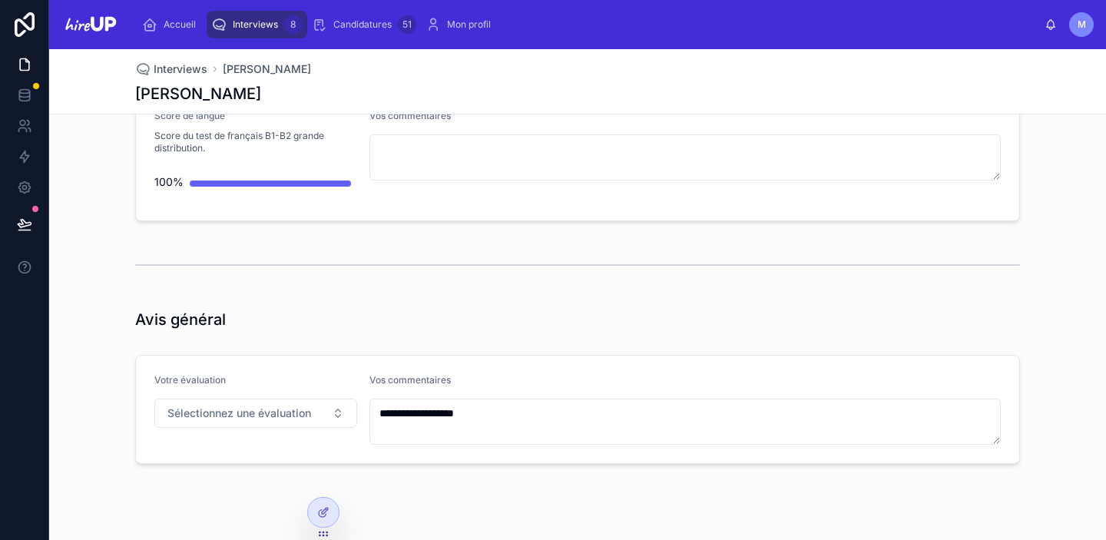
click at [260, 23] on span "Interviews" at bounding box center [255, 24] width 45 height 12
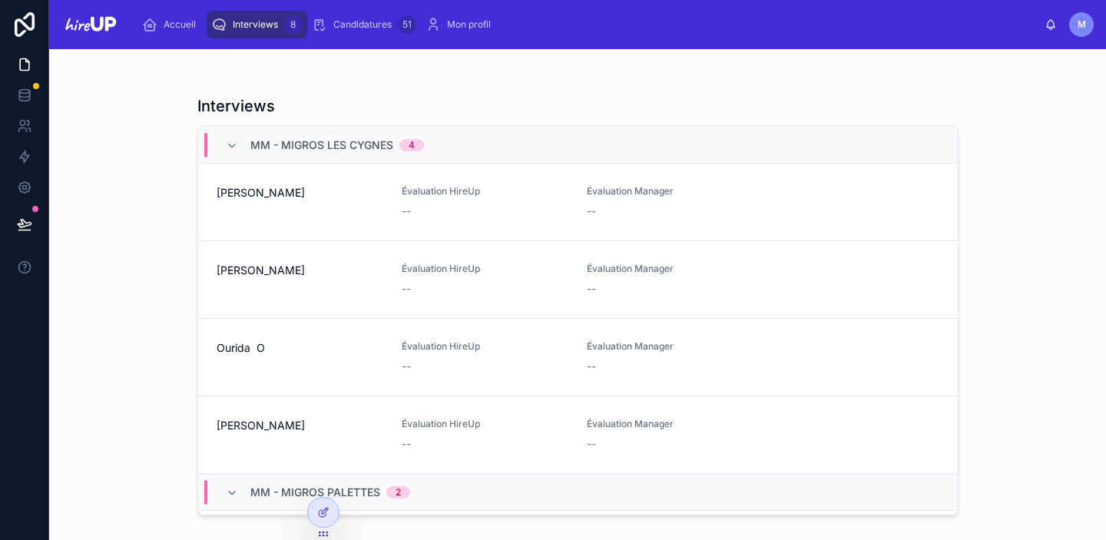
scroll to position [341, 0]
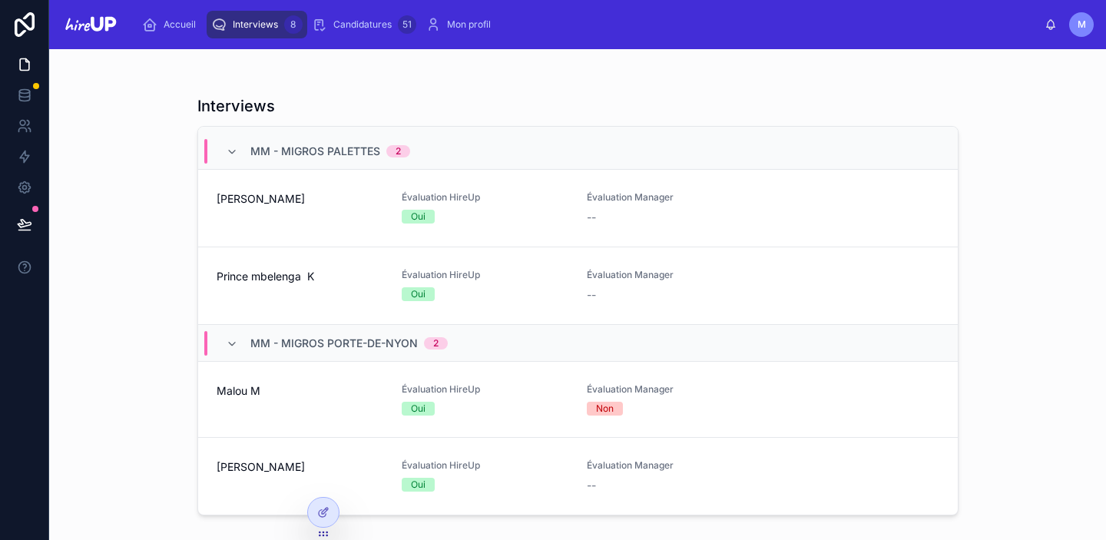
click at [226, 477] on div "[PERSON_NAME]" at bounding box center [300, 476] width 167 height 34
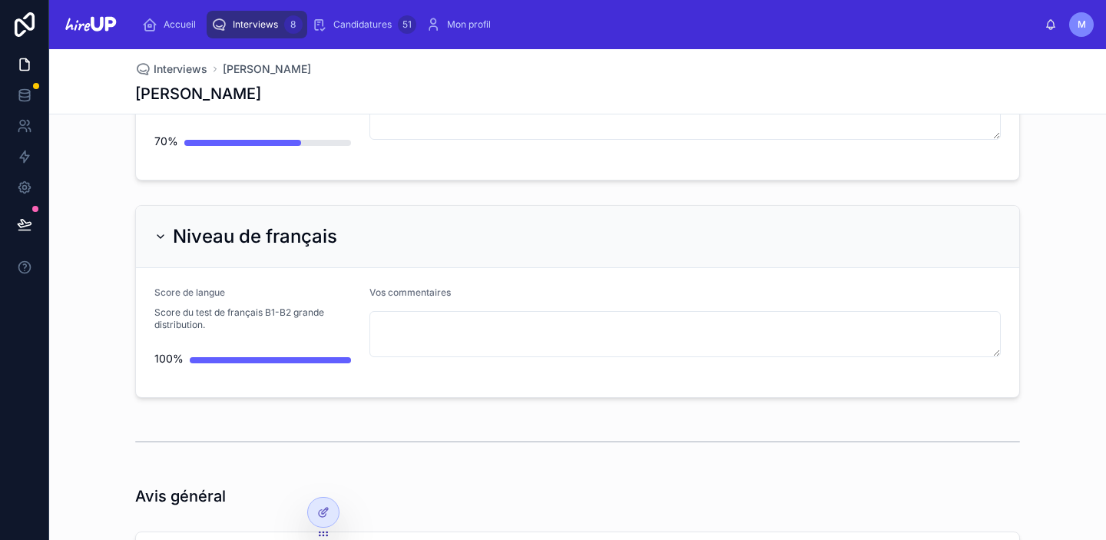
scroll to position [4459, 0]
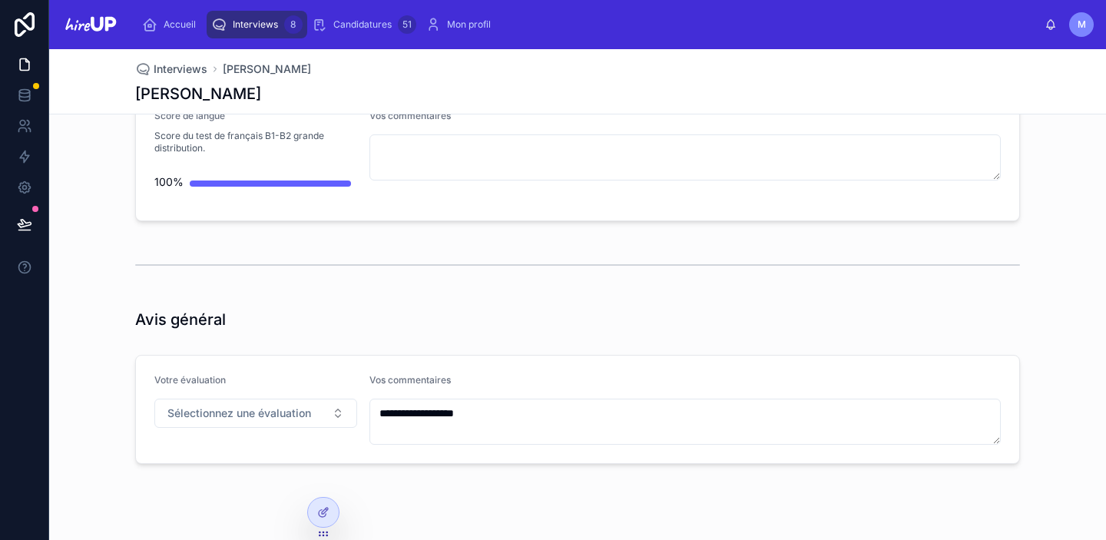
click at [250, 22] on span "Interviews" at bounding box center [255, 24] width 45 height 12
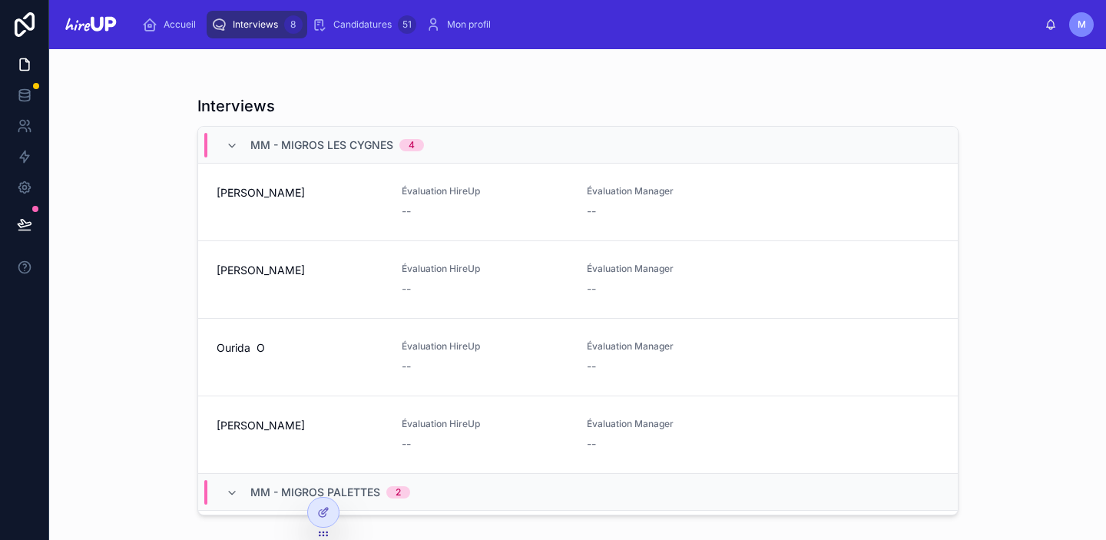
scroll to position [341, 0]
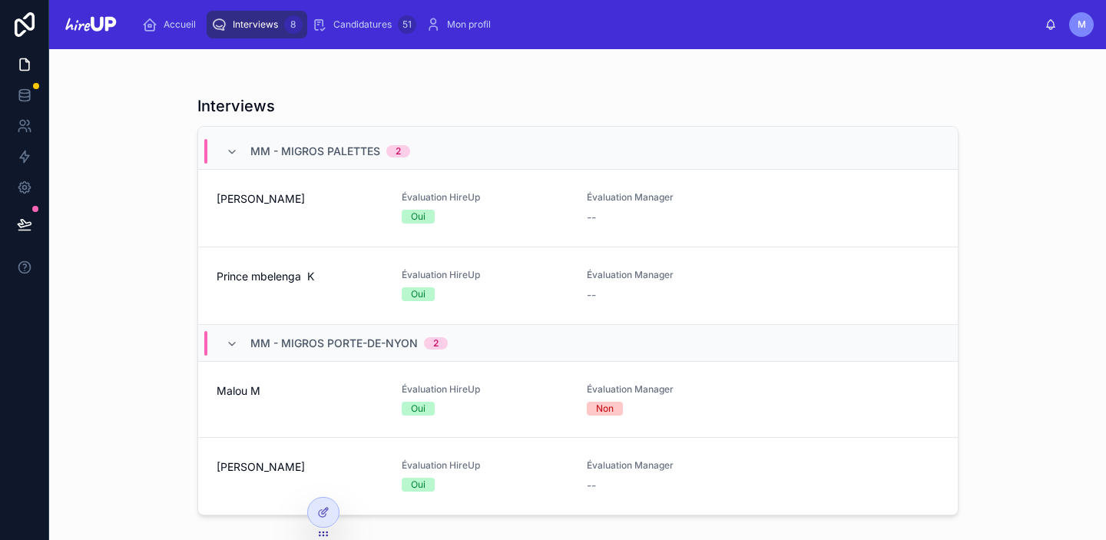
click at [223, 465] on span "[PERSON_NAME]" at bounding box center [300, 466] width 167 height 15
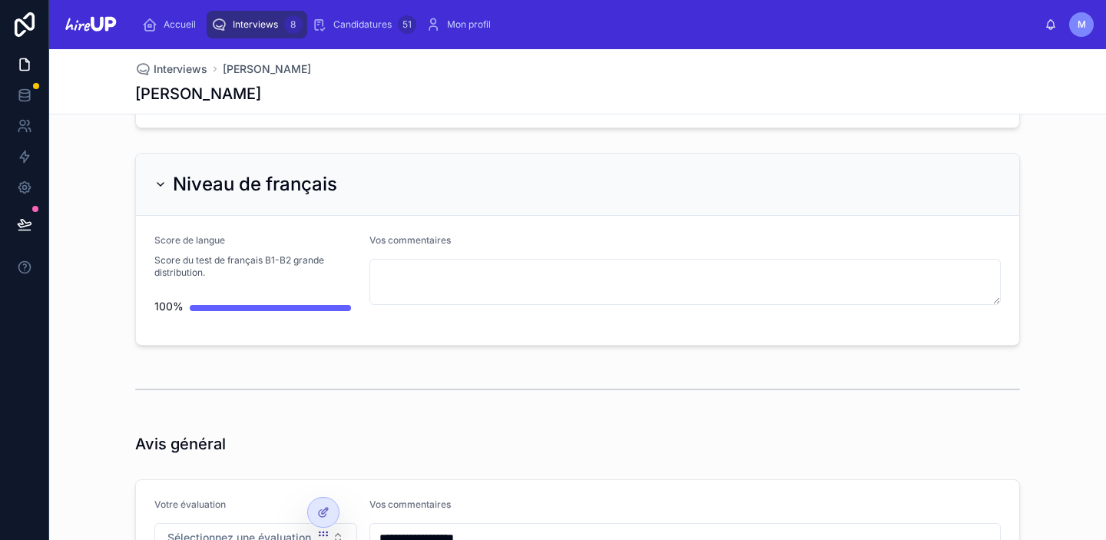
scroll to position [4459, 0]
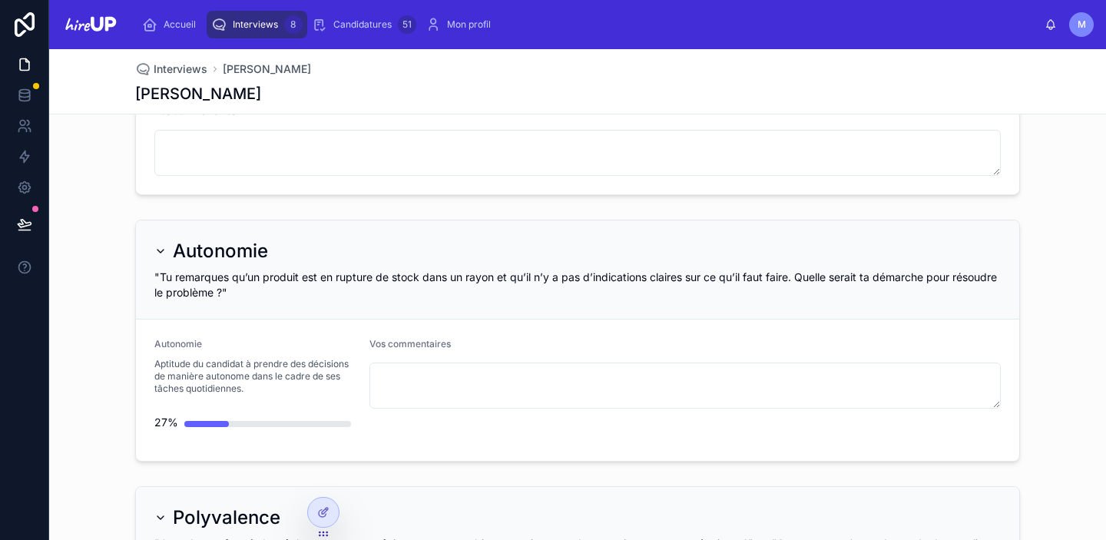
scroll to position [4459, 0]
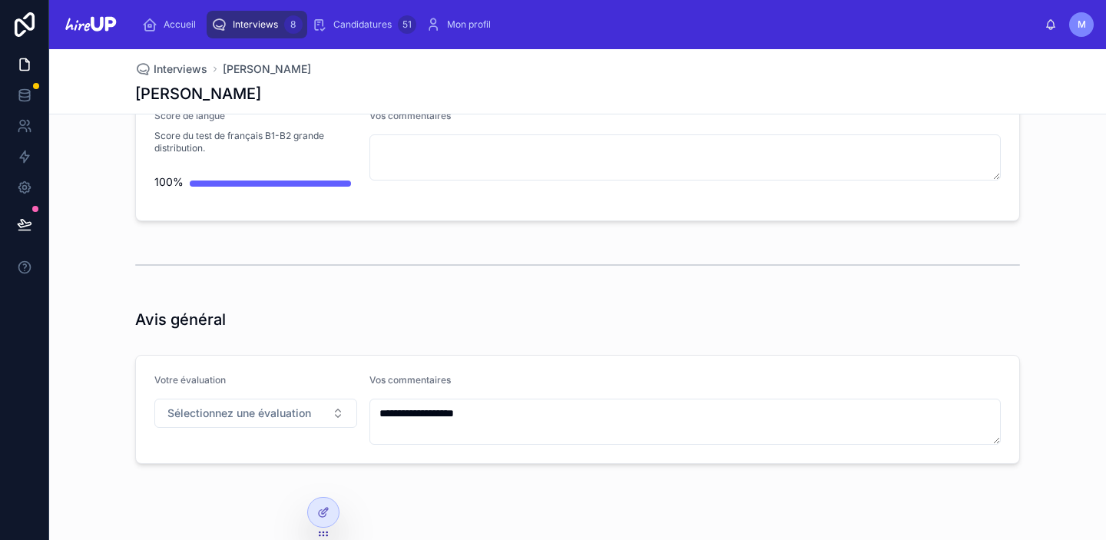
click at [250, 18] on span "Interviews" at bounding box center [255, 24] width 45 height 12
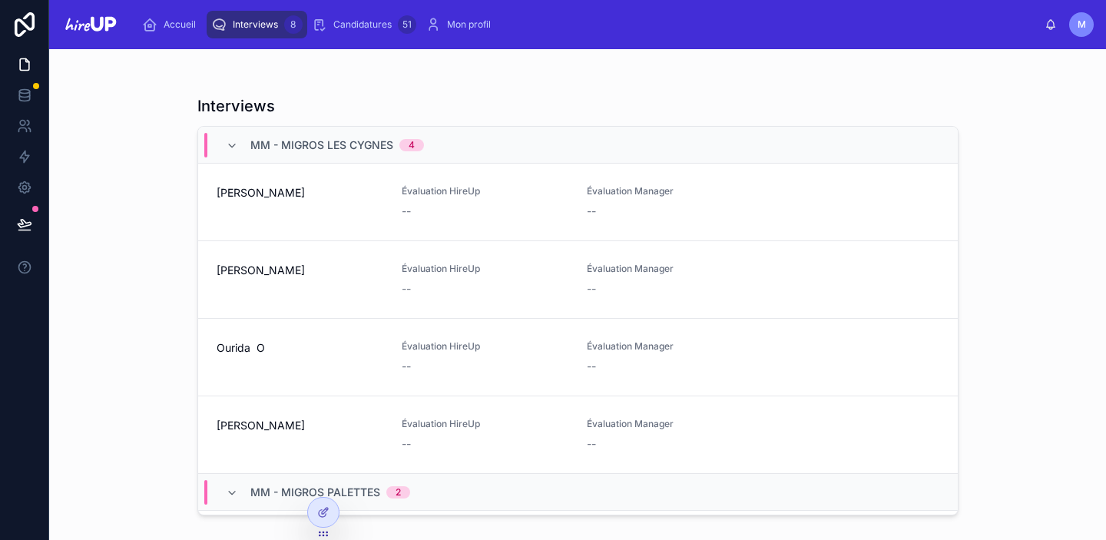
scroll to position [341, 0]
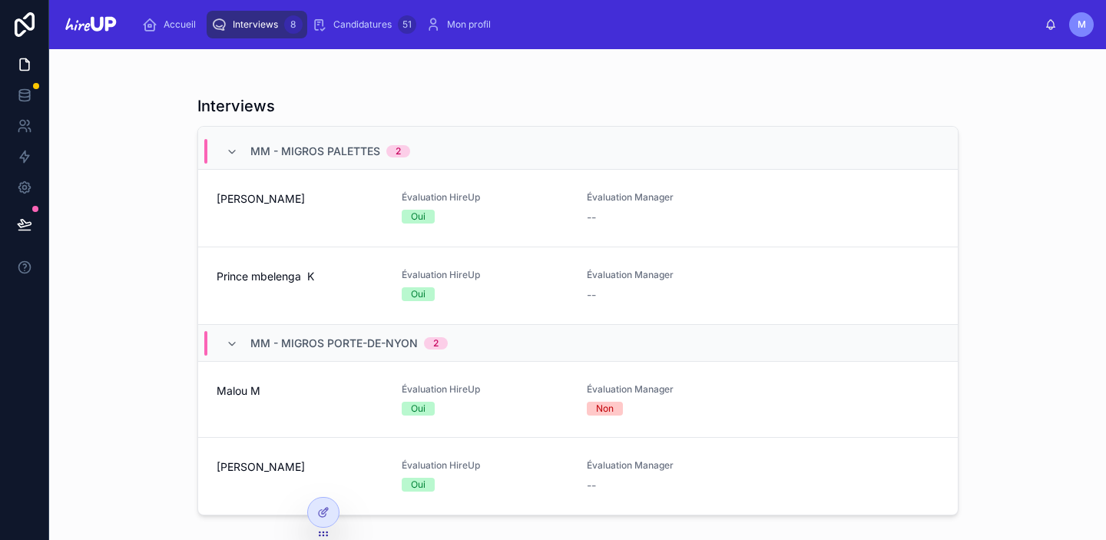
click at [238, 473] on span "[PERSON_NAME]" at bounding box center [300, 466] width 167 height 15
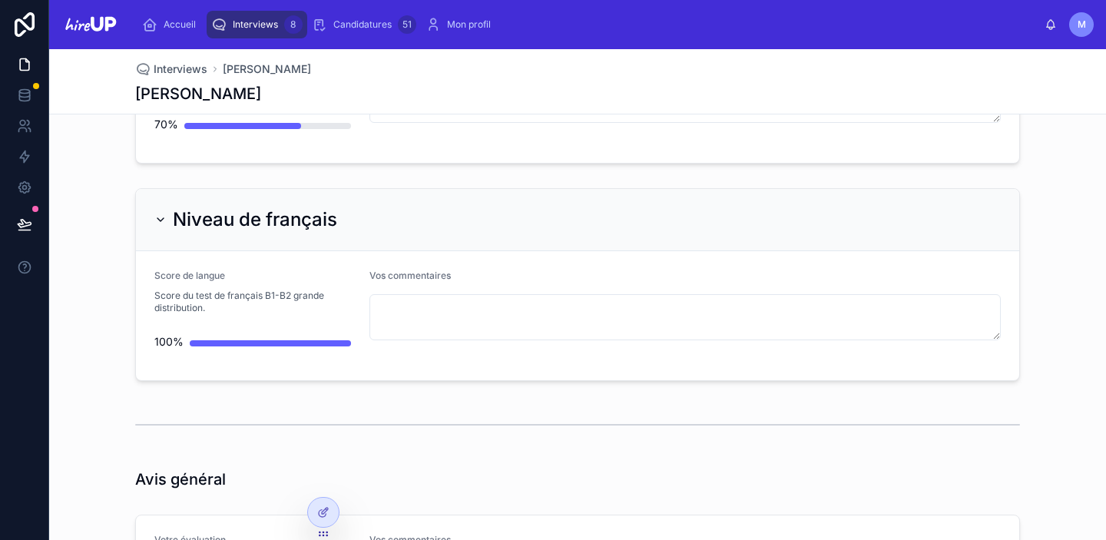
scroll to position [4459, 0]
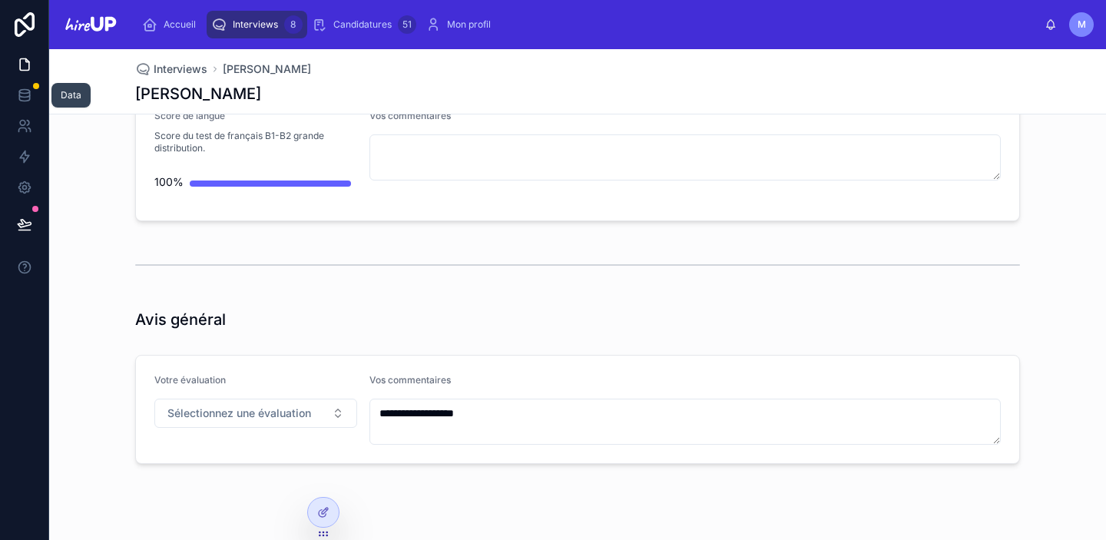
click at [22, 100] on icon at bounding box center [24, 98] width 10 height 6
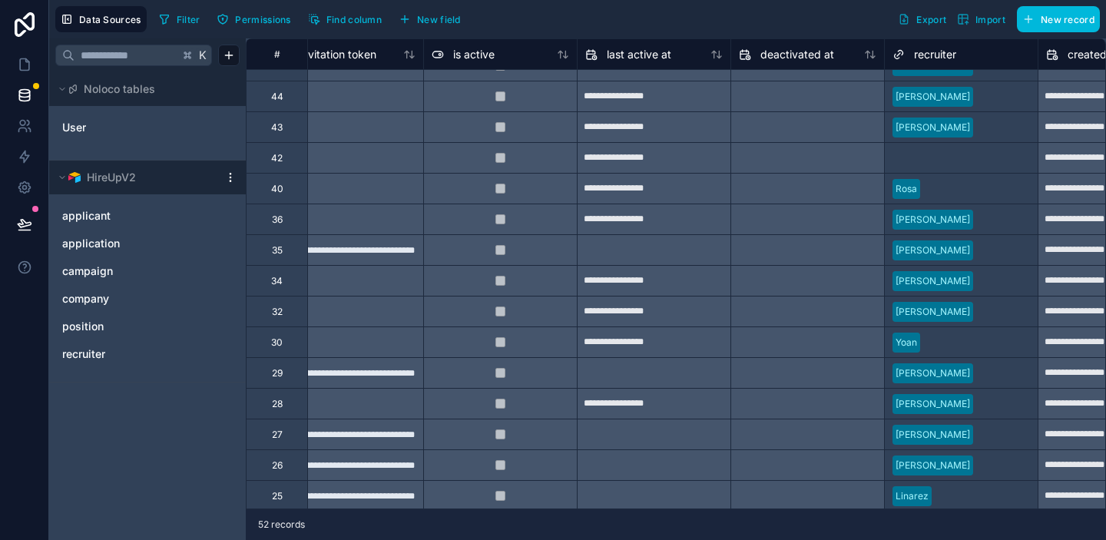
scroll to position [541, 961]
click at [17, 65] on icon at bounding box center [24, 64] width 15 height 15
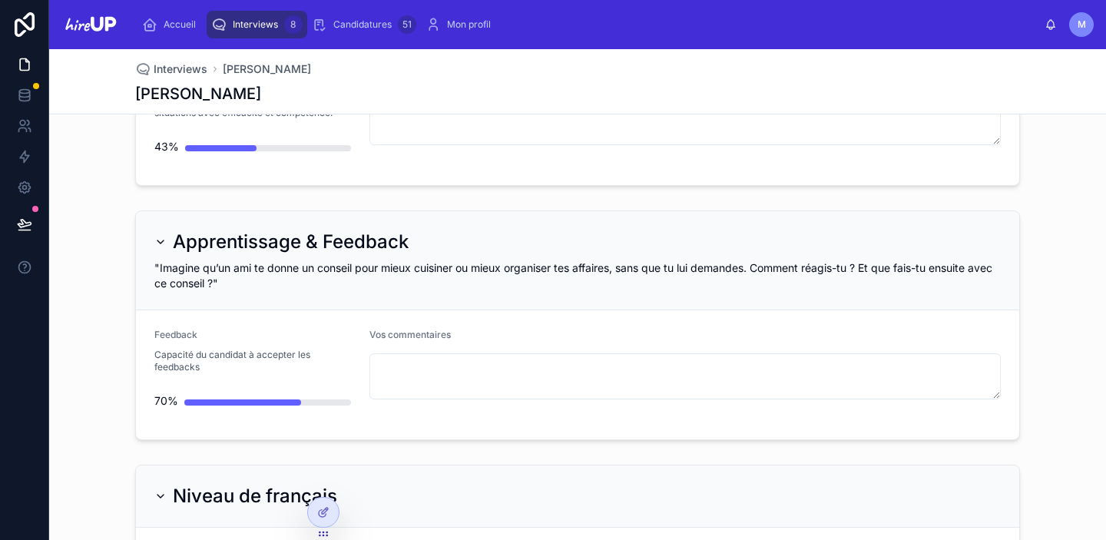
scroll to position [4459, 0]
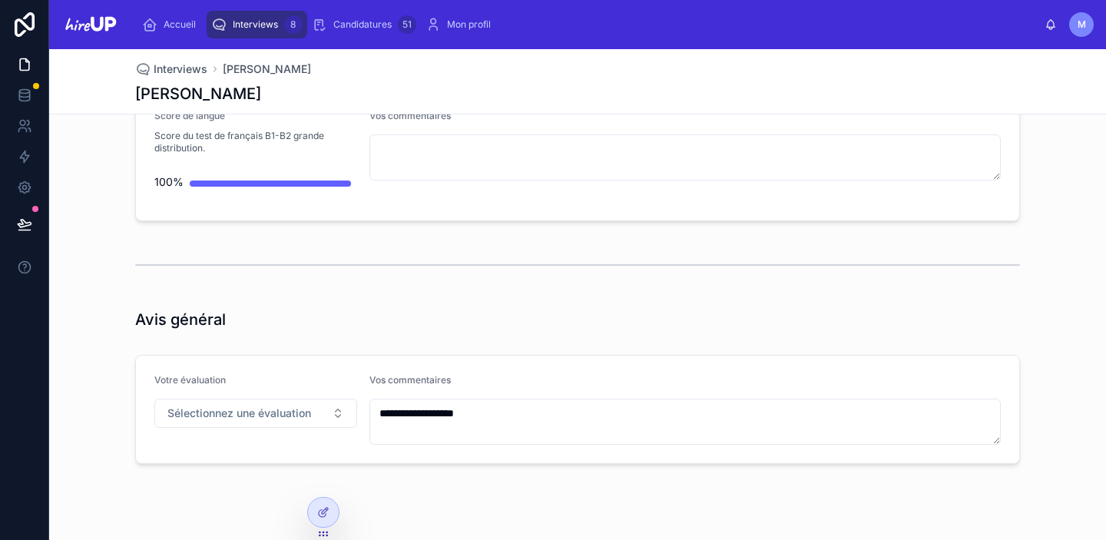
click at [261, 19] on span "Interviews" at bounding box center [255, 24] width 45 height 12
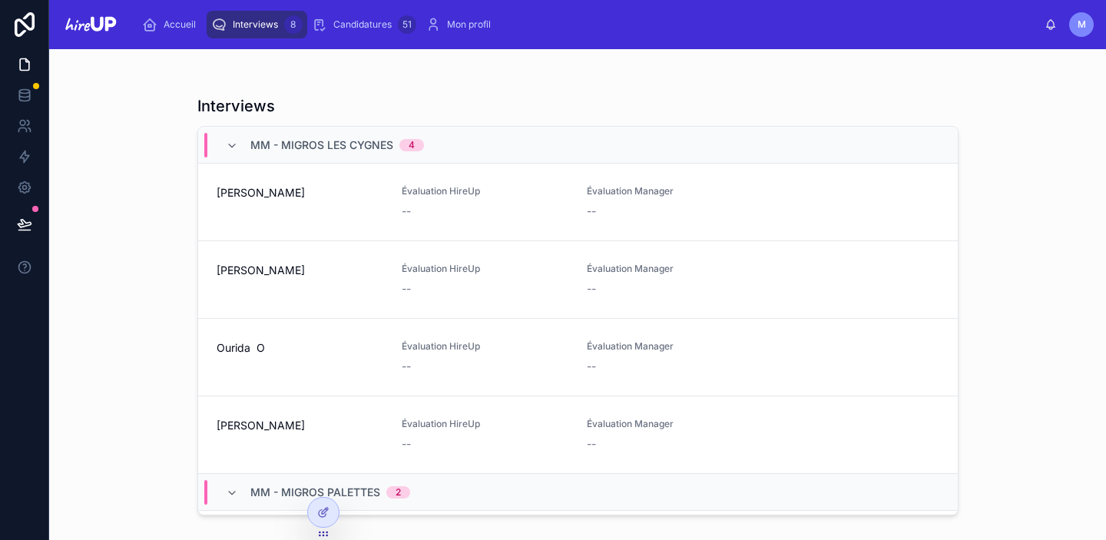
scroll to position [341, 0]
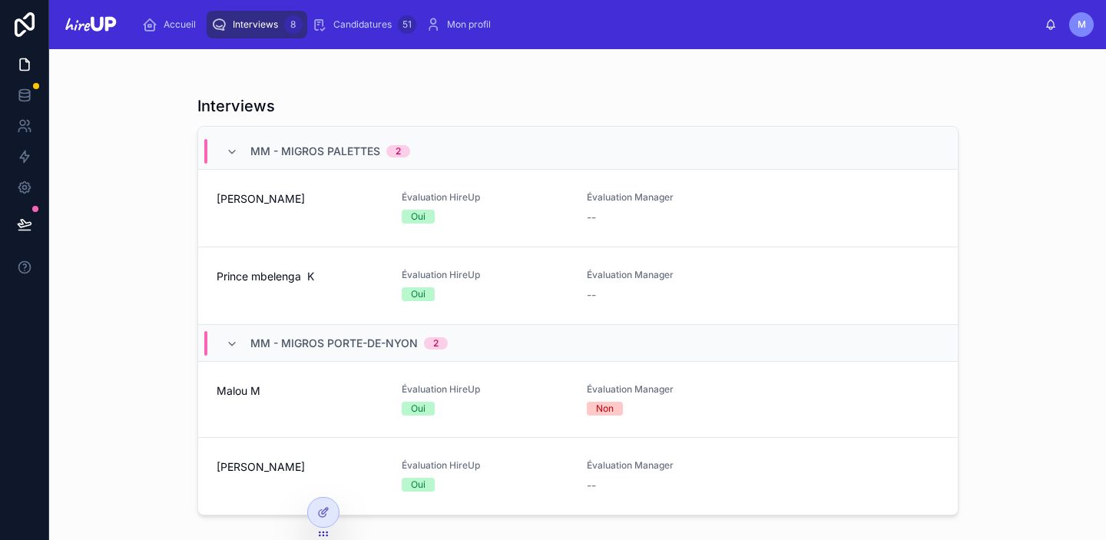
click at [236, 483] on div "[PERSON_NAME]" at bounding box center [300, 476] width 167 height 34
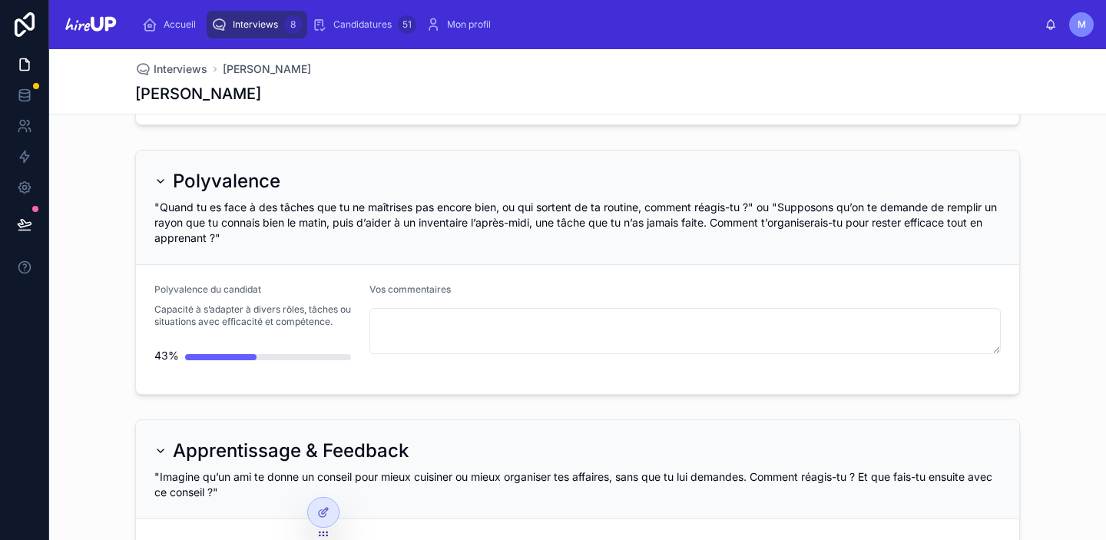
scroll to position [4459, 0]
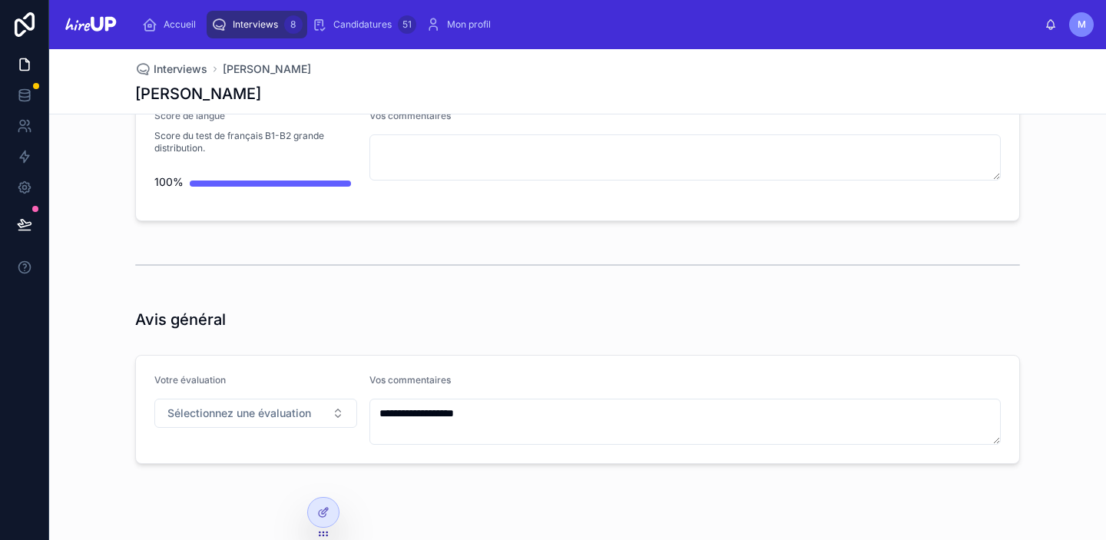
click at [262, 20] on span "Interviews" at bounding box center [255, 24] width 45 height 12
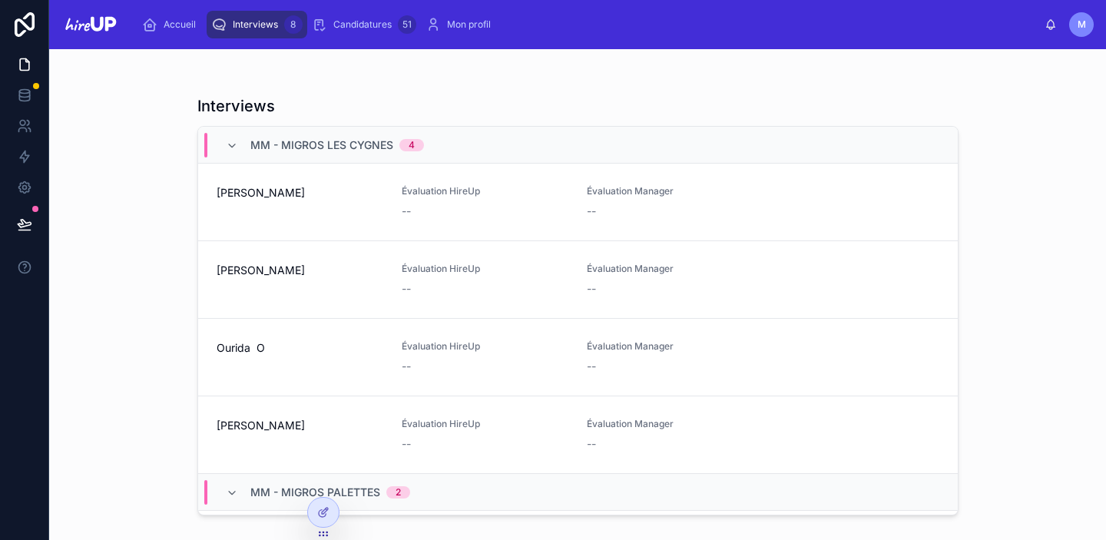
scroll to position [341, 0]
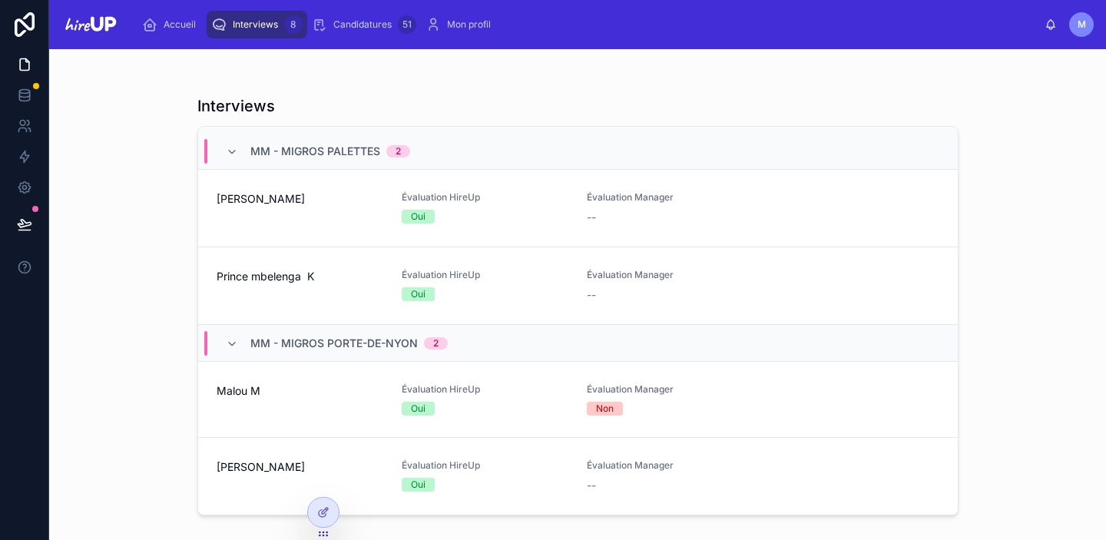
click at [262, 462] on span "[PERSON_NAME]" at bounding box center [300, 466] width 167 height 15
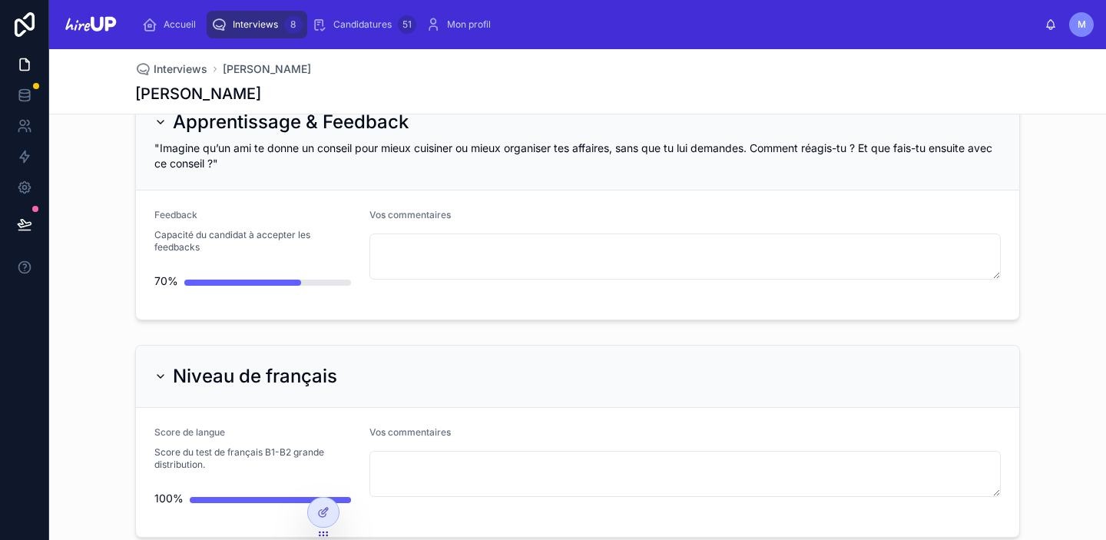
scroll to position [4459, 0]
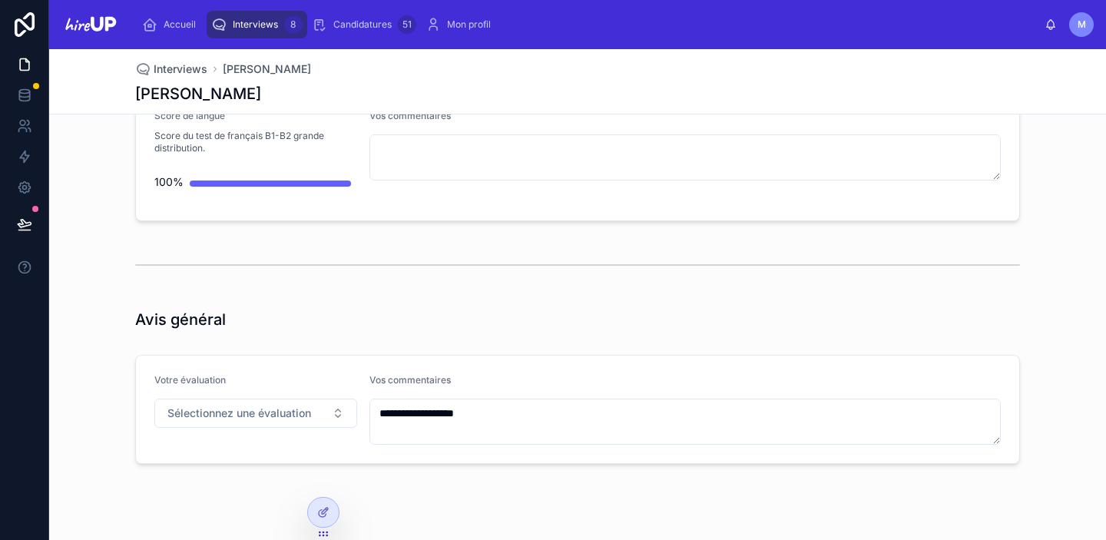
click at [258, 27] on span "Interviews" at bounding box center [255, 24] width 45 height 12
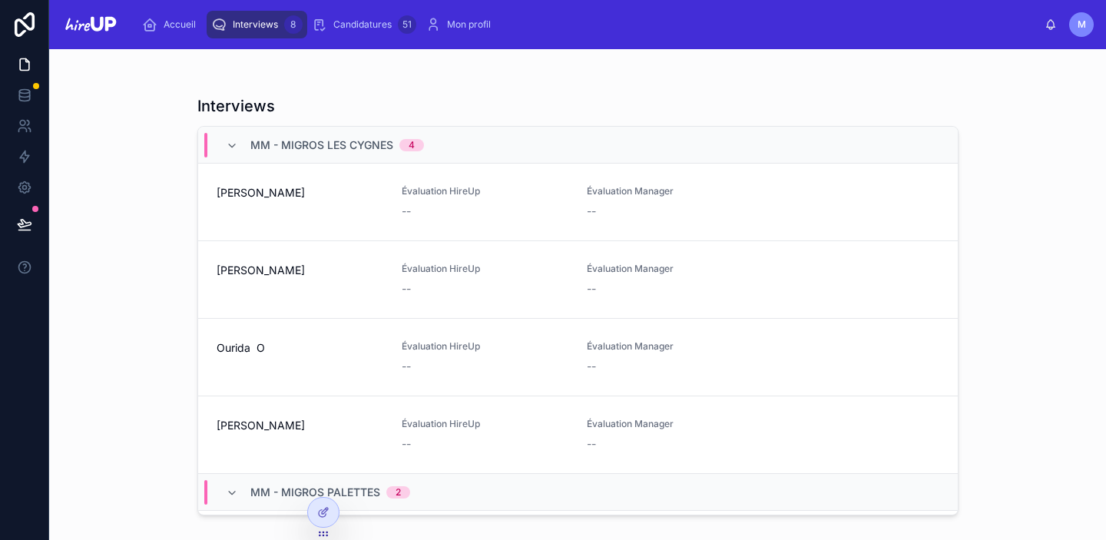
scroll to position [341, 0]
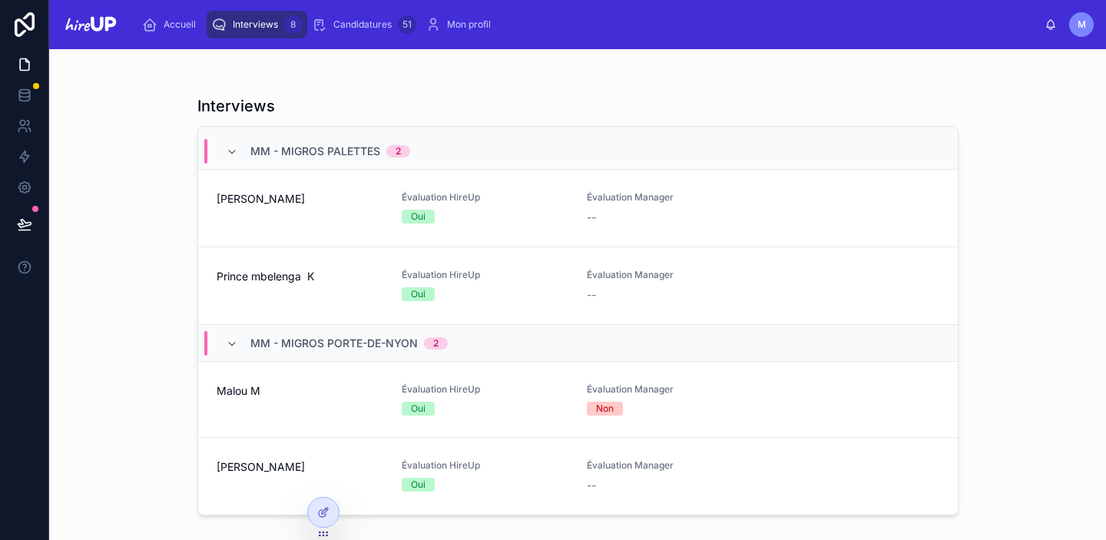
click at [259, 484] on div "[PERSON_NAME]" at bounding box center [300, 476] width 167 height 34
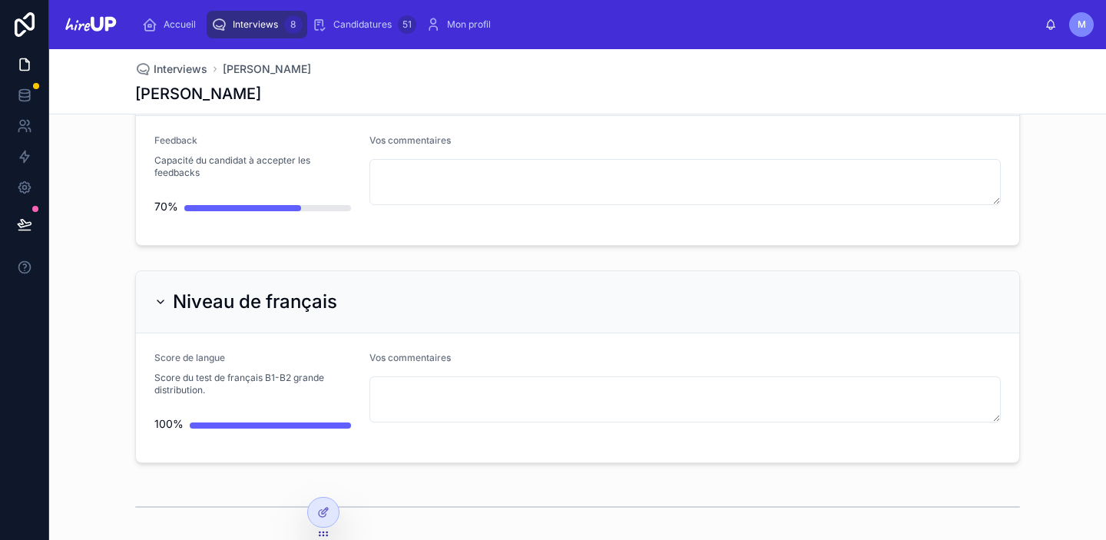
scroll to position [4459, 0]
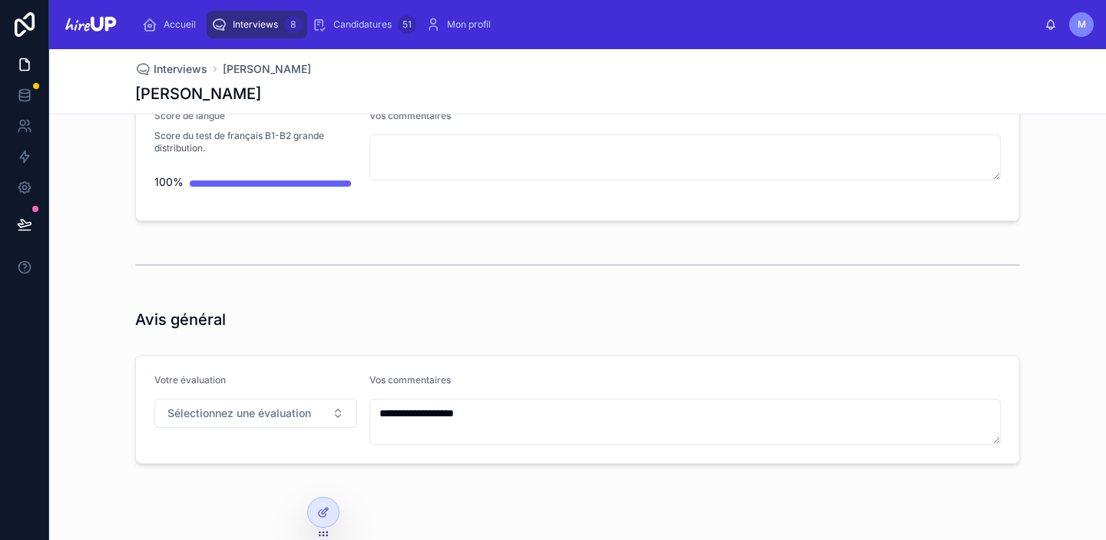
click at [250, 26] on span "Interviews" at bounding box center [255, 24] width 45 height 12
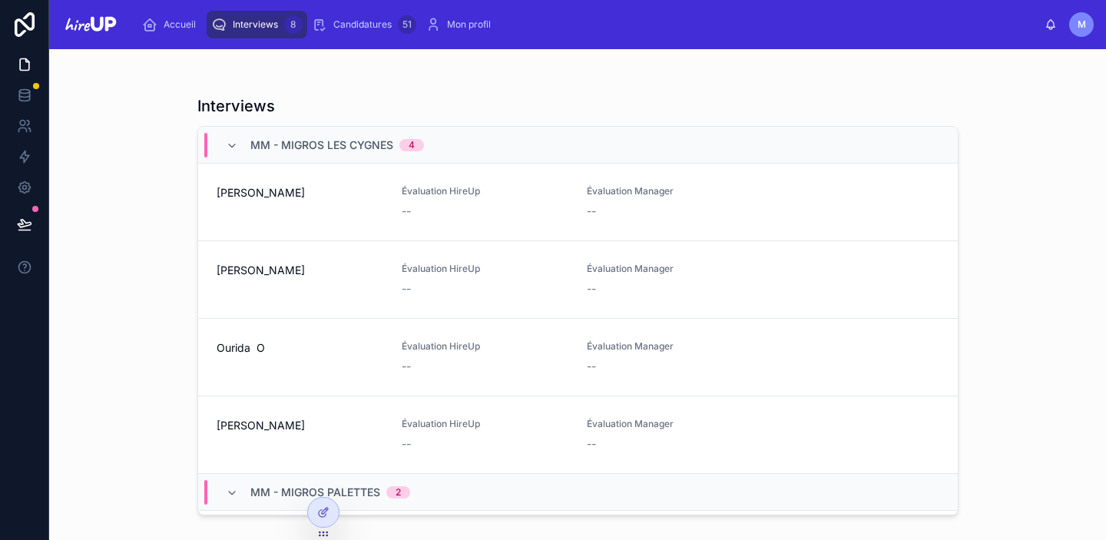
scroll to position [341, 0]
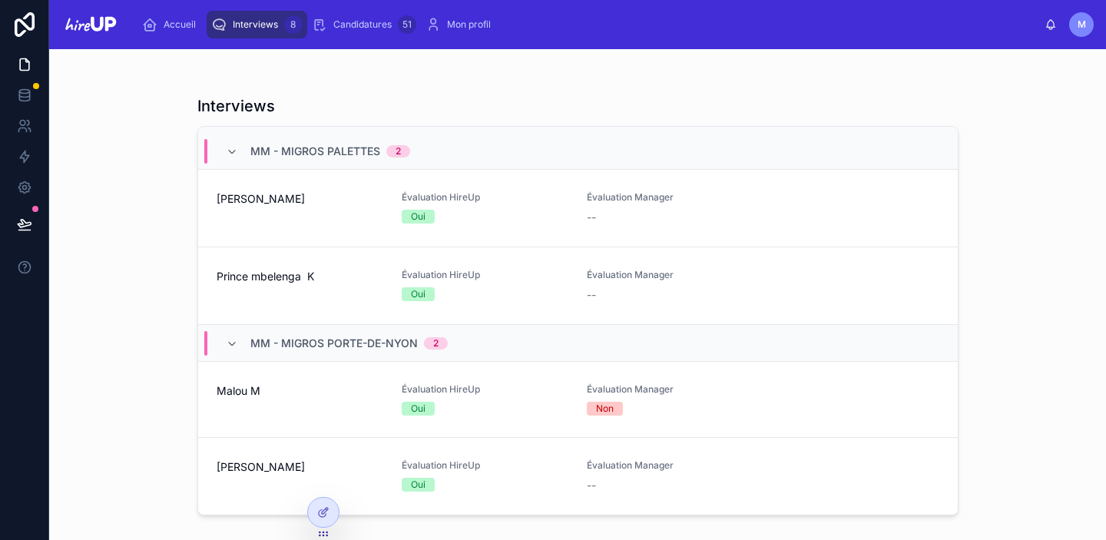
click at [231, 482] on div "[PERSON_NAME]" at bounding box center [300, 476] width 167 height 34
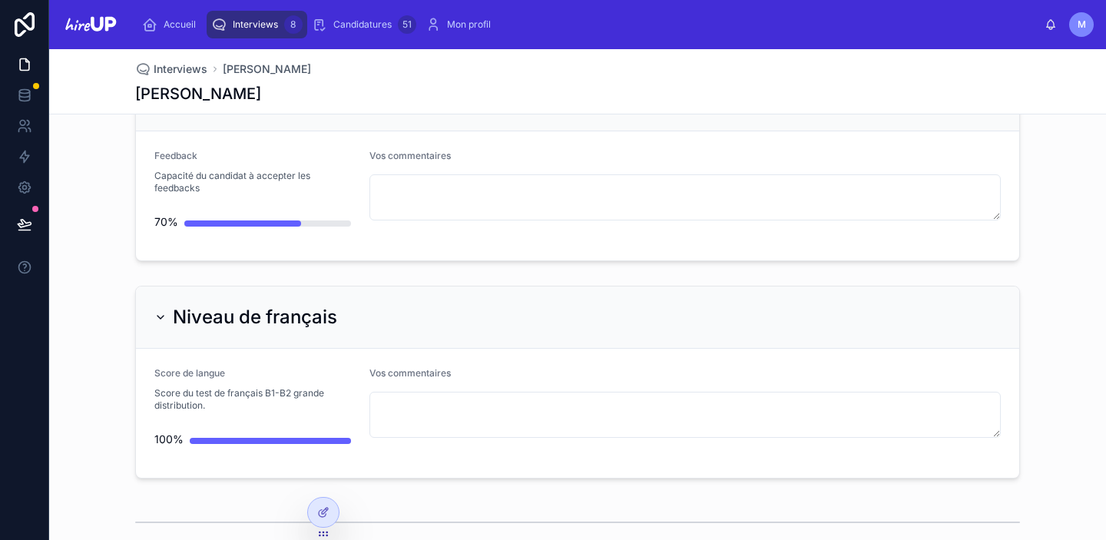
scroll to position [4459, 0]
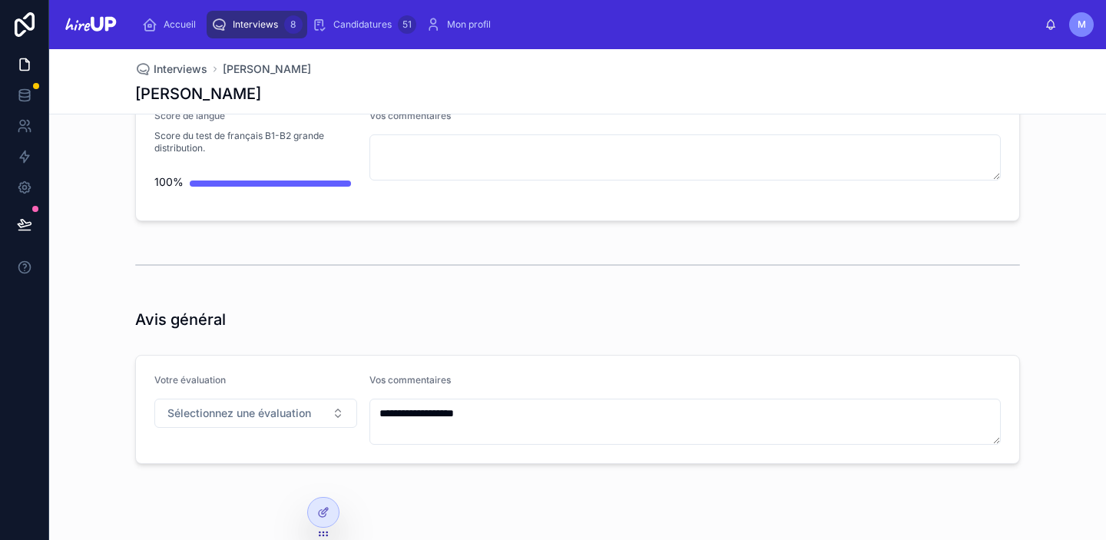
click at [255, 17] on div "Interviews 8" at bounding box center [256, 24] width 91 height 25
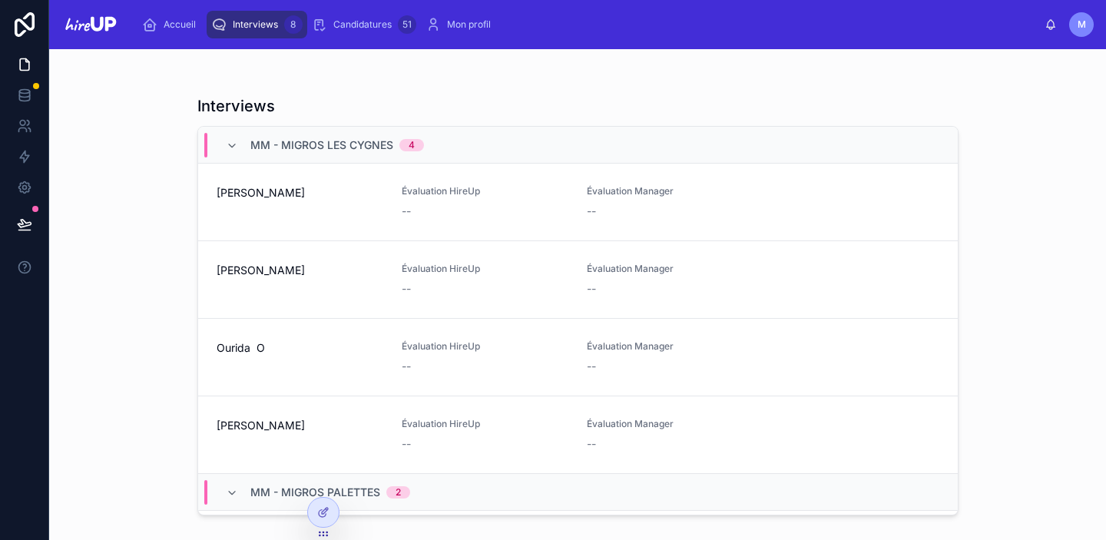
scroll to position [341, 0]
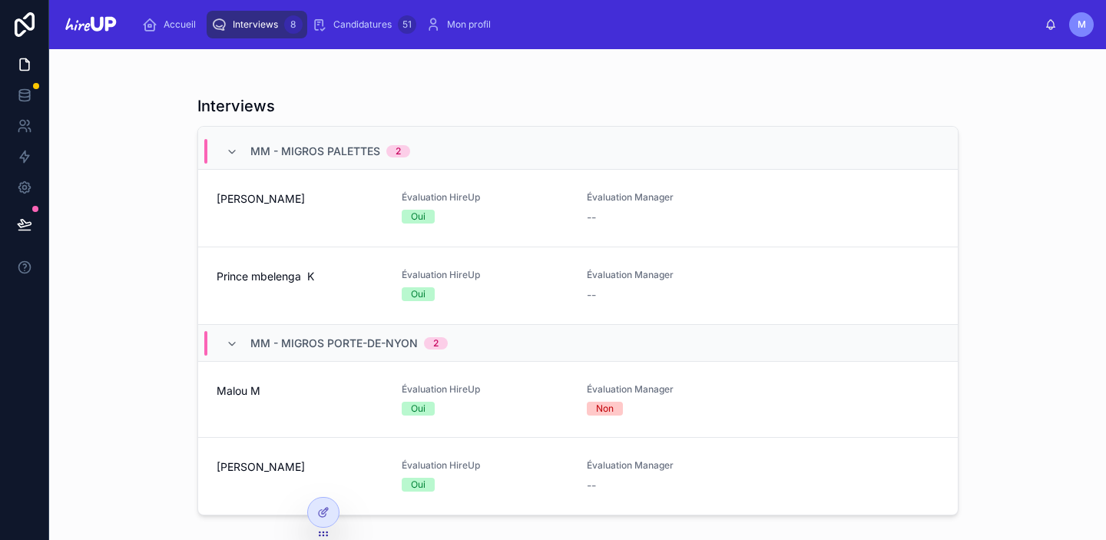
click at [223, 482] on div "[PERSON_NAME]" at bounding box center [300, 476] width 167 height 34
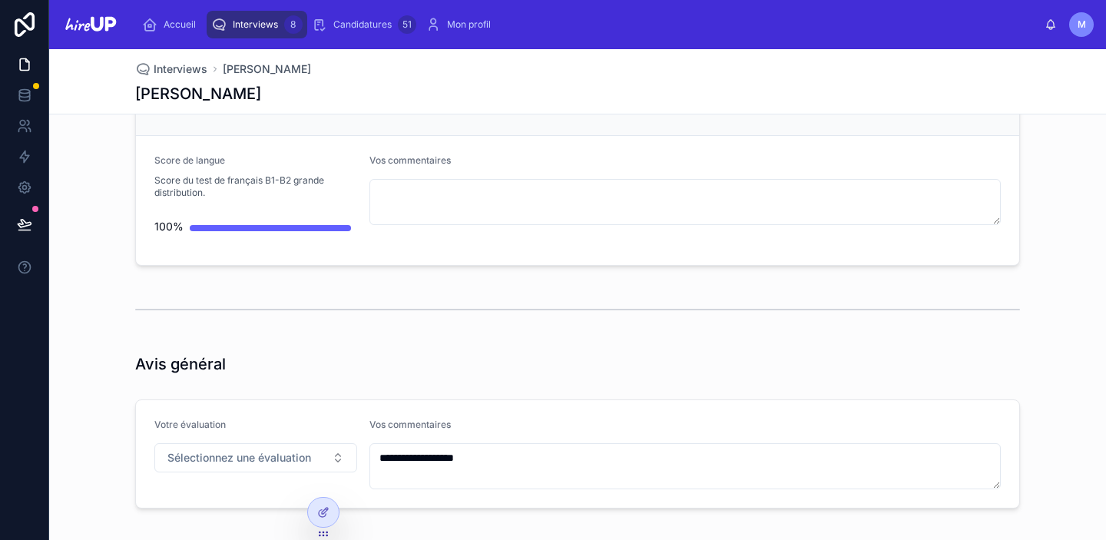
scroll to position [4459, 0]
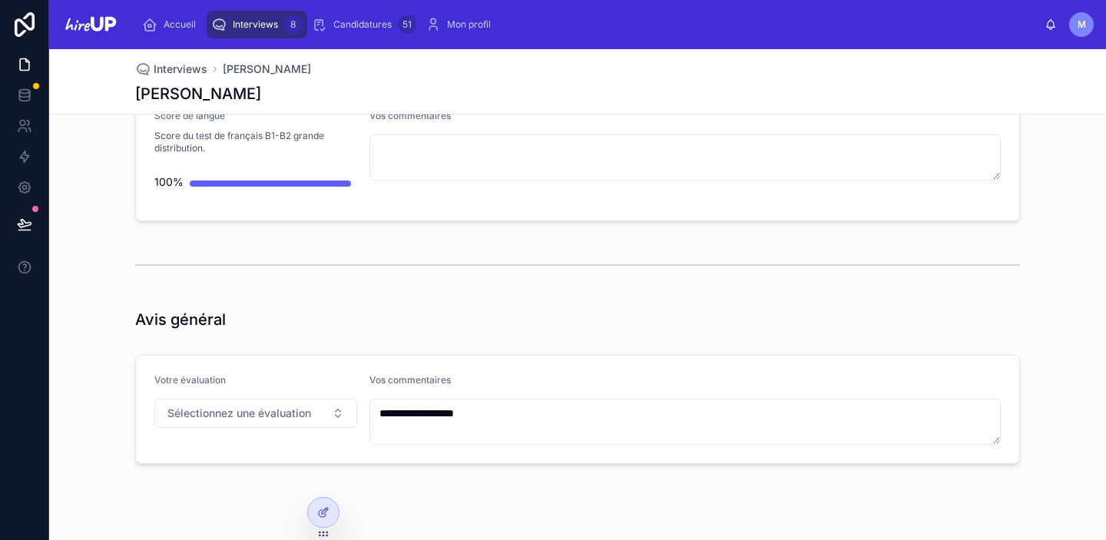
click at [263, 25] on span "Interviews" at bounding box center [255, 24] width 45 height 12
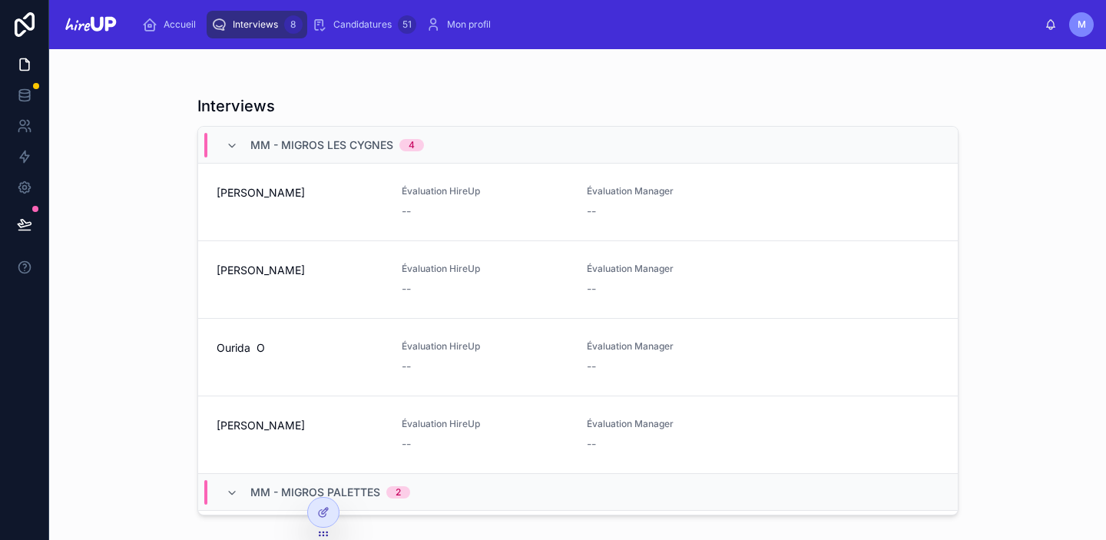
scroll to position [341, 0]
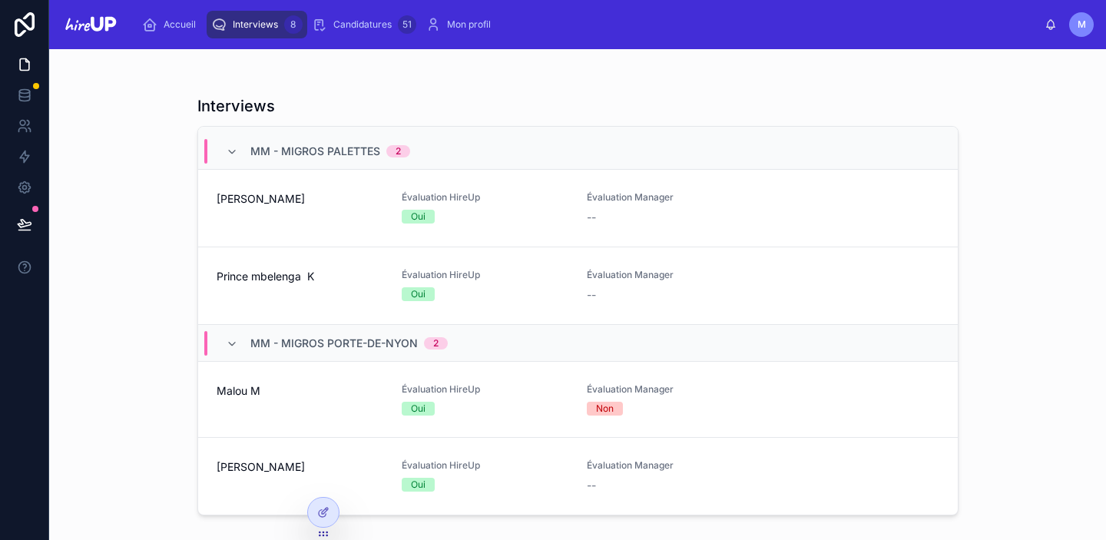
click at [253, 472] on span "[PERSON_NAME]" at bounding box center [300, 466] width 167 height 15
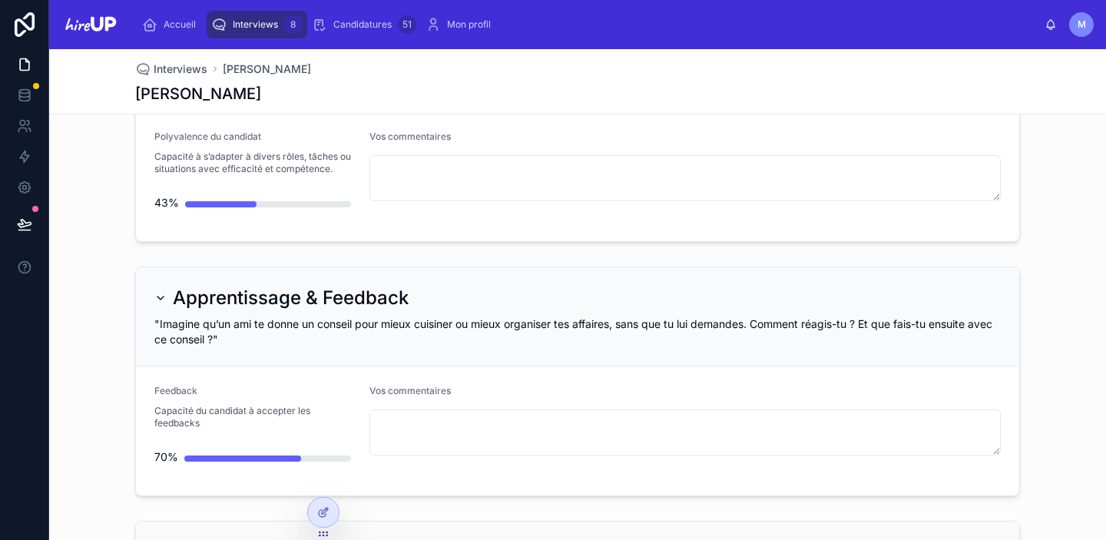
scroll to position [4459, 0]
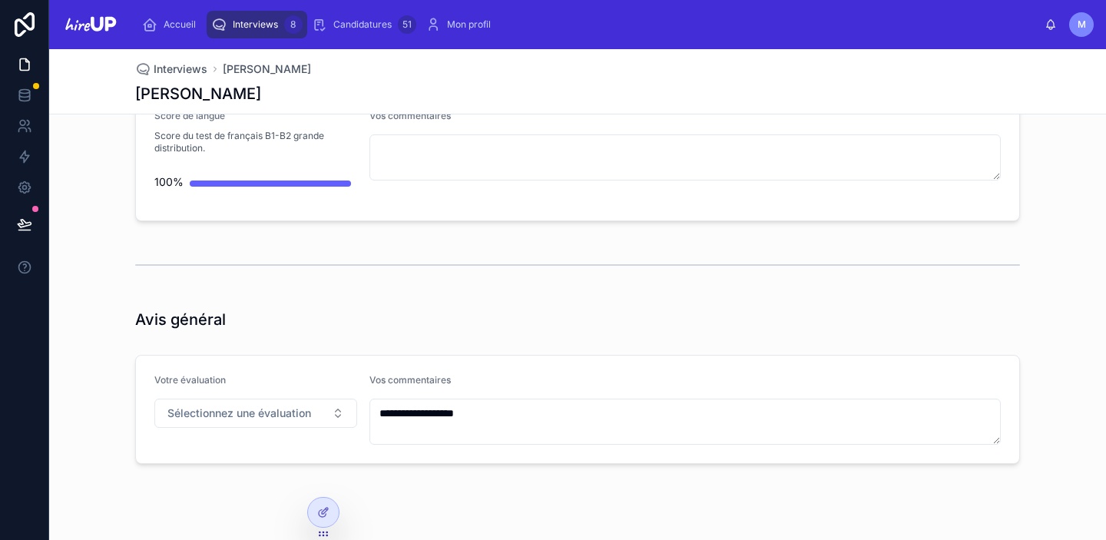
click at [256, 29] on span "Interviews" at bounding box center [255, 24] width 45 height 12
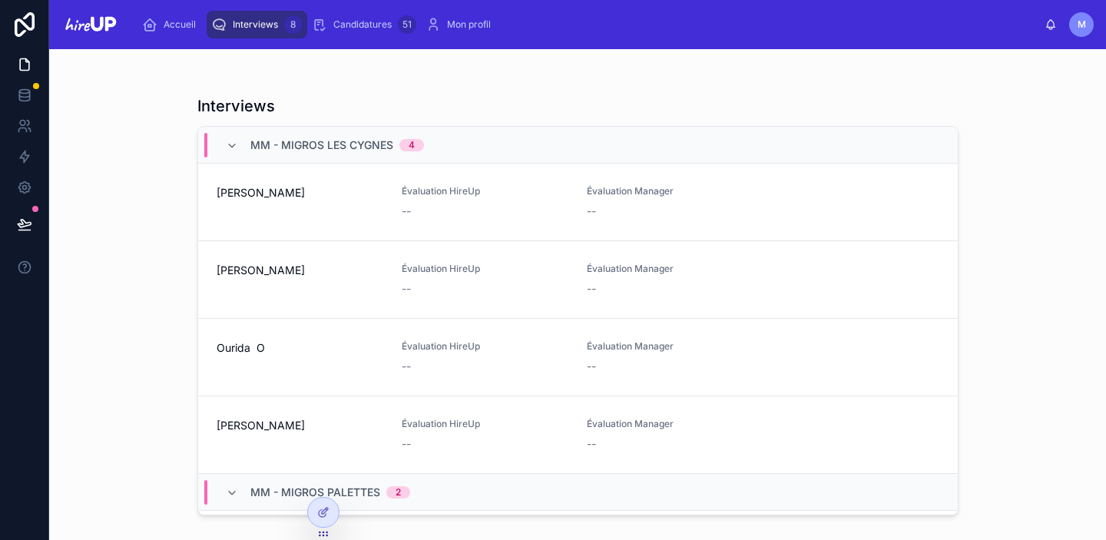
scroll to position [341, 0]
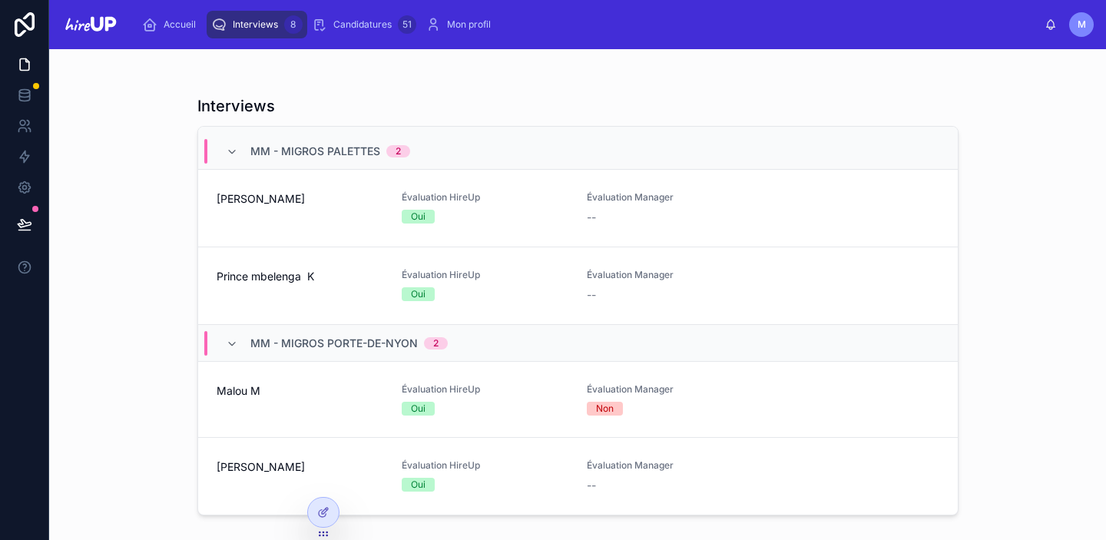
click at [226, 472] on span "[PERSON_NAME]" at bounding box center [300, 466] width 167 height 15
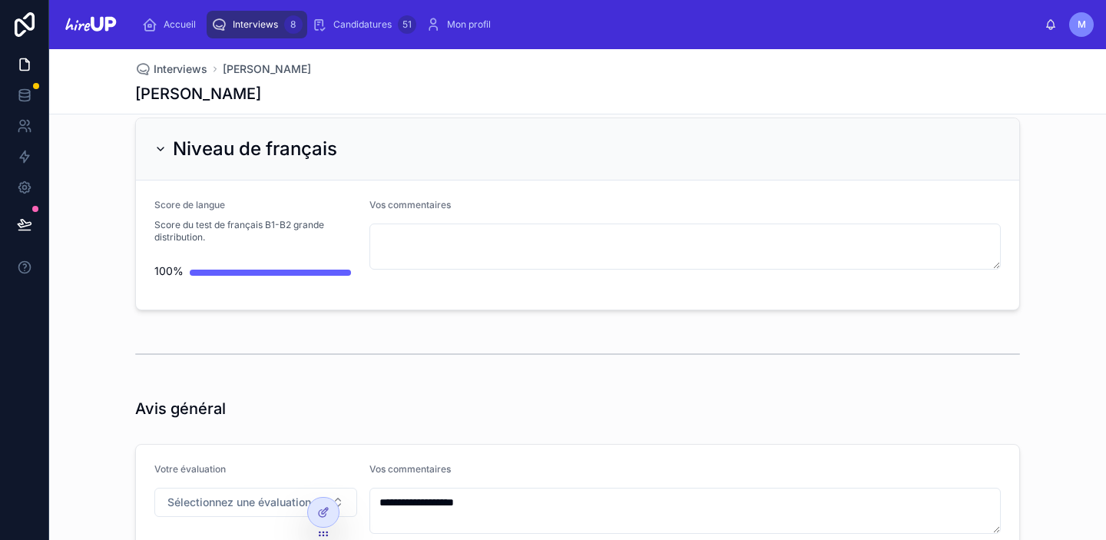
scroll to position [4459, 0]
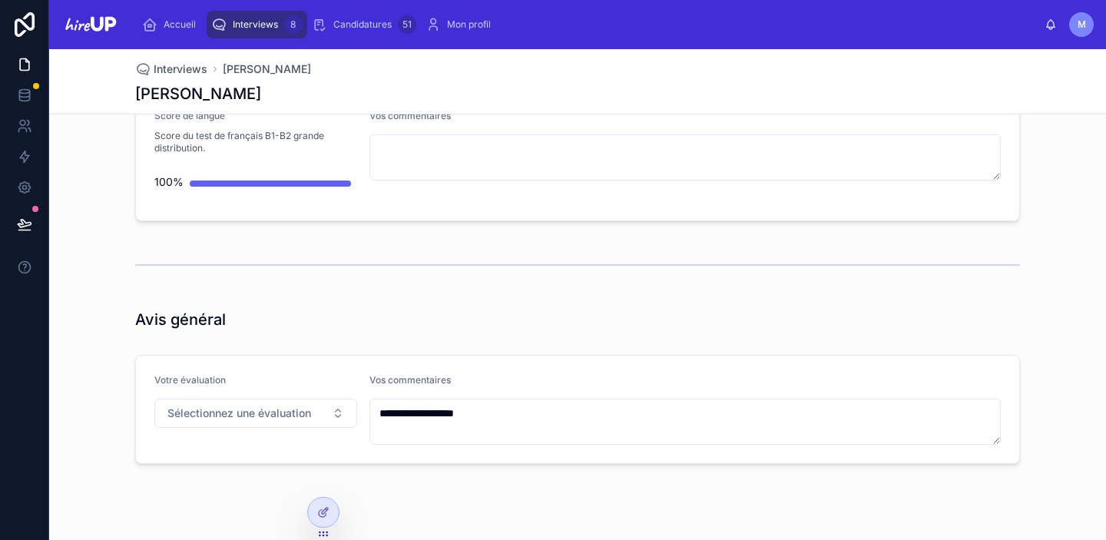
click at [247, 15] on div "Interviews 8" at bounding box center [256, 24] width 91 height 25
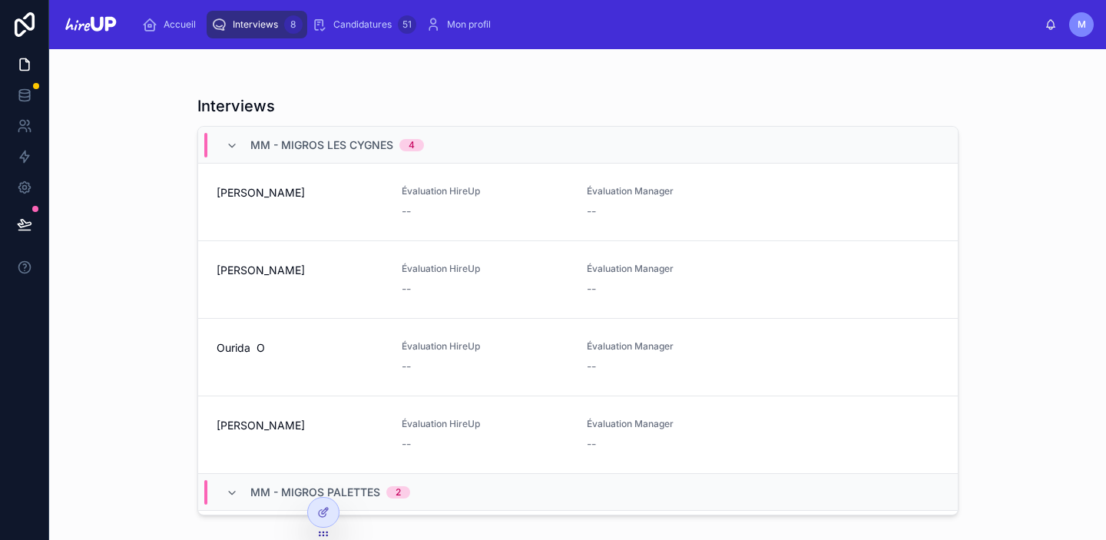
scroll to position [341, 0]
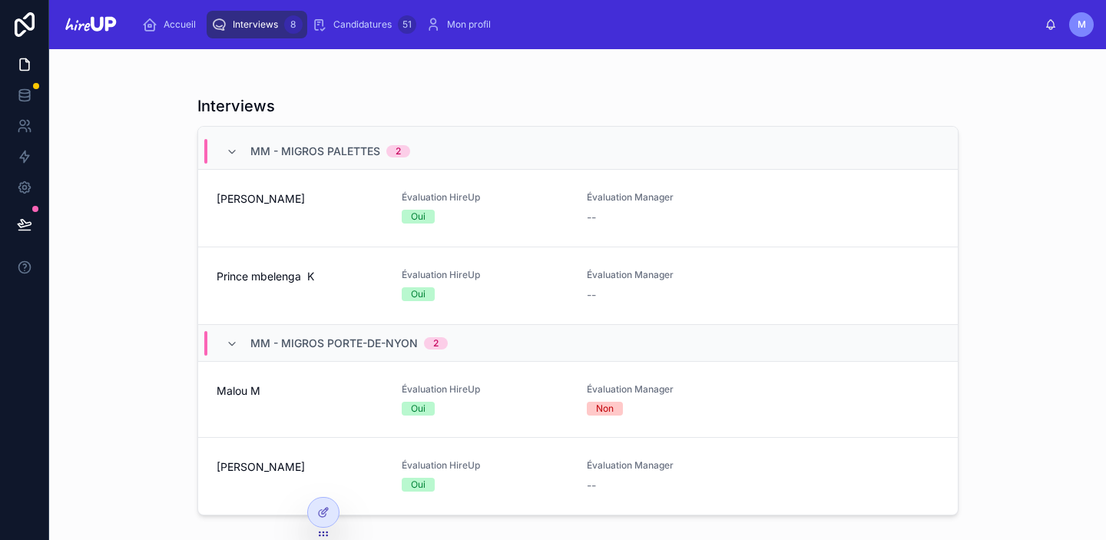
click at [244, 472] on span "[PERSON_NAME]" at bounding box center [300, 466] width 167 height 15
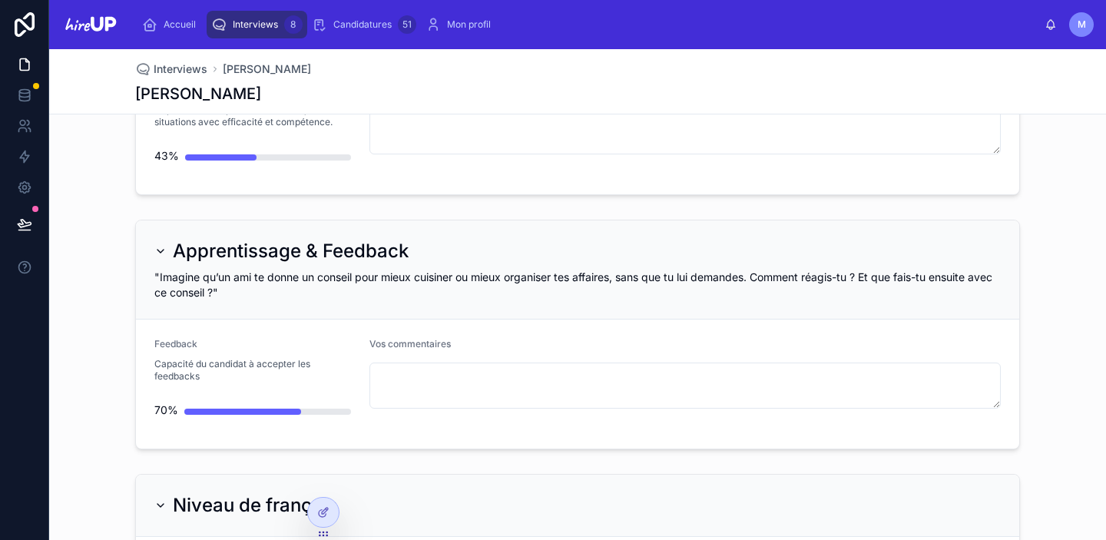
scroll to position [4459, 0]
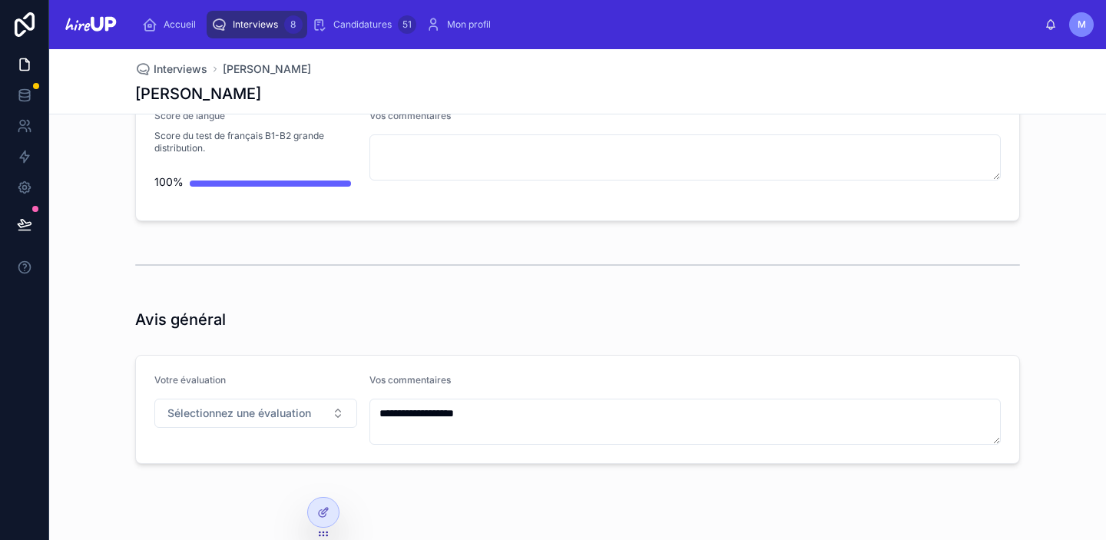
click at [270, 22] on span "Interviews" at bounding box center [255, 24] width 45 height 12
